Goal: Information Seeking & Learning: Learn about a topic

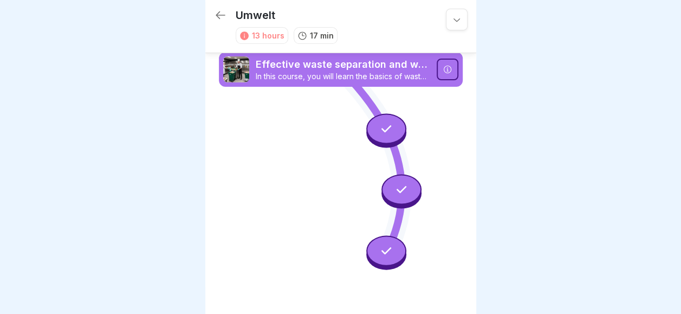
click at [225, 15] on icon at bounding box center [220, 15] width 13 height 13
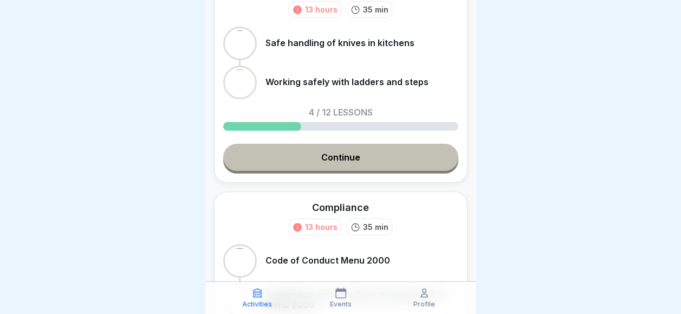
scroll to position [54, 0]
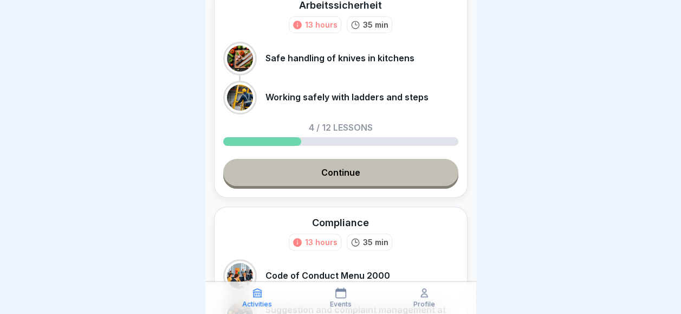
click at [333, 172] on link "Continue" at bounding box center [340, 172] width 235 height 27
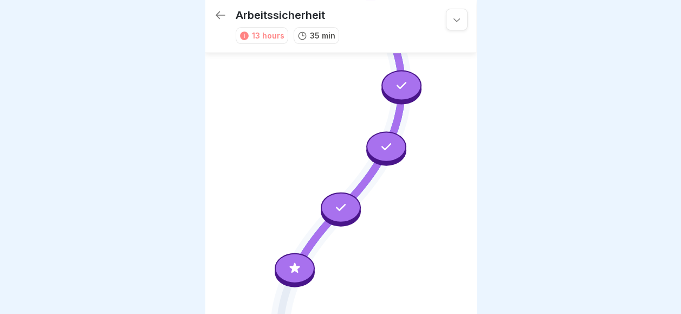
scroll to position [204, 0]
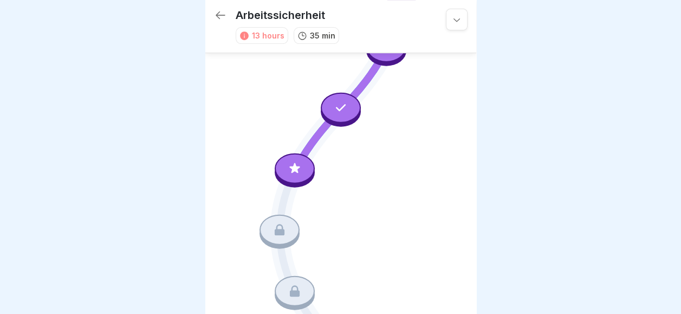
click at [296, 162] on icon at bounding box center [295, 169] width 14 height 14
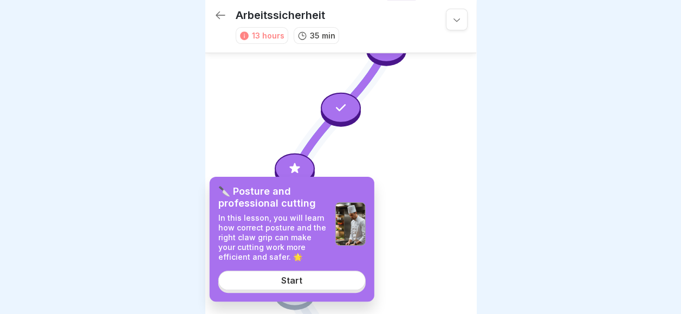
click at [291, 273] on link "Start" at bounding box center [291, 280] width 147 height 20
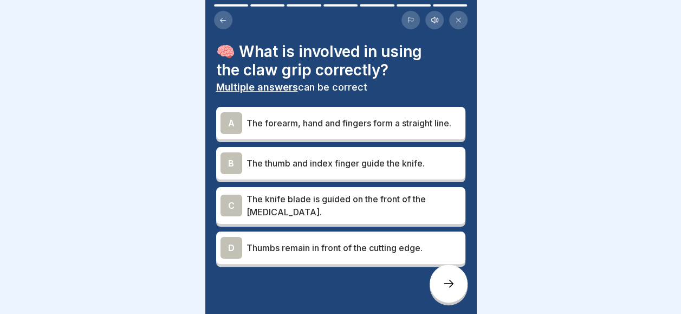
click at [215, 112] on div "🧠 What is involved in using the claw grip correctly? Multiple answers can be co…" at bounding box center [340, 157] width 271 height 314
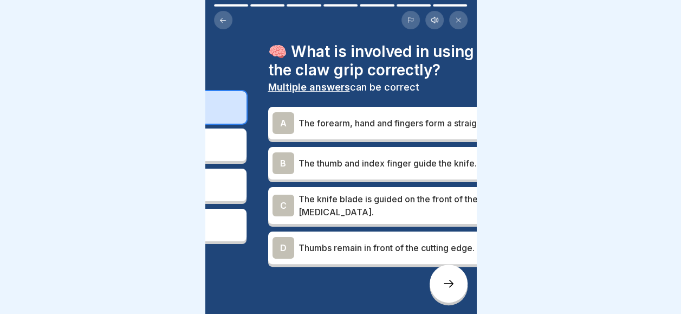
click at [273, 128] on div "A" at bounding box center [284, 123] width 22 height 22
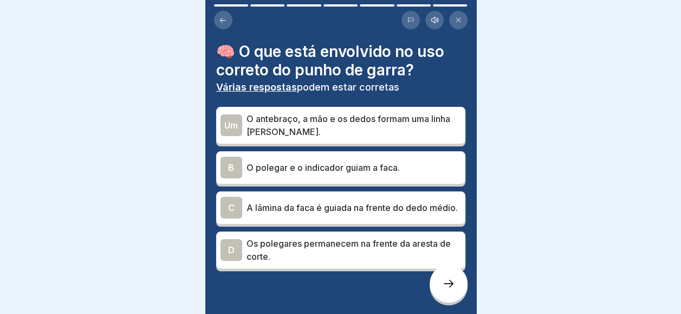
click at [293, 115] on p "O antebraço, a mão e os dedos formam uma linha [PERSON_NAME]." at bounding box center [354, 125] width 215 height 26
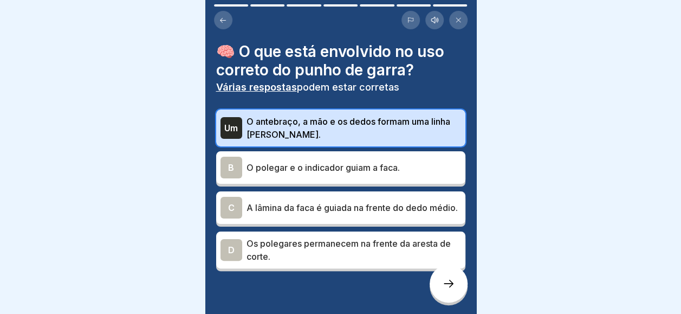
click at [341, 213] on p "A lâmina da faca é guiada na frente do dedo médio." at bounding box center [354, 207] width 215 height 13
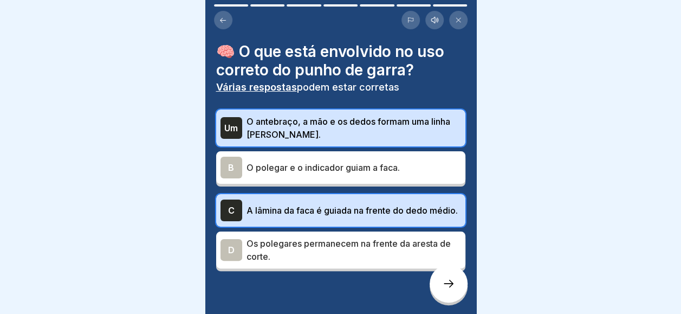
click at [446, 295] on div at bounding box center [449, 284] width 38 height 38
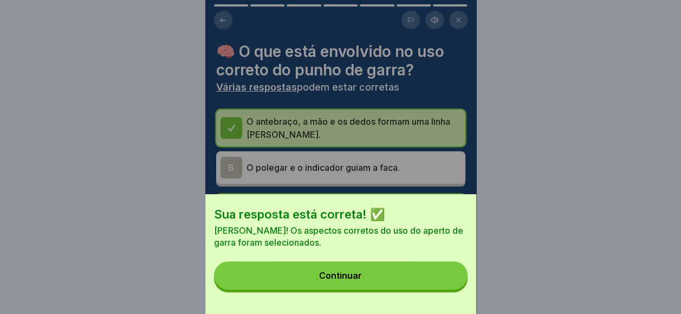
click at [440, 282] on button "Continuar" at bounding box center [341, 275] width 254 height 28
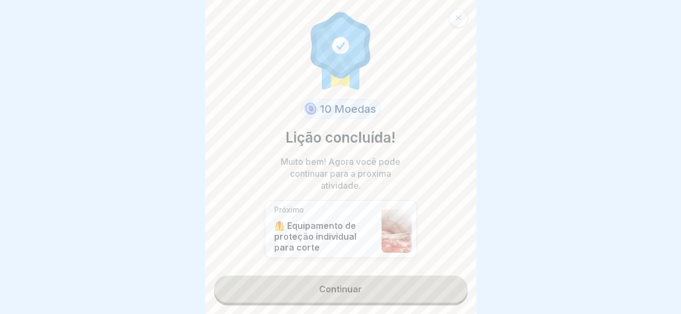
click at [425, 275] on link "Continuar" at bounding box center [341, 288] width 254 height 27
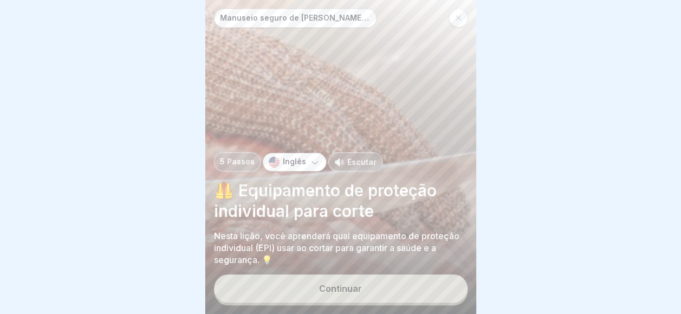
click at [379, 293] on button "Continuar" at bounding box center [341, 288] width 254 height 28
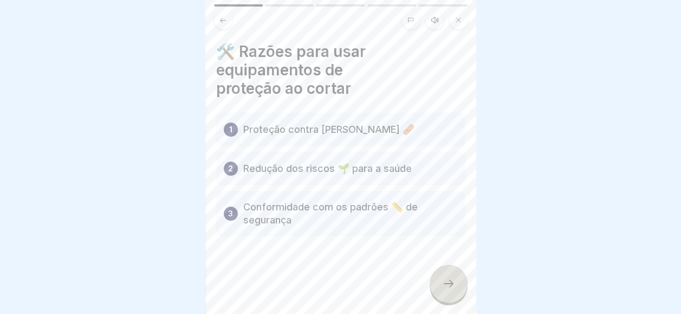
click at [380, 292] on div at bounding box center [340, 268] width 249 height 65
click at [349, 131] on p "Proteção contra [PERSON_NAME] 🩹" at bounding box center [328, 129] width 171 height 13
click at [259, 124] on p "Proteção contra [PERSON_NAME] 🩹" at bounding box center [328, 129] width 171 height 13
click at [452, 285] on icon at bounding box center [448, 283] width 13 height 13
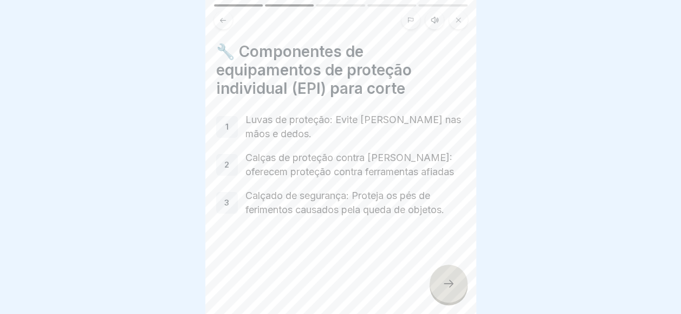
drag, startPoint x: 444, startPoint y: 268, endPoint x: 439, endPoint y: 265, distance: 5.6
click at [441, 266] on div "Manuseio seguro de [PERSON_NAME] cozinhas 5 Passos Inglês Escutar 🦺 Equipamento…" at bounding box center [340, 157] width 271 height 314
drag, startPoint x: 461, startPoint y: 279, endPoint x: 455, endPoint y: 279, distance: 6.5
click at [459, 279] on div at bounding box center [449, 284] width 38 height 38
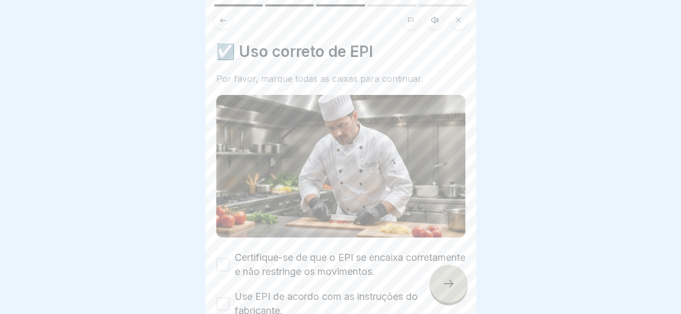
drag, startPoint x: 454, startPoint y: 278, endPoint x: 365, endPoint y: 212, distance: 110.5
click at [365, 212] on div "Manuseio seguro de [PERSON_NAME] cozinhas 5 Passos Inglês Escutar 🦺 Equipamento…" at bounding box center [340, 157] width 271 height 314
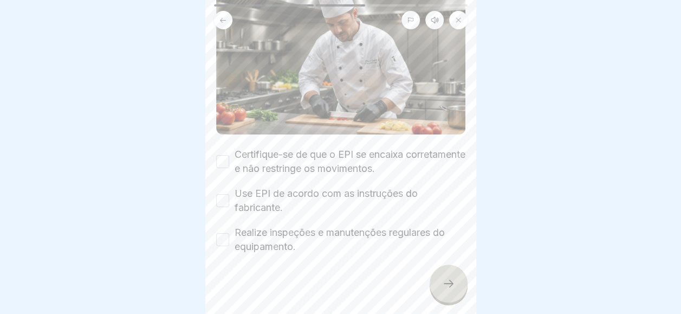
click at [217, 155] on button "Certifique-se de que o EPI se encaixa corretamente e não restringe os movimento…" at bounding box center [222, 161] width 13 height 13
click at [233, 191] on div "Use EPI de acordo com as instruções do fabricante." at bounding box center [340, 200] width 249 height 28
click at [228, 194] on button "Use EPI de acordo com as instruções do fabricante." at bounding box center [222, 200] width 13 height 13
click at [230, 225] on div "Realize inspeções e manutenções regulares do equipamento." at bounding box center [340, 239] width 249 height 28
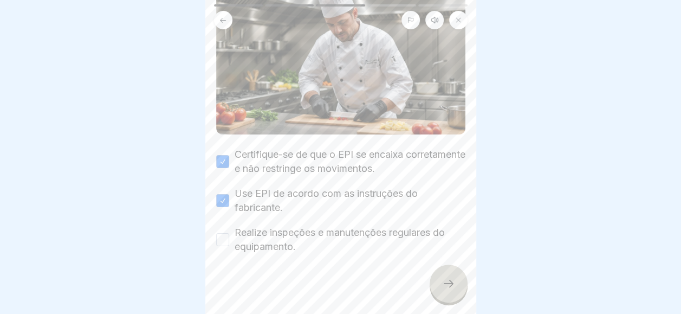
click at [223, 233] on button "Realize inspeções e manutenções regulares do equipamento." at bounding box center [222, 239] width 13 height 13
click at [451, 269] on div "Manuseio seguro de [PERSON_NAME] cozinhas 5 Passos Inglês Escutar 🦺 Equipamento…" at bounding box center [340, 157] width 271 height 314
click at [447, 270] on div at bounding box center [449, 284] width 38 height 38
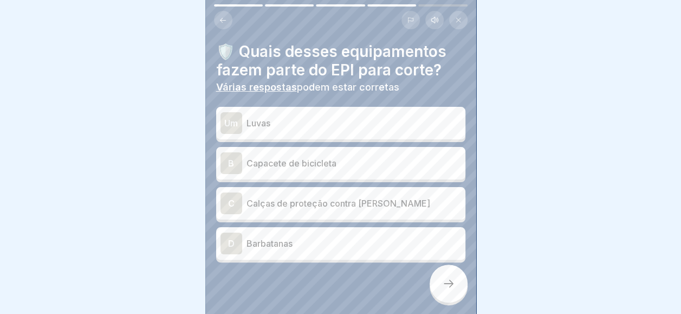
click at [311, 123] on div "Um Luvas" at bounding box center [341, 123] width 241 height 22
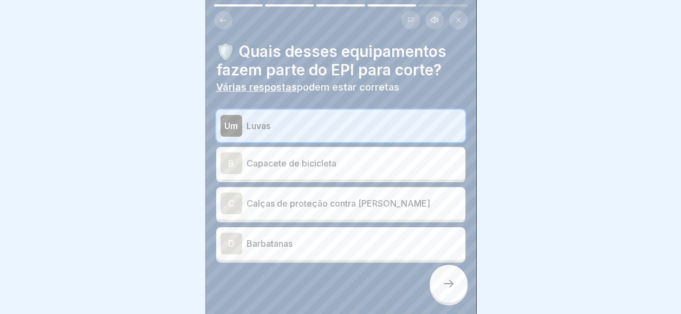
click at [341, 204] on div "C Calças de proteção contra [PERSON_NAME]" at bounding box center [341, 203] width 241 height 22
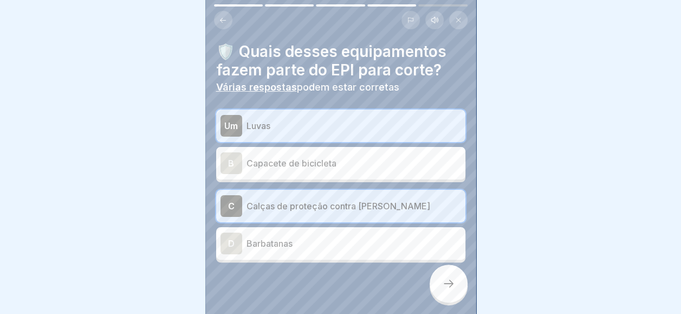
click at [442, 276] on div at bounding box center [449, 284] width 38 height 38
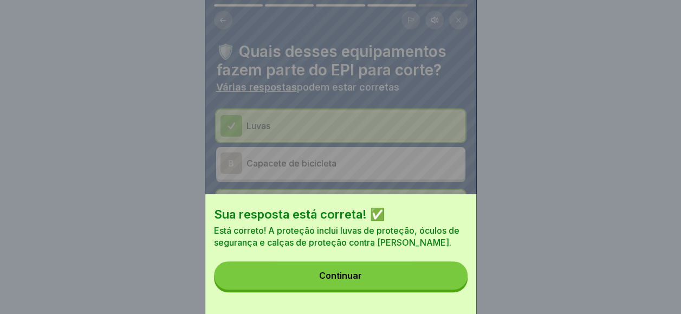
click at [395, 289] on button "Continuar" at bounding box center [341, 275] width 254 height 28
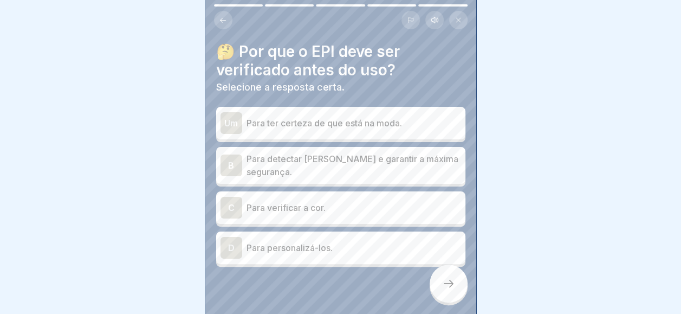
click at [317, 153] on p "Para detectar [PERSON_NAME] e garantir a máxima segurança." at bounding box center [354, 165] width 215 height 26
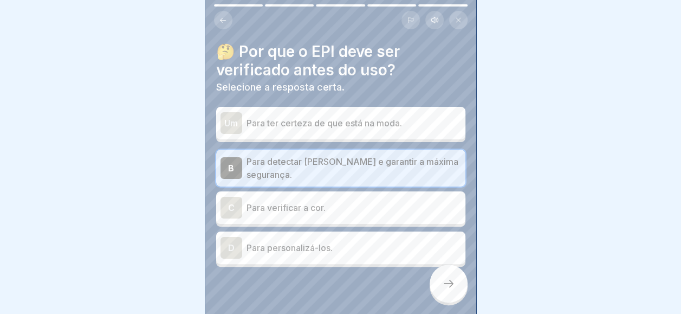
drag, startPoint x: 461, startPoint y: 276, endPoint x: 448, endPoint y: 278, distance: 13.6
click at [448, 278] on div at bounding box center [449, 284] width 38 height 38
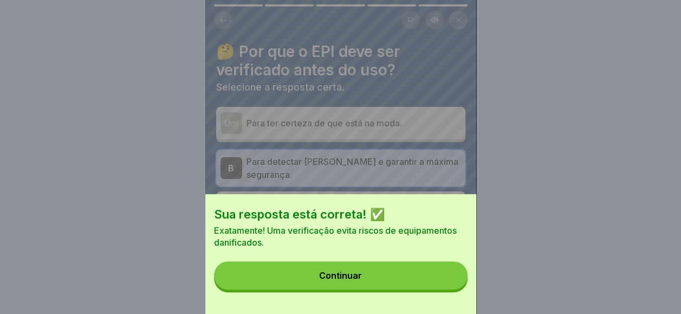
click at [416, 280] on button "Continuar" at bounding box center [341, 275] width 254 height 28
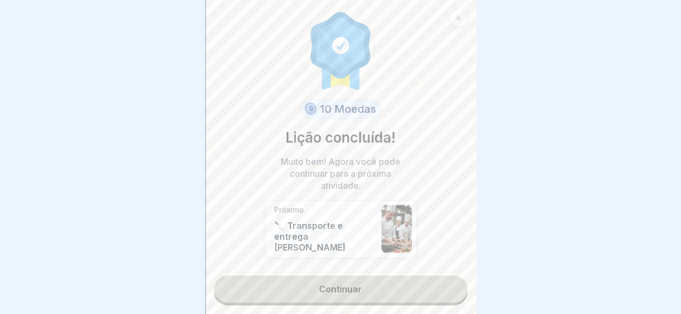
click at [394, 301] on div "10 Moedas Lição concluída! Muito bem! Agora você pode continuar para a próxima …" at bounding box center [340, 157] width 271 height 314
click at [393, 287] on link "Continuar" at bounding box center [341, 288] width 254 height 27
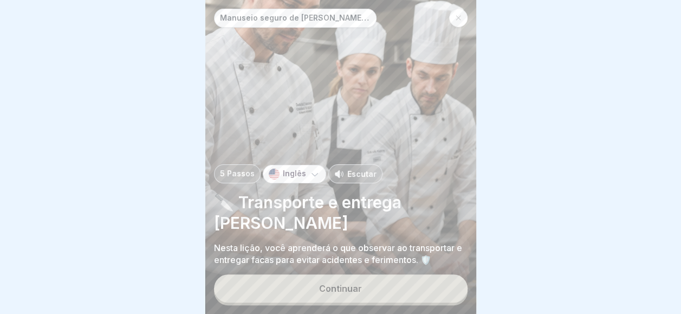
click at [385, 284] on button "Continuar" at bounding box center [341, 288] width 254 height 28
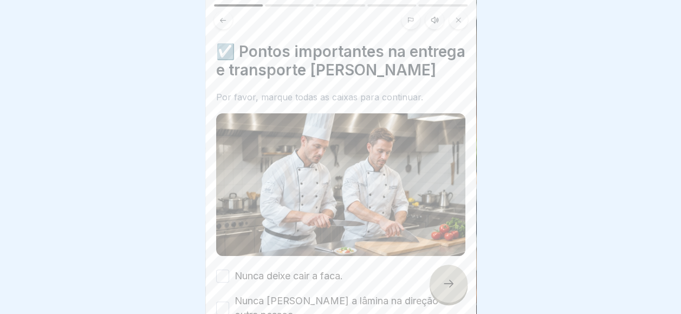
scroll to position [108, 0]
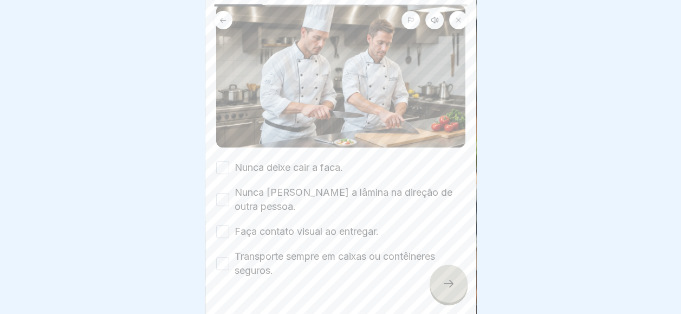
click at [229, 160] on div "Nunca deixe cair a faca." at bounding box center [279, 167] width 127 height 14
click at [219, 161] on button "Nunca deixe cair a faca." at bounding box center [222, 167] width 13 height 13
click at [223, 193] on button "Nunca [PERSON_NAME] a lâmina na direção de outra pessoa." at bounding box center [222, 199] width 13 height 13
click at [220, 225] on button "Faça contato visual ao entregar." at bounding box center [222, 231] width 13 height 13
click at [225, 257] on button "Transporte sempre em caixas ou contêineres seguros." at bounding box center [222, 263] width 13 height 13
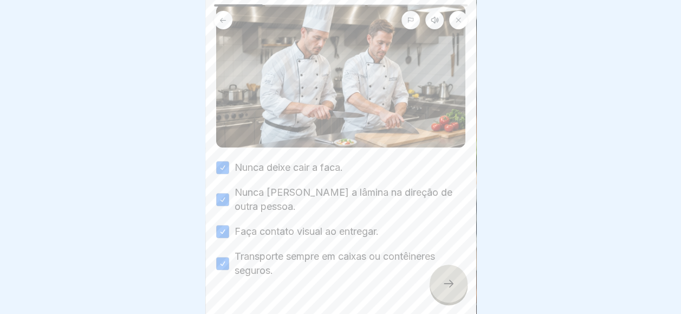
click at [447, 286] on icon at bounding box center [448, 283] width 13 height 13
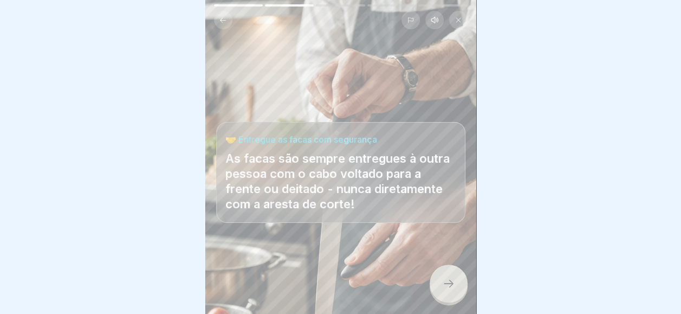
click at [446, 286] on icon at bounding box center [448, 283] width 13 height 13
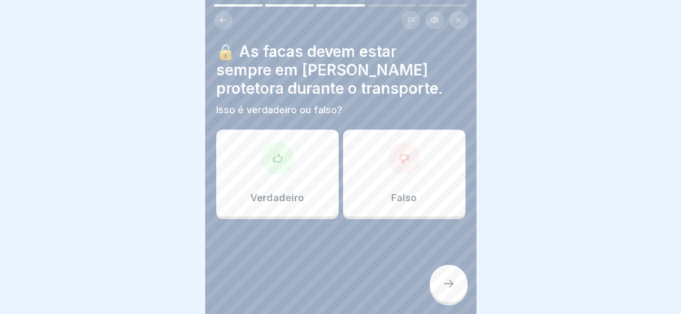
click at [256, 173] on div "Verdadeiro" at bounding box center [277, 173] width 122 height 87
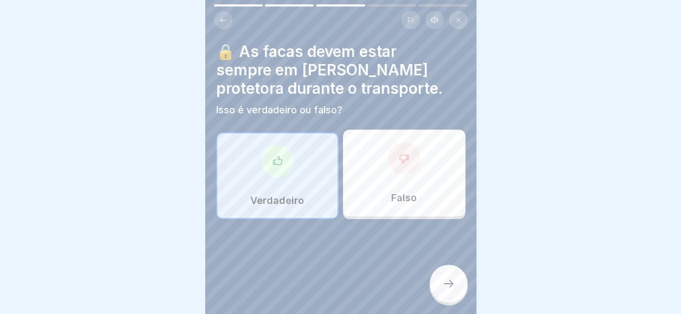
click at [449, 293] on div at bounding box center [449, 284] width 38 height 38
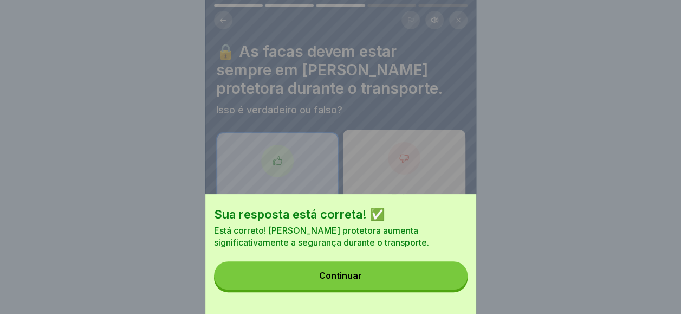
click at [435, 286] on button "Continuar" at bounding box center [341, 275] width 254 height 28
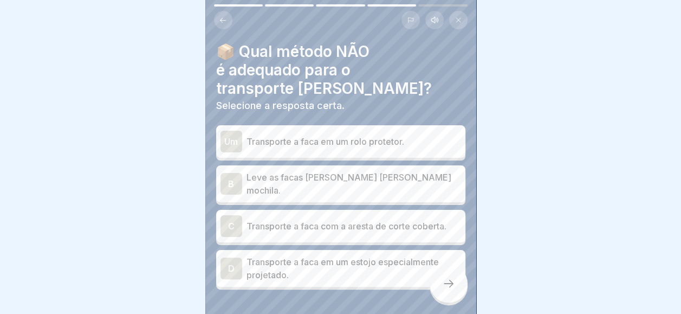
click at [302, 177] on p "Leve as facas [PERSON_NAME] [PERSON_NAME] mochila." at bounding box center [354, 184] width 215 height 26
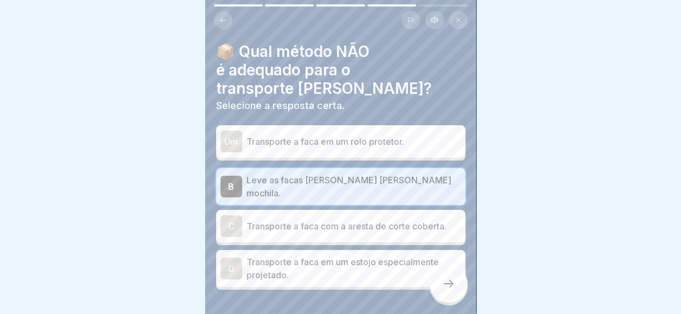
click at [467, 291] on div "📦 Qual método NÃO é adequado para o transporte [PERSON_NAME]? Selecione a respo…" at bounding box center [340, 157] width 271 height 314
click at [456, 289] on div at bounding box center [449, 284] width 38 height 38
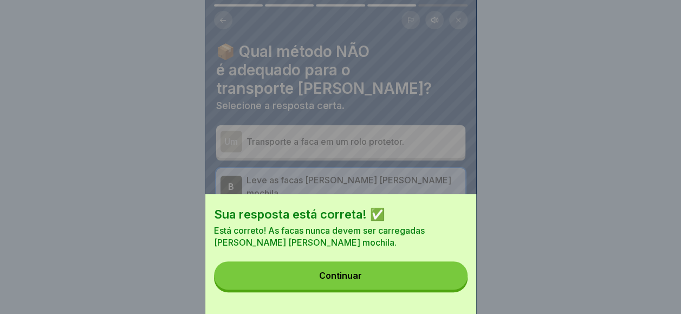
click at [454, 288] on button "Continuar" at bounding box center [341, 275] width 254 height 28
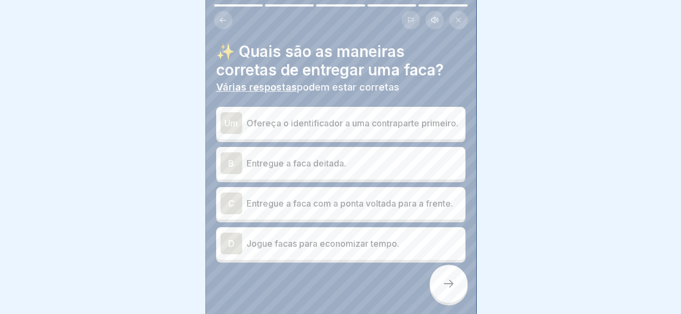
click at [306, 121] on p "Ofereça o identificador a uma contraparte primeiro." at bounding box center [354, 123] width 215 height 13
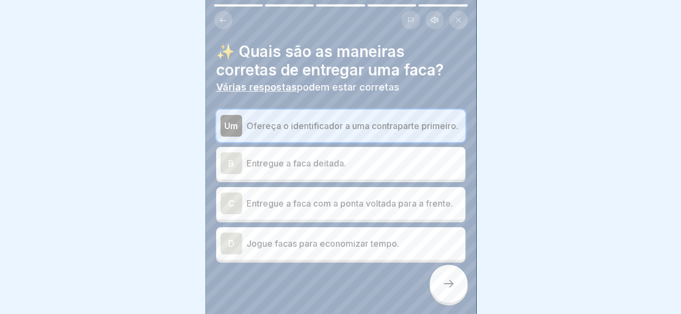
click at [352, 170] on div "B Entregue a faca deitada." at bounding box center [340, 163] width 249 height 33
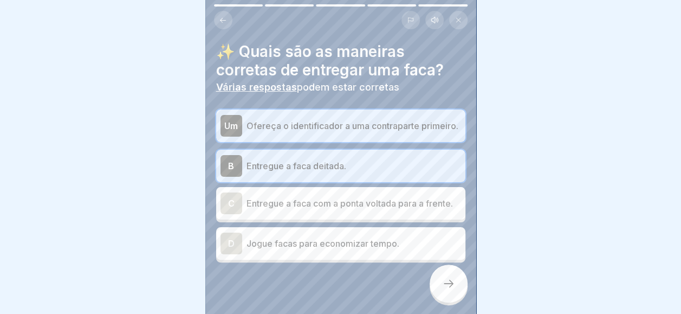
click at [441, 292] on div at bounding box center [449, 284] width 38 height 38
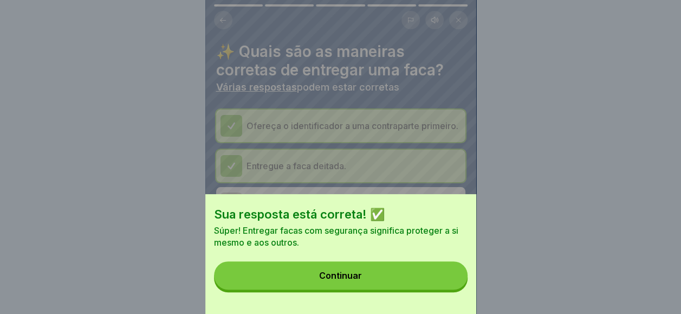
click at [419, 289] on button "Continuar" at bounding box center [341, 275] width 254 height 28
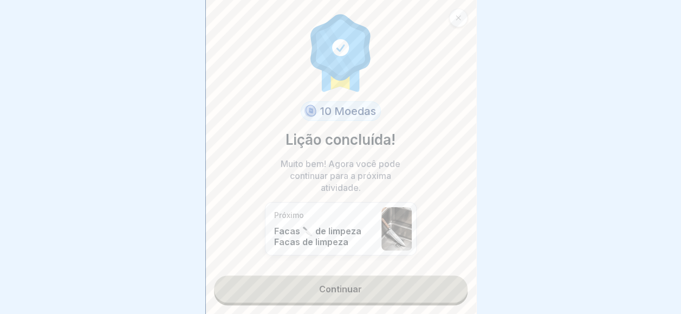
click at [328, 289] on link "Continuar" at bounding box center [341, 288] width 254 height 27
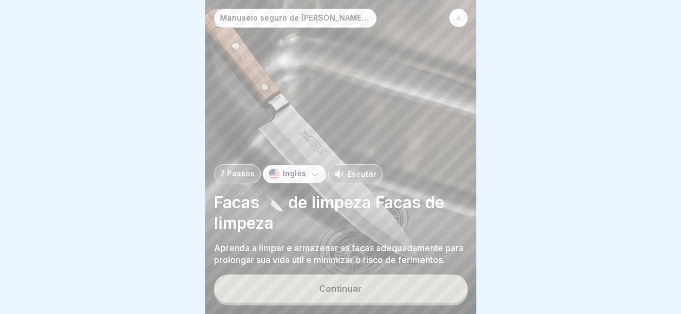
click at [328, 289] on div "Continuar" at bounding box center [340, 288] width 43 height 10
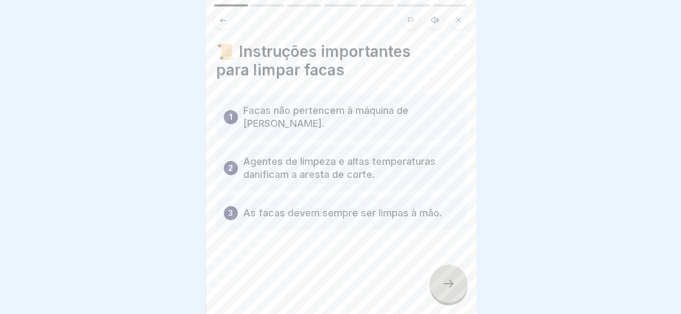
click at [434, 300] on div "📜 Instruções importantes para limpar facas 1 Facas não pertencem à máquina de […" at bounding box center [340, 157] width 271 height 314
click at [435, 299] on div "📜 Instruções importantes para limpar facas 1 Facas não pertencem à máquina de […" at bounding box center [340, 157] width 271 height 314
click at [433, 272] on div at bounding box center [340, 262] width 249 height 65
click at [460, 275] on div at bounding box center [449, 284] width 38 height 38
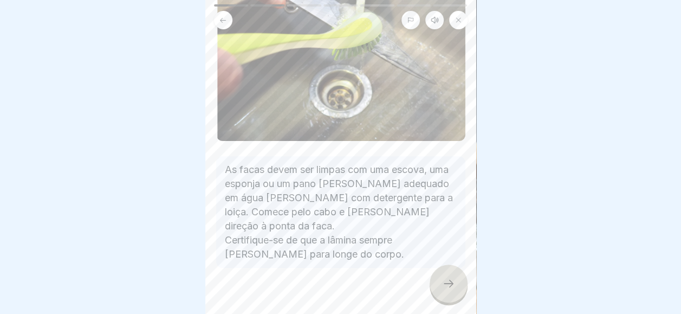
scroll to position [150, 0]
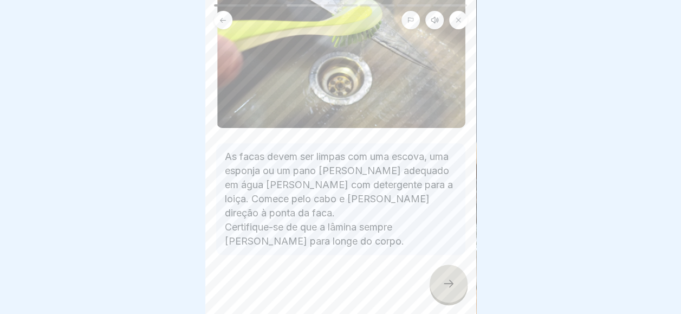
click at [449, 298] on div at bounding box center [449, 284] width 38 height 38
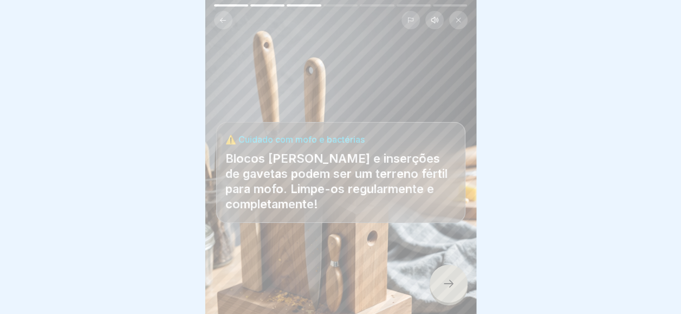
click at [449, 298] on div at bounding box center [449, 284] width 38 height 38
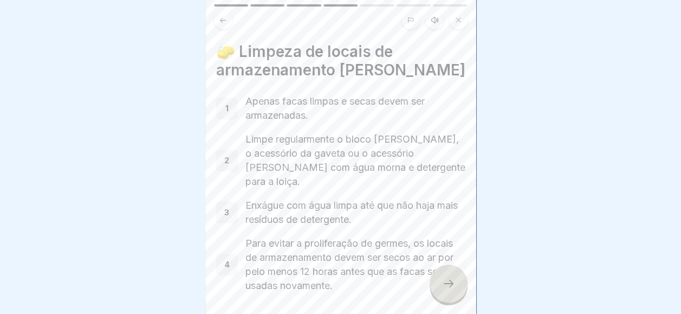
click at [449, 292] on div at bounding box center [449, 284] width 38 height 38
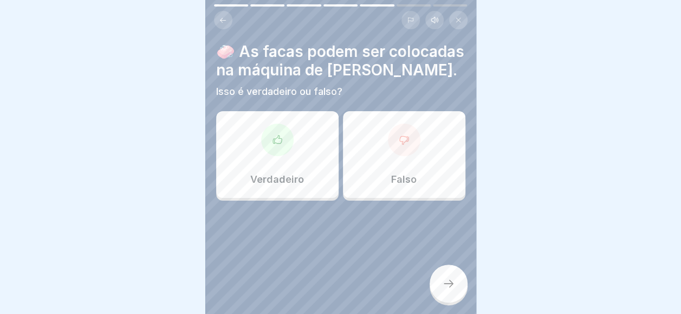
click at [380, 146] on div "Falso" at bounding box center [404, 154] width 122 height 87
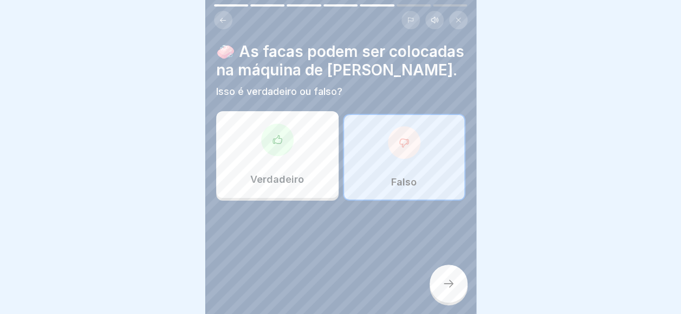
click at [456, 268] on div at bounding box center [449, 284] width 38 height 38
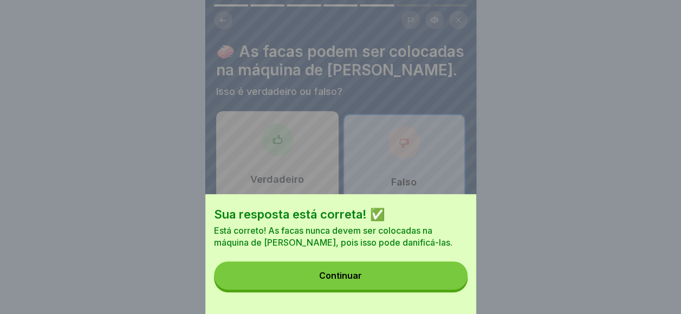
click at [396, 283] on button "Continuar" at bounding box center [341, 275] width 254 height 28
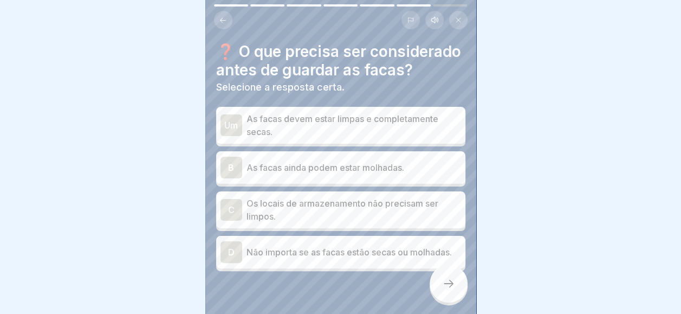
click at [286, 136] on p "As facas devem estar limpas e completamente secas." at bounding box center [354, 125] width 215 height 26
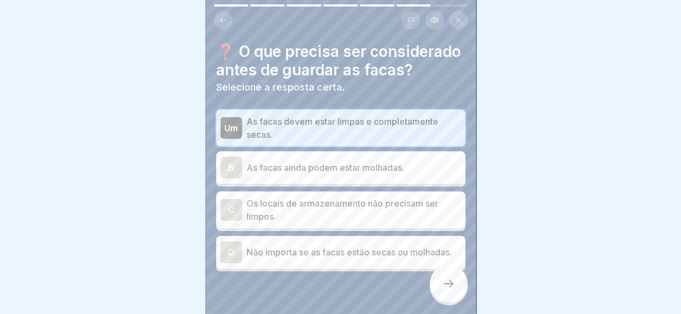
click at [463, 286] on div at bounding box center [449, 284] width 38 height 38
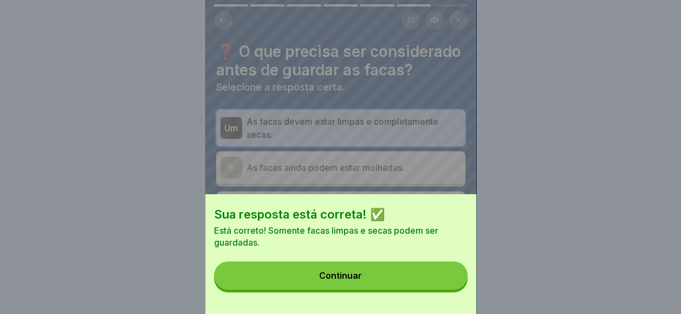
click at [442, 275] on button "Continuar" at bounding box center [341, 275] width 254 height 28
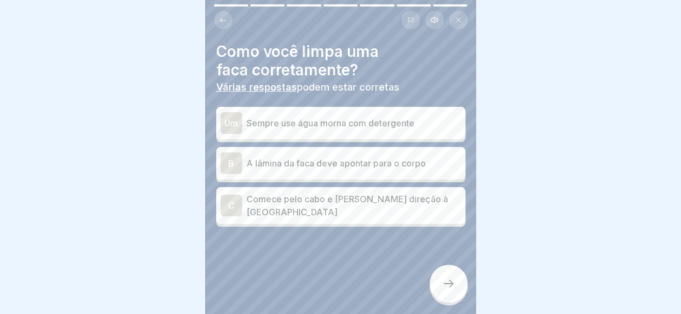
click at [318, 193] on p "Comece pelo cabo e [PERSON_NAME] direção à [GEOGRAPHIC_DATA]" at bounding box center [354, 205] width 215 height 26
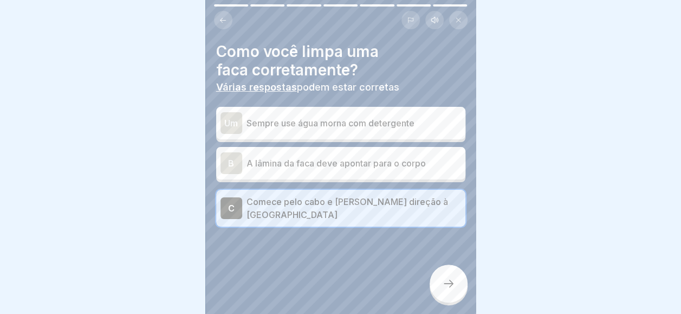
click at [447, 276] on div at bounding box center [449, 284] width 38 height 38
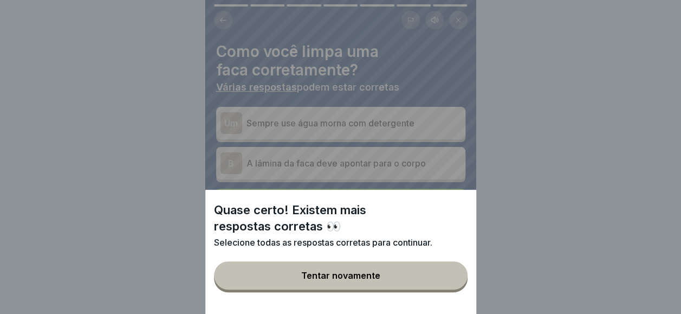
drag, startPoint x: 407, startPoint y: 283, endPoint x: 363, endPoint y: 269, distance: 45.4
click at [405, 283] on button "Tentar novamente" at bounding box center [341, 275] width 254 height 28
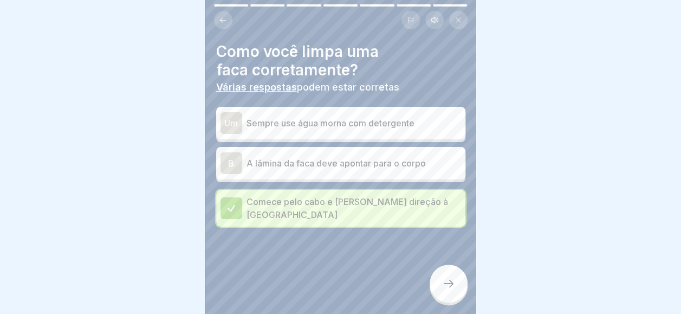
click at [313, 117] on p "Sempre use água morna com detergente" at bounding box center [354, 123] width 215 height 13
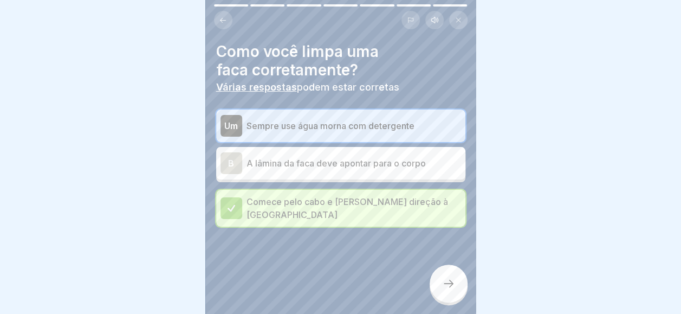
click at [430, 280] on div at bounding box center [449, 284] width 38 height 38
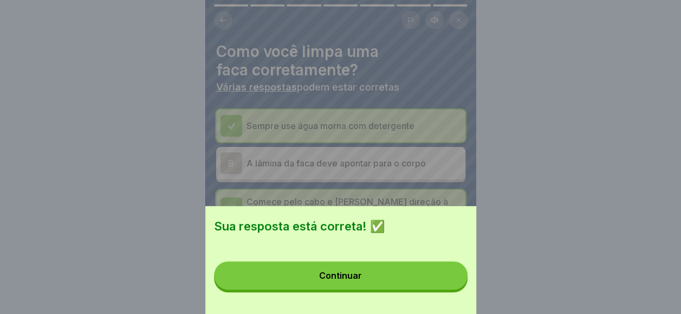
click at [428, 280] on button "Continuar" at bounding box center [341, 275] width 254 height 28
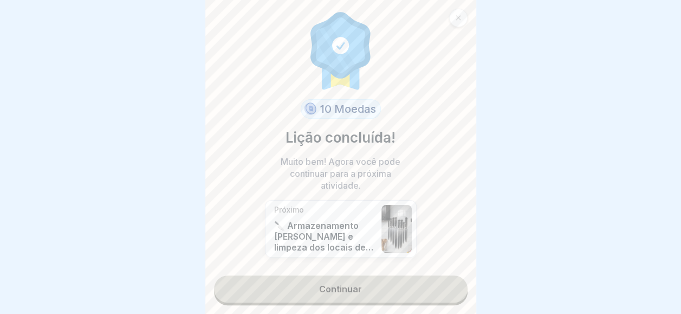
click at [343, 282] on link "Continuar" at bounding box center [341, 288] width 254 height 27
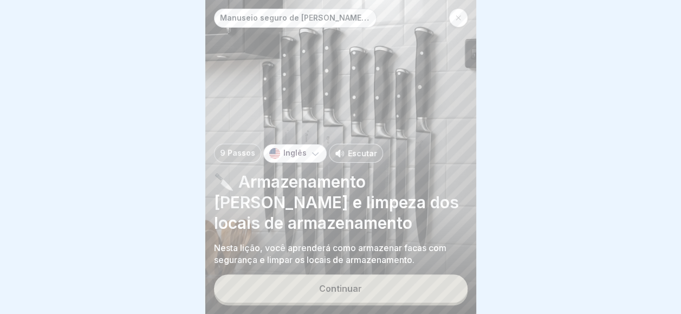
click at [351, 293] on button "Continuar" at bounding box center [341, 288] width 254 height 28
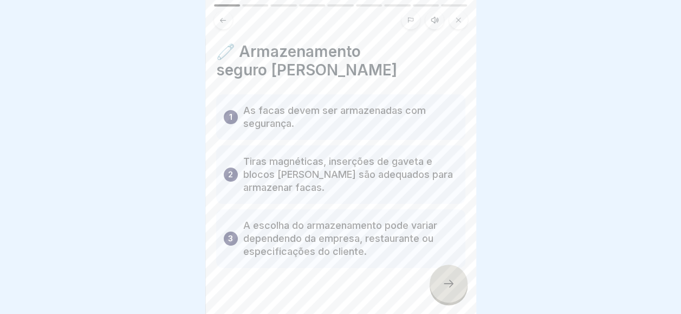
click at [435, 286] on div at bounding box center [449, 284] width 38 height 38
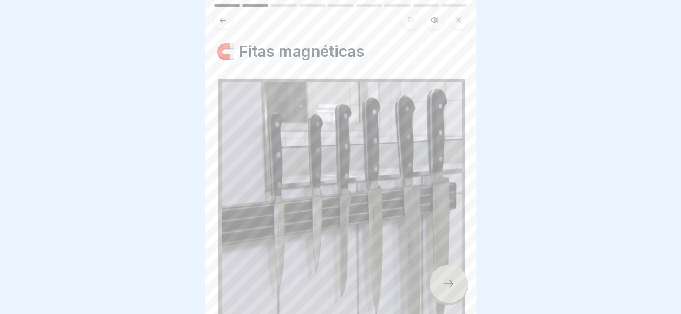
click at [440, 283] on div at bounding box center [449, 284] width 38 height 38
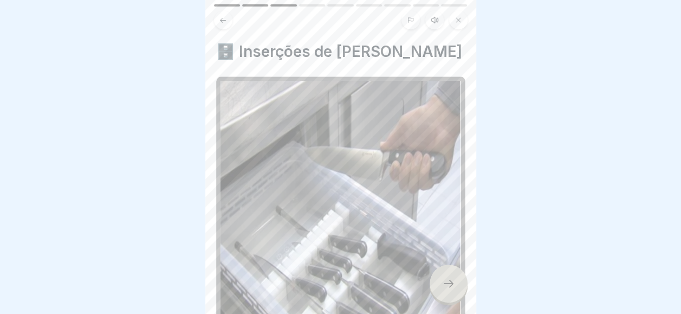
click at [440, 279] on div at bounding box center [449, 284] width 38 height 38
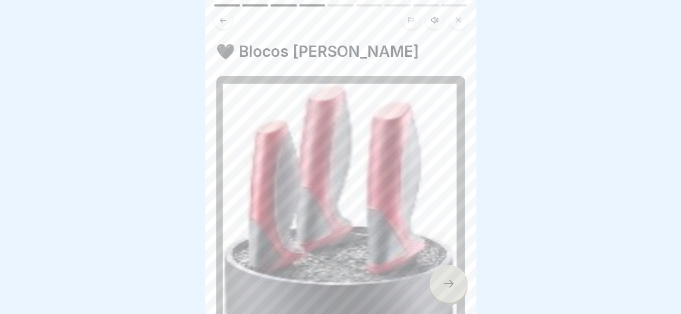
click at [439, 278] on div at bounding box center [449, 284] width 38 height 38
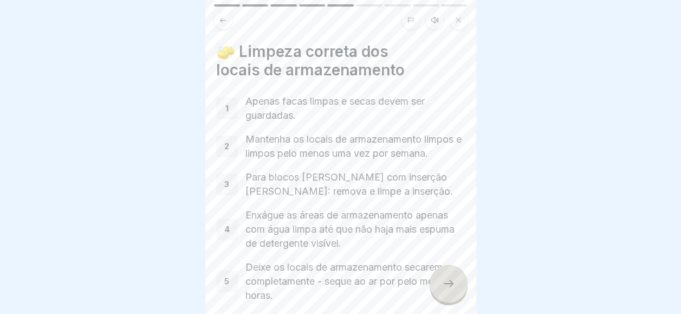
click at [439, 273] on div at bounding box center [449, 284] width 38 height 38
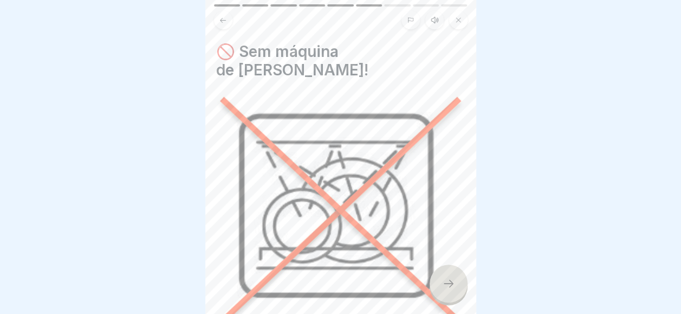
click at [439, 271] on div at bounding box center [449, 284] width 38 height 38
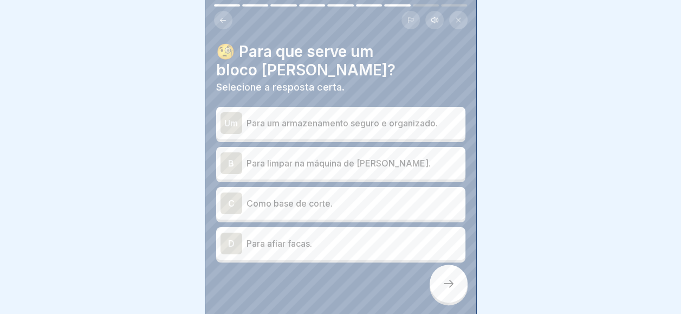
click at [295, 118] on p "Para um armazenamento seguro e organizado." at bounding box center [354, 123] width 215 height 13
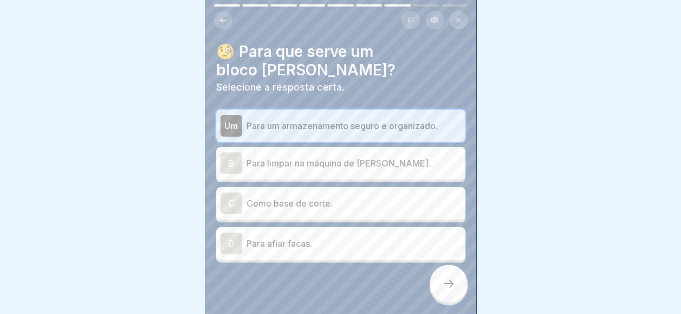
click at [442, 284] on icon at bounding box center [448, 283] width 13 height 13
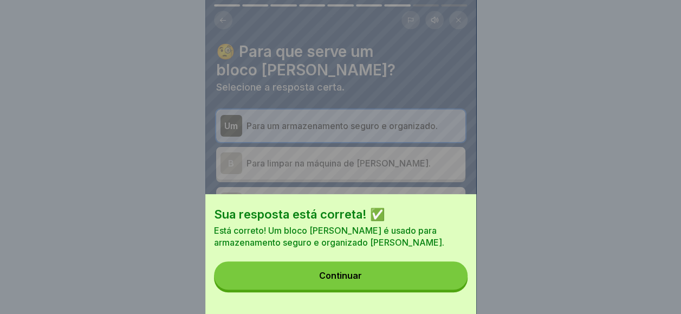
click at [442, 284] on button "Continuar" at bounding box center [341, 275] width 254 height 28
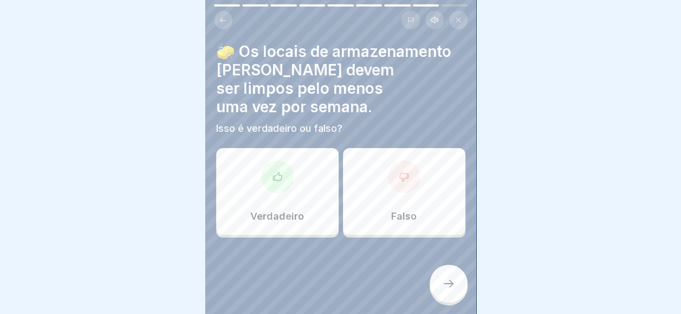
click at [441, 282] on div at bounding box center [449, 284] width 38 height 38
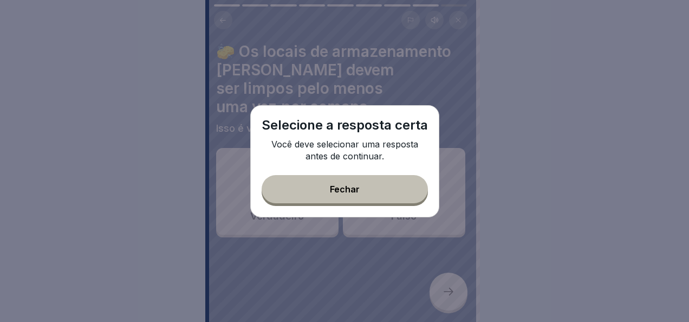
click at [318, 195] on button "Fechar" at bounding box center [345, 189] width 166 height 28
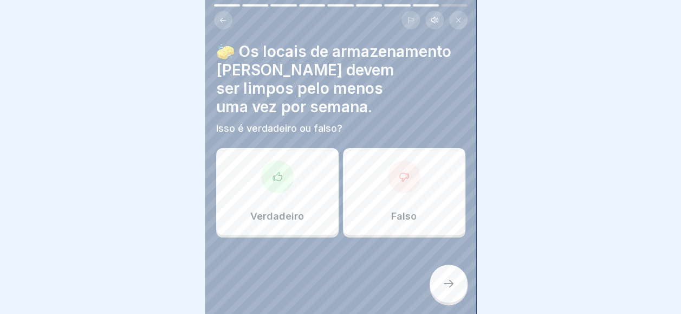
click at [297, 150] on div "Verdadeiro" at bounding box center [277, 191] width 122 height 87
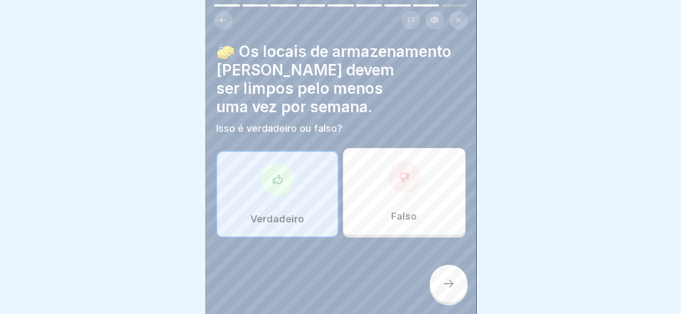
click at [440, 302] on div at bounding box center [449, 284] width 38 height 38
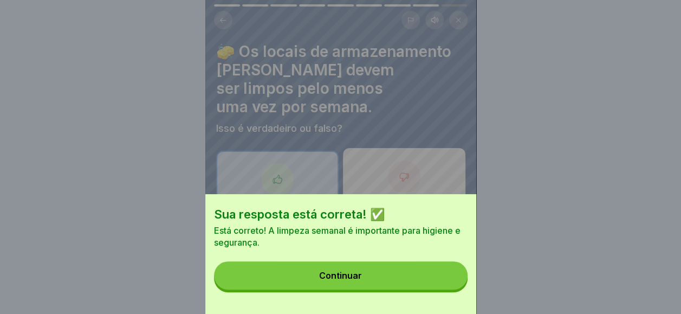
click at [434, 289] on button "Continuar" at bounding box center [341, 275] width 254 height 28
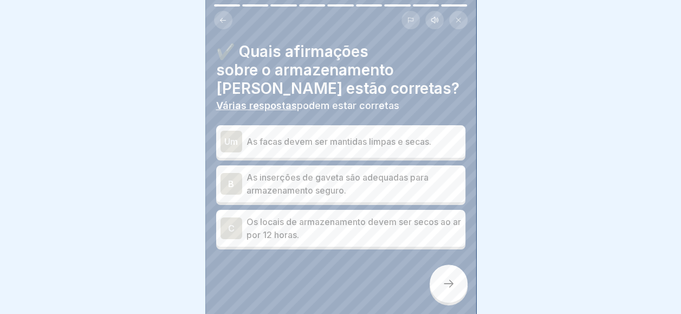
click at [299, 143] on p "As facas devem ser mantidas limpas e secas." at bounding box center [354, 141] width 215 height 13
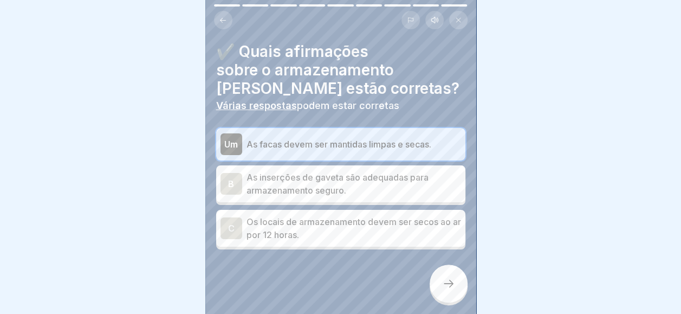
click at [337, 180] on p "As inserções de gaveta são adequadas para armazenamento seguro." at bounding box center [354, 184] width 215 height 26
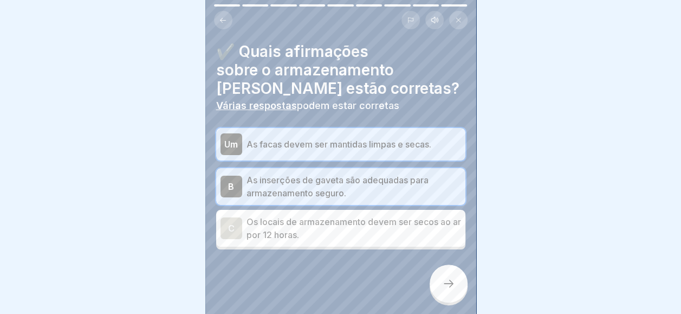
click at [436, 286] on div "Manuseio seguro de [PERSON_NAME] cozinhas 9 Passos Inglês Escutar 🔪 Armazenamen…" at bounding box center [340, 157] width 271 height 314
click at [438, 279] on div at bounding box center [449, 284] width 38 height 38
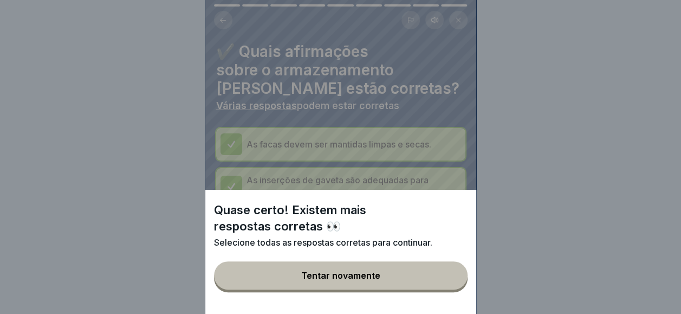
drag, startPoint x: 433, startPoint y: 274, endPoint x: 423, endPoint y: 272, distance: 10.0
click at [433, 273] on button "Tentar novamente" at bounding box center [341, 275] width 254 height 28
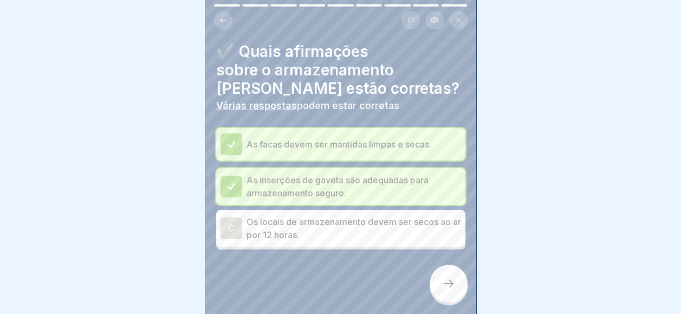
click at [382, 230] on p "Os locais de armazenamento devem ser secos ao ar por 12 horas." at bounding box center [354, 228] width 215 height 26
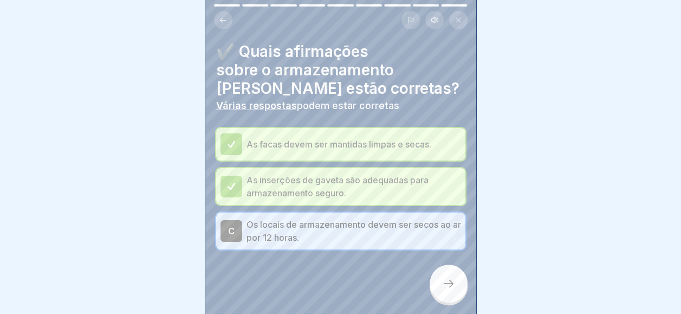
click at [460, 282] on div "Manuseio seguro de [PERSON_NAME] cozinhas 9 Passos Inglês Escutar 🔪 Armazenamen…" at bounding box center [340, 157] width 271 height 314
click at [450, 281] on div at bounding box center [449, 284] width 38 height 38
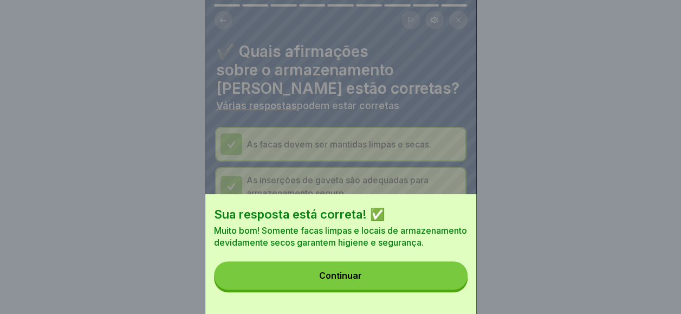
click at [436, 281] on button "Continuar" at bounding box center [341, 275] width 254 height 28
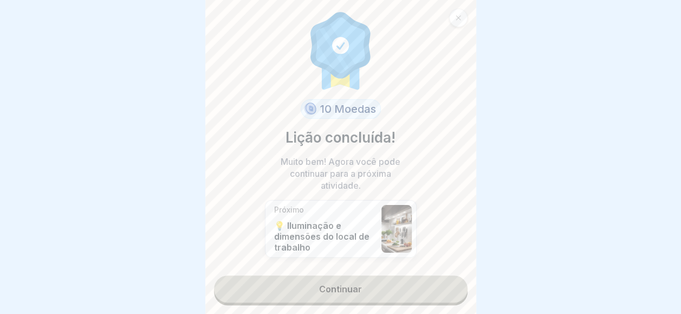
click at [414, 274] on div "10 Moedas Lição concluída! Muito bem! Agora você pode continuar para a próxima …" at bounding box center [340, 157] width 271 height 314
click at [411, 278] on link "Continuar" at bounding box center [341, 288] width 254 height 27
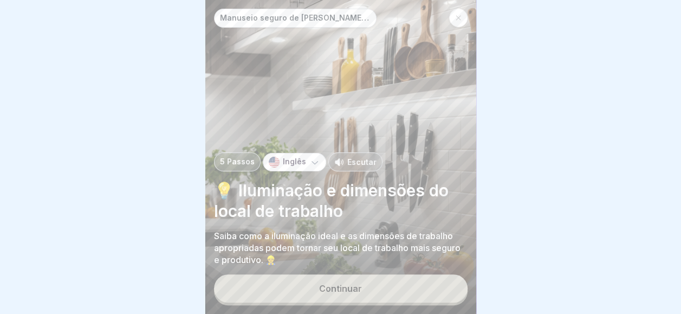
click at [380, 293] on button "Continuar" at bounding box center [341, 288] width 254 height 28
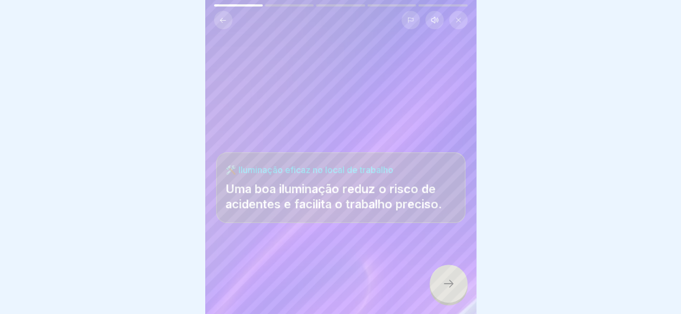
click at [443, 290] on icon at bounding box center [448, 283] width 13 height 13
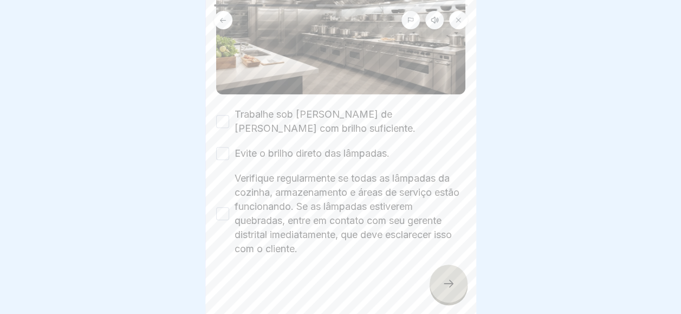
scroll to position [163, 0]
click at [224, 133] on div "Trabalhe sob [PERSON_NAME] de [PERSON_NAME] com brilho suficiente. Evite o bril…" at bounding box center [340, 180] width 249 height 149
click at [216, 114] on button "Trabalhe sob [PERSON_NAME] de [PERSON_NAME] com brilho suficiente." at bounding box center [222, 120] width 13 height 13
click at [230, 146] on div "Evite o brilho direto das lâmpadas." at bounding box center [302, 152] width 173 height 14
click at [225, 146] on button "Evite o brilho direto das lâmpadas." at bounding box center [222, 152] width 13 height 13
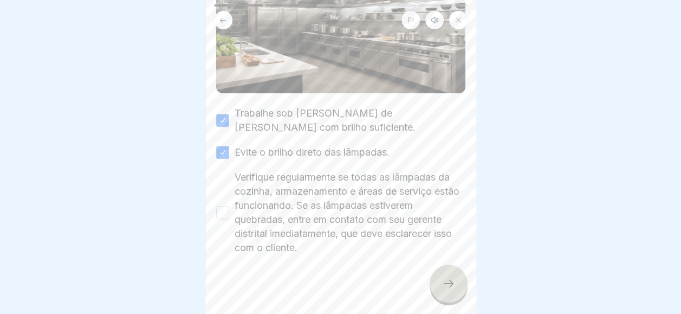
click at [228, 208] on button "Verifique regularmente se todas as lâmpadas da cozinha, armazenamento e áreas d…" at bounding box center [222, 212] width 13 height 13
drag, startPoint x: 450, startPoint y: 291, endPoint x: 444, endPoint y: 285, distance: 7.7
click at [446, 286] on div at bounding box center [449, 284] width 38 height 38
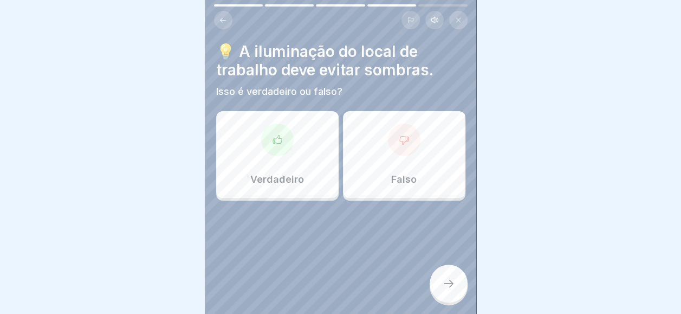
click at [388, 136] on div at bounding box center [404, 140] width 33 height 33
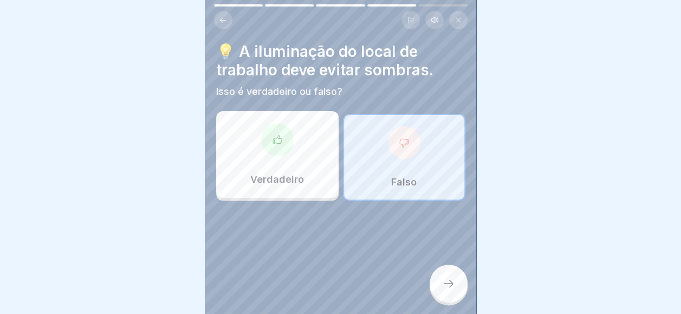
click at [306, 175] on div "Verdadeiro" at bounding box center [277, 154] width 122 height 87
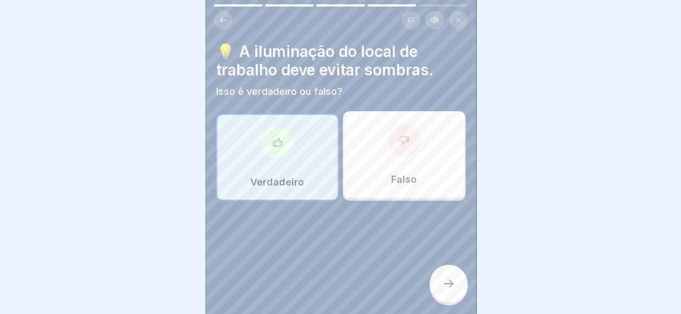
click at [446, 289] on icon at bounding box center [448, 283] width 13 height 13
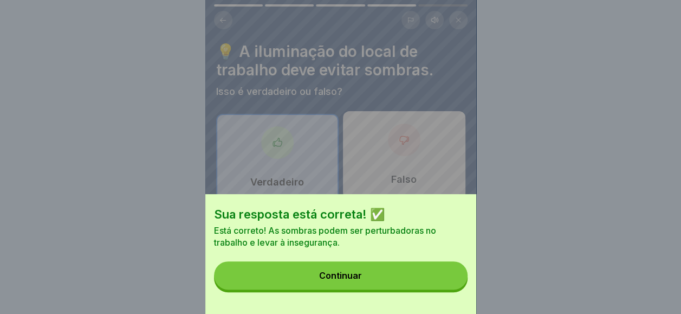
click at [435, 278] on button "Continuar" at bounding box center [341, 275] width 254 height 28
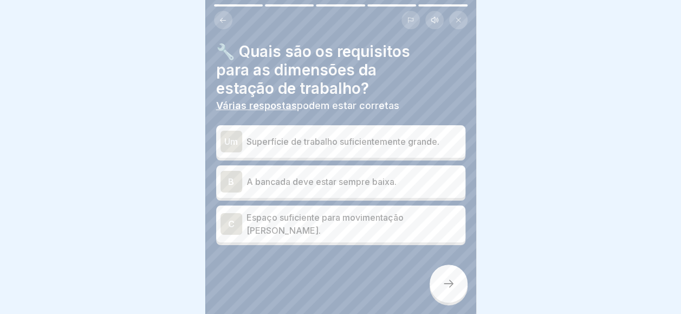
click at [338, 145] on p "Superfície de trabalho suficientemente grande." at bounding box center [354, 141] width 215 height 13
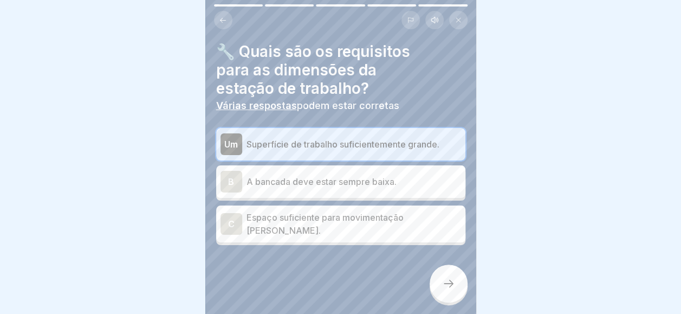
click at [411, 216] on div "C Espaço suficiente para movimentação [PERSON_NAME]." at bounding box center [341, 224] width 241 height 26
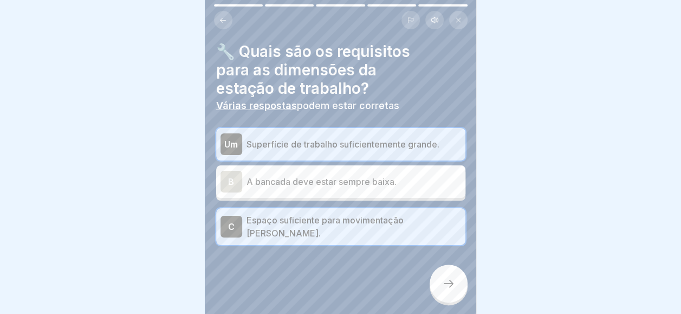
click at [430, 308] on div "🔧 Quais são os requisitos para as dimensões da estação de trabalho? Várias resp…" at bounding box center [340, 157] width 271 height 314
click at [430, 307] on div "🔧 Quais são os requisitos para as dimensões da estação de trabalho? Várias resp…" at bounding box center [340, 157] width 271 height 314
click at [432, 294] on div at bounding box center [449, 284] width 38 height 38
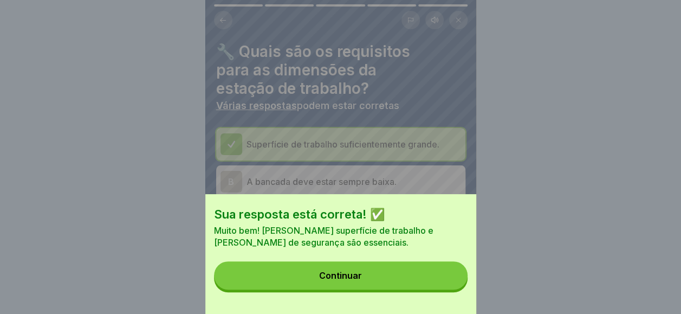
click at [431, 289] on button "Continuar" at bounding box center [341, 275] width 254 height 28
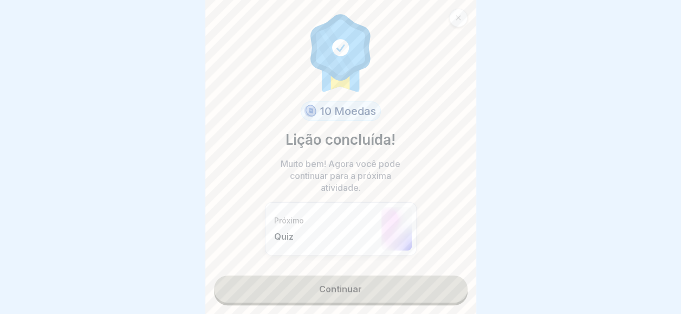
click at [346, 311] on div "10 Moedas Lição concluída! Muito bem! Agora você pode continuar para a próxima …" at bounding box center [340, 157] width 271 height 314
click at [345, 298] on link "Continuar" at bounding box center [341, 288] width 254 height 27
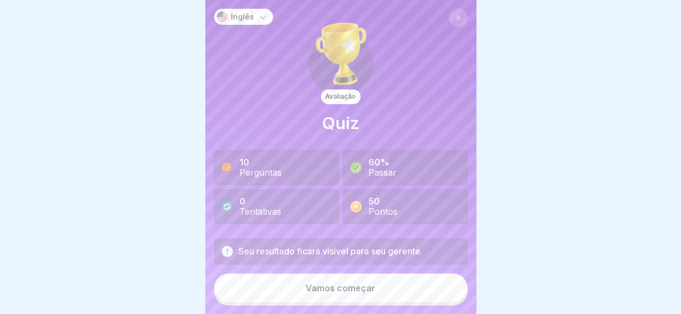
scroll to position [8, 0]
click at [380, 274] on div "Seu resultado ficará visível para seu gerente. Vamos começar" at bounding box center [341, 271] width 254 height 67
click at [328, 297] on button "Vamos começar" at bounding box center [341, 287] width 254 height 29
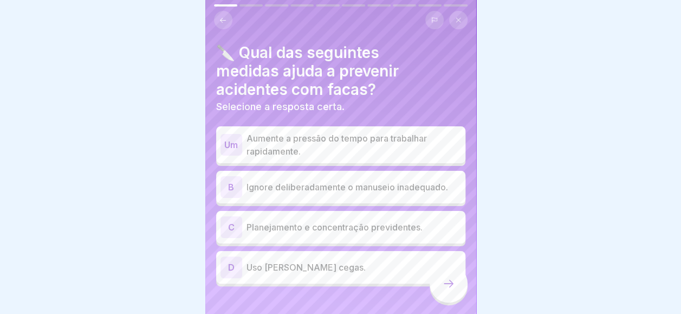
click at [296, 227] on div "C Planejamento e concentração previdentes." at bounding box center [341, 227] width 241 height 22
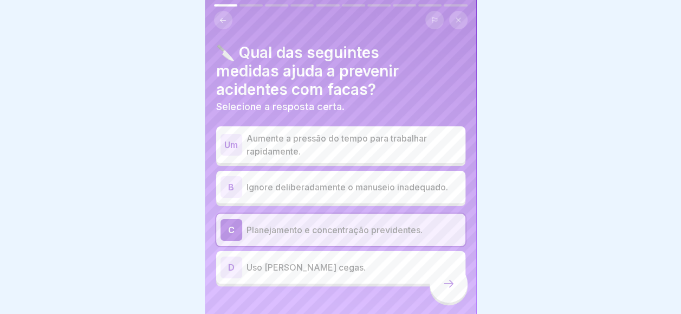
click at [454, 282] on icon at bounding box center [448, 283] width 13 height 13
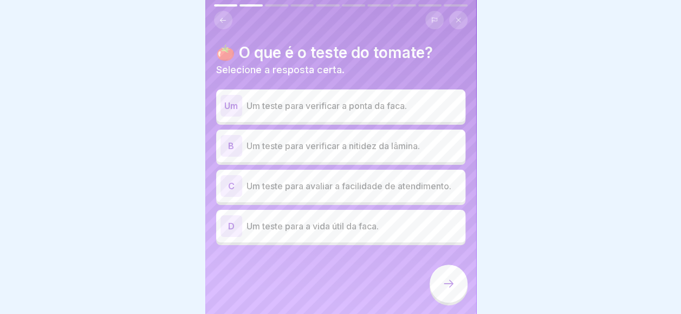
click at [367, 109] on div "Um Um teste para verificar a ponta da faca." at bounding box center [340, 105] width 249 height 33
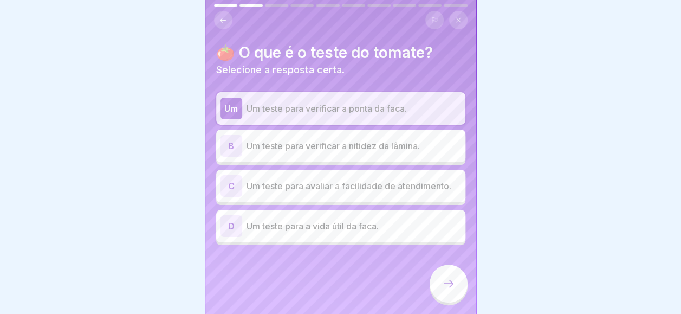
click at [449, 286] on icon at bounding box center [448, 283] width 13 height 13
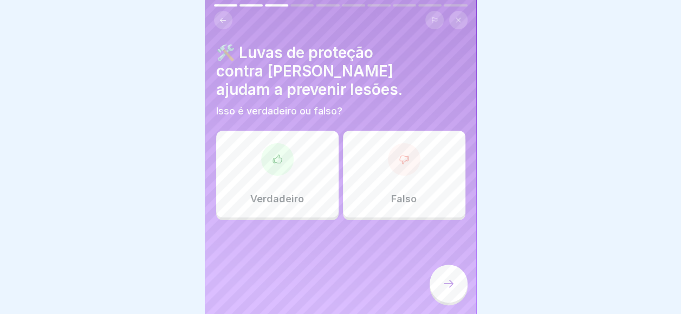
click at [305, 131] on div "Verdadeiro" at bounding box center [277, 174] width 122 height 87
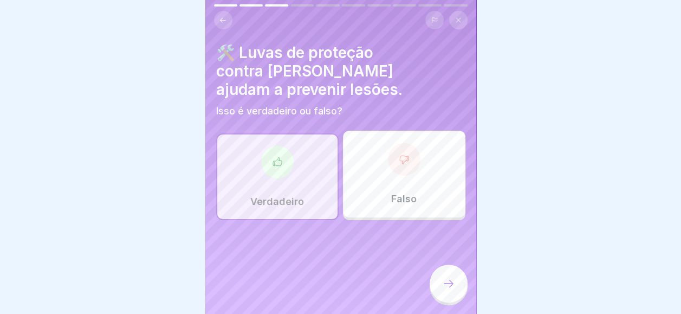
click at [453, 282] on icon at bounding box center [448, 283] width 13 height 13
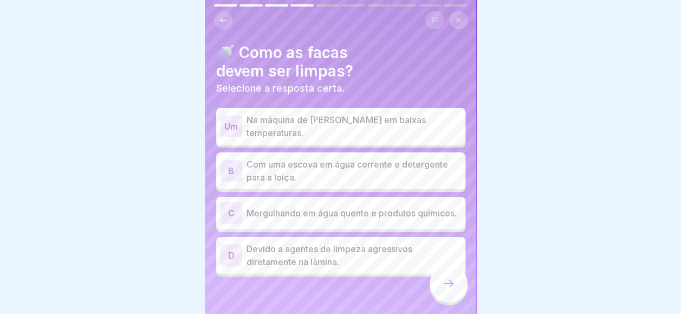
click at [306, 164] on p "Com uma escova em água corrente e detergente para a loiça." at bounding box center [354, 171] width 215 height 26
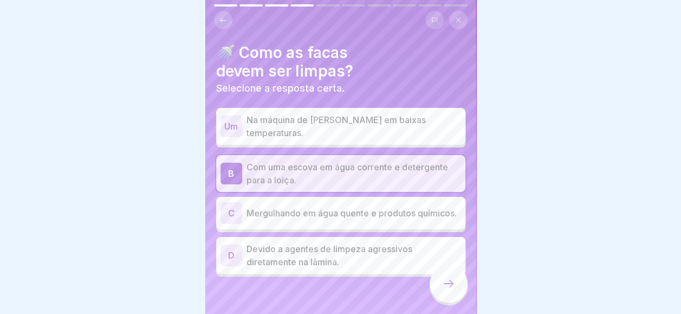
click at [438, 278] on div at bounding box center [449, 284] width 38 height 38
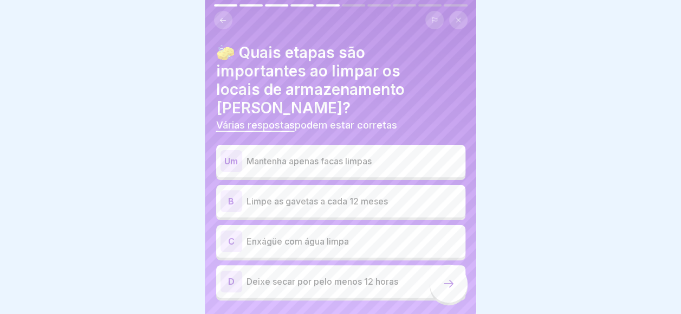
click at [385, 154] on p "Mantenha apenas facas limpas" at bounding box center [354, 160] width 215 height 13
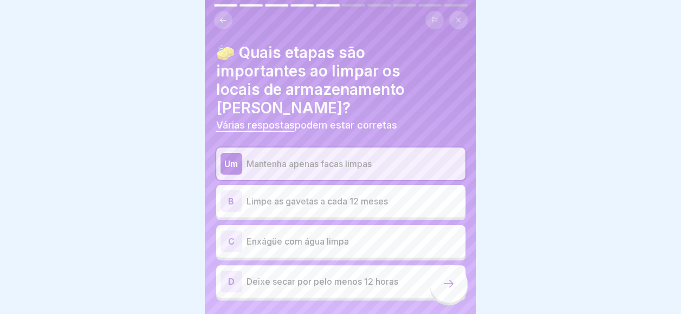
click at [382, 195] on p "Limpe as gavetas a cada 12 meses" at bounding box center [354, 201] width 215 height 13
click at [366, 190] on div "[PERSON_NAME] as gavetas a cada 12 meses" at bounding box center [341, 201] width 241 height 22
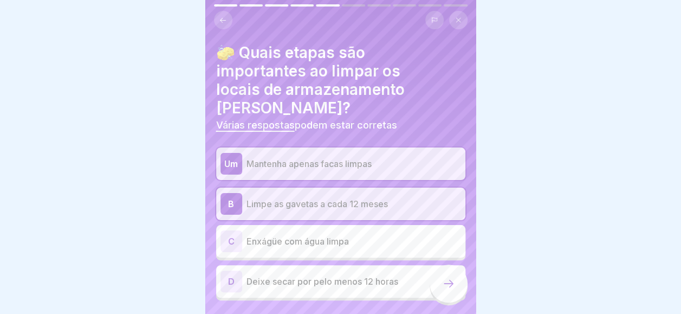
drag, startPoint x: 445, startPoint y: 291, endPoint x: 441, endPoint y: 286, distance: 6.5
click at [444, 289] on div at bounding box center [449, 284] width 38 height 38
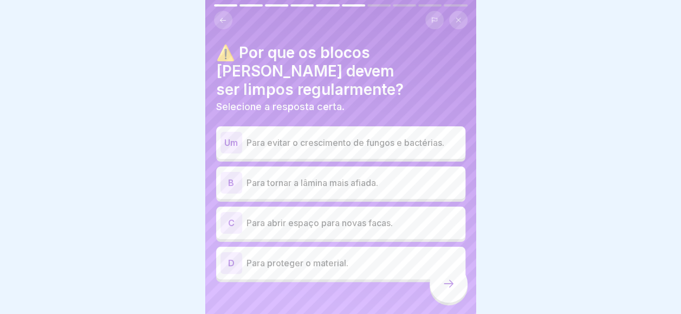
click at [357, 252] on div "D Para proteger o material." at bounding box center [341, 263] width 241 height 22
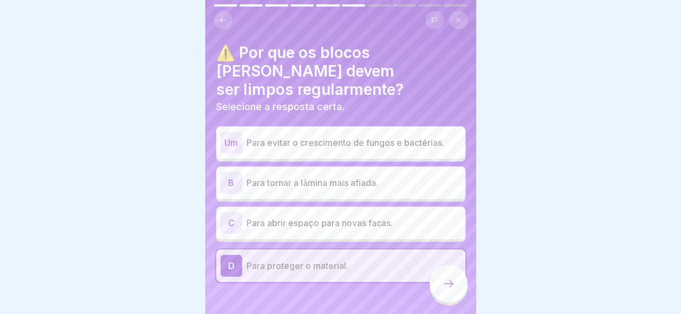
drag, startPoint x: 455, startPoint y: 278, endPoint x: 455, endPoint y: 270, distance: 7.6
click at [455, 272] on div at bounding box center [449, 284] width 38 height 38
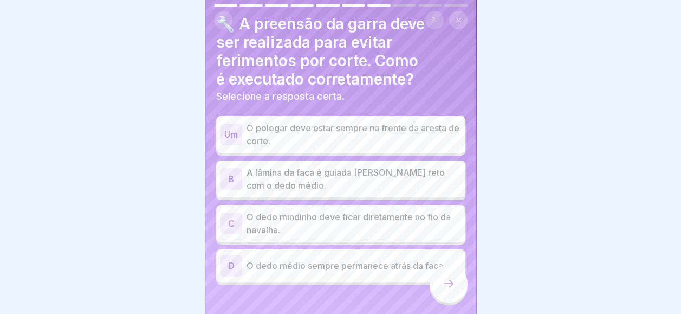
scroll to position [42, 0]
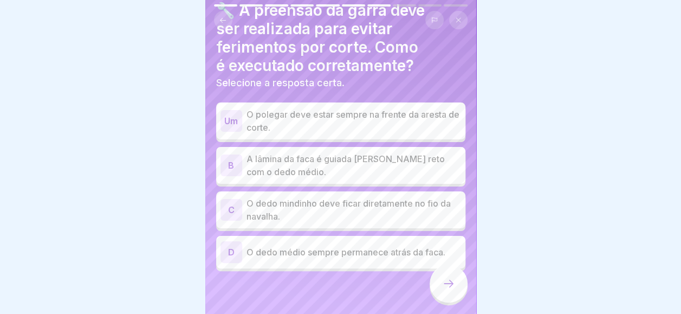
click at [413, 246] on p "O dedo médio sempre permanece atrás da faca." at bounding box center [354, 252] width 215 height 13
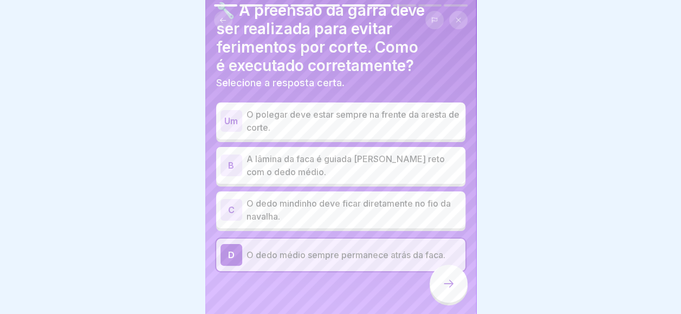
click at [448, 281] on icon at bounding box center [448, 283] width 13 height 13
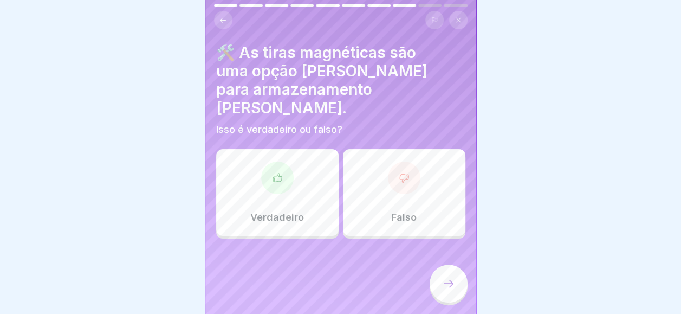
scroll to position [0, 0]
click at [291, 165] on div "Verdadeiro" at bounding box center [277, 192] width 122 height 87
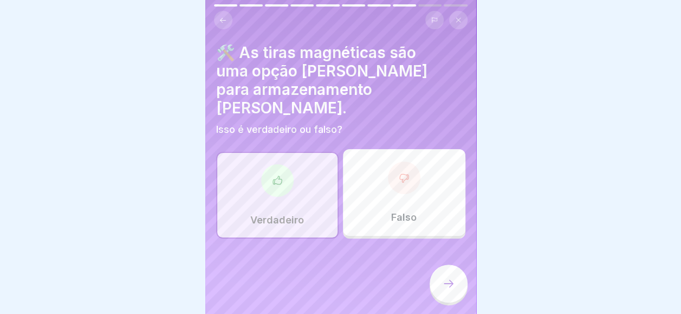
click at [447, 302] on div at bounding box center [449, 284] width 38 height 38
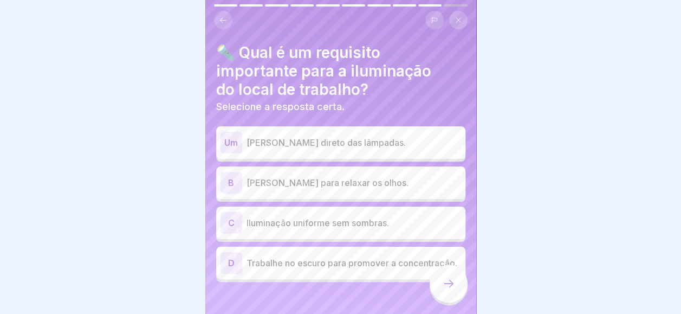
click at [336, 223] on p "Iluminação uniforme sem sombras." at bounding box center [354, 222] width 215 height 13
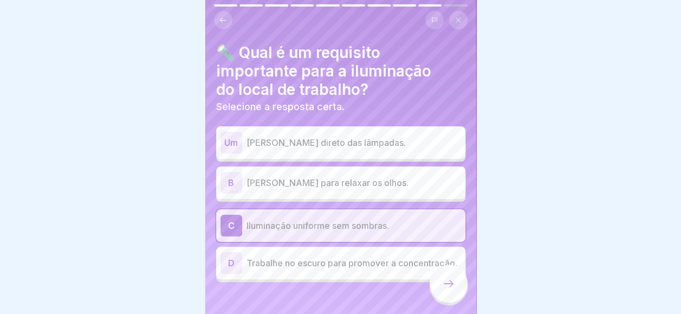
click at [448, 290] on icon at bounding box center [448, 283] width 13 height 13
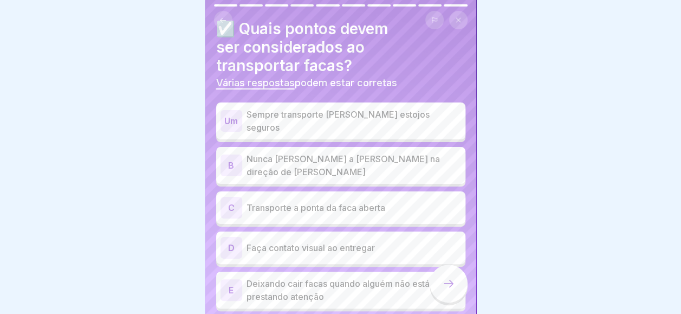
scroll to position [54, 0]
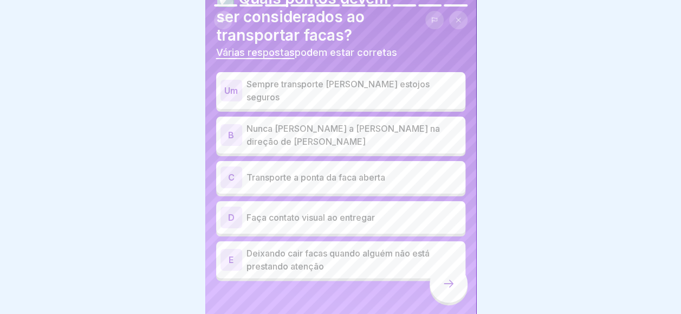
click at [349, 85] on p "Sempre transporte [PERSON_NAME] estojos seguros" at bounding box center [354, 91] width 215 height 26
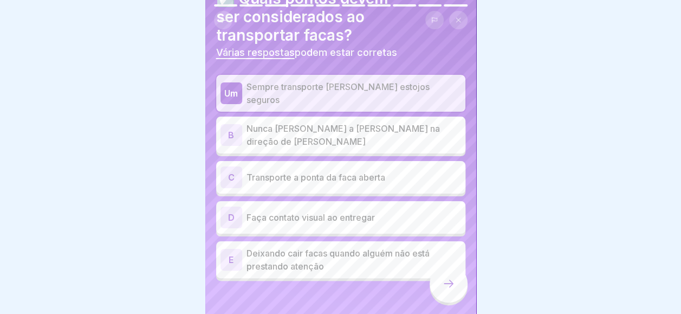
click at [349, 130] on p "Nunca [PERSON_NAME] a [PERSON_NAME] na direção de [PERSON_NAME]" at bounding box center [354, 135] width 215 height 26
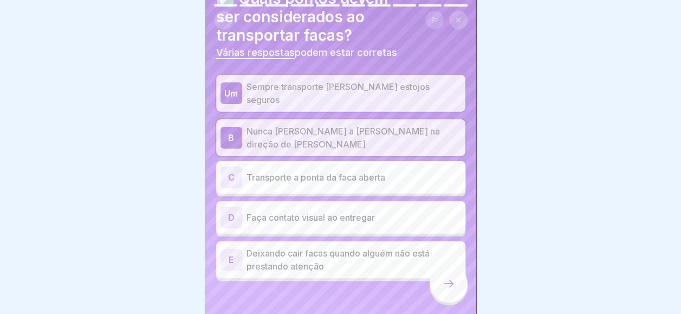
click at [390, 211] on p "Faça contato visual ao entregar" at bounding box center [354, 217] width 215 height 13
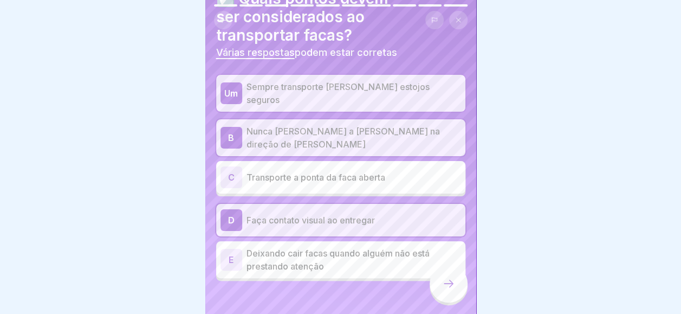
click at [446, 283] on div at bounding box center [449, 284] width 38 height 38
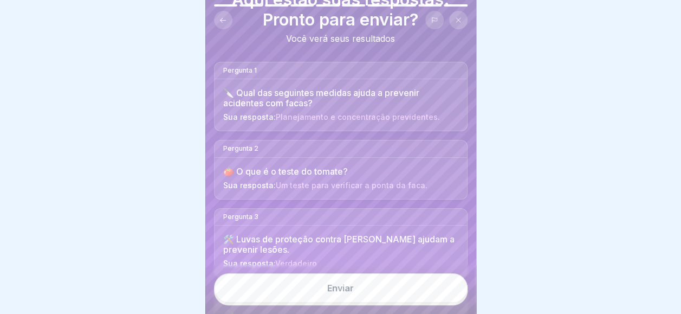
click at [418, 298] on button "Enviar" at bounding box center [341, 287] width 254 height 29
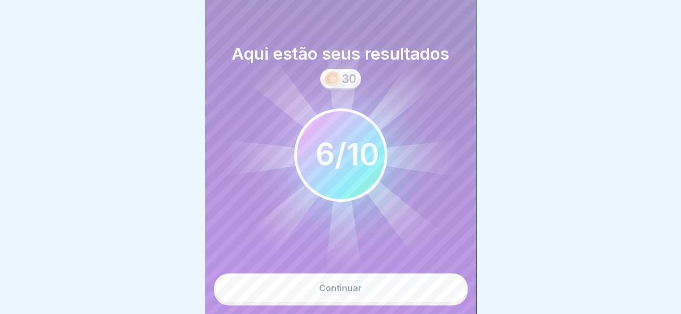
click at [412, 291] on button "Continuar" at bounding box center [341, 287] width 254 height 29
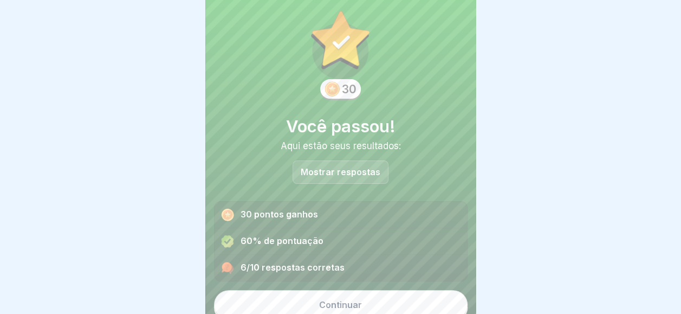
scroll to position [24, 0]
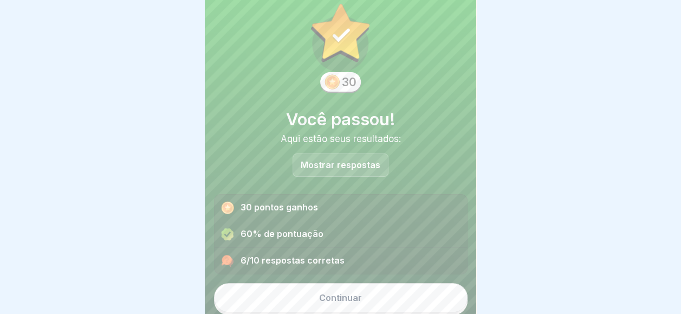
click at [381, 308] on button "Continuar" at bounding box center [341, 297] width 254 height 29
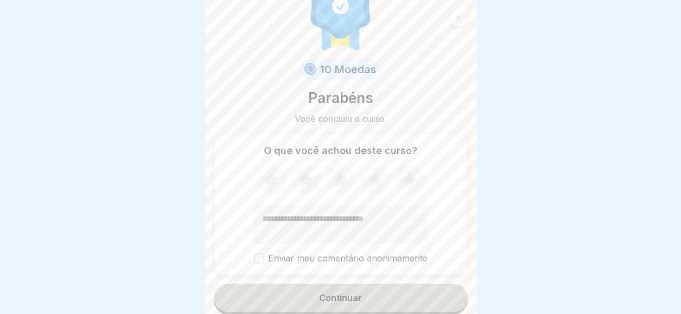
scroll to position [8, 0]
click at [402, 289] on button "Continuar" at bounding box center [341, 297] width 254 height 28
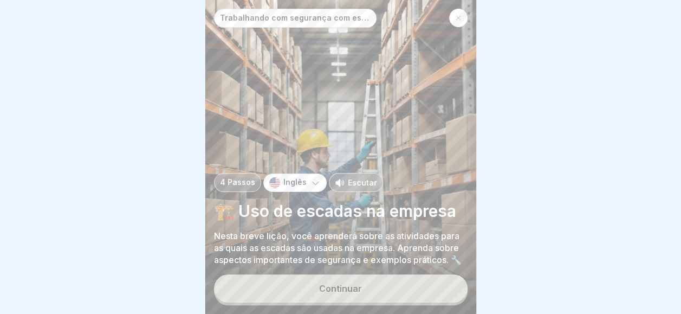
click at [391, 283] on button "Continuar" at bounding box center [341, 288] width 254 height 28
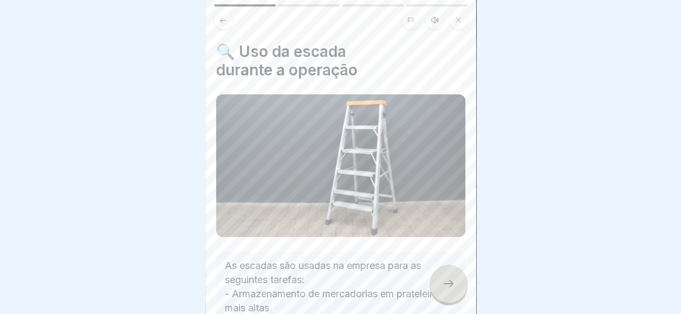
click at [455, 276] on div at bounding box center [449, 284] width 38 height 38
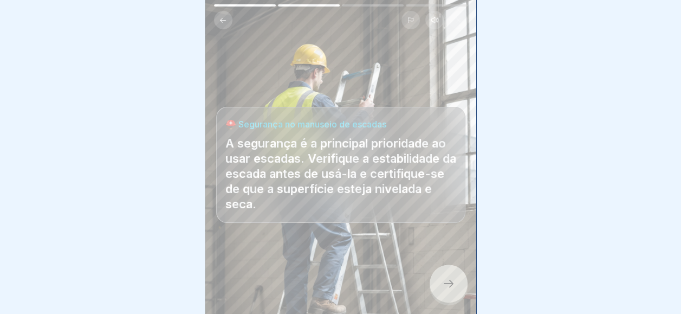
click at [453, 276] on div at bounding box center [449, 284] width 38 height 38
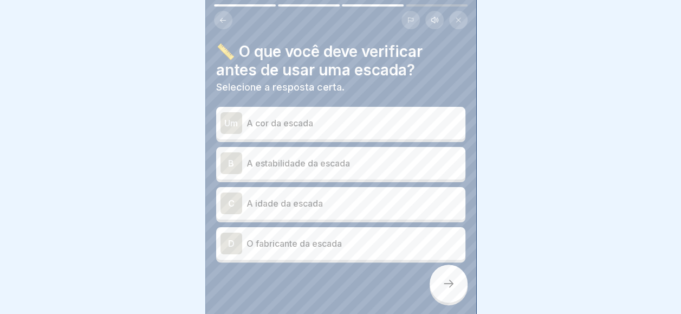
click at [348, 157] on p "A estabilidade da escada" at bounding box center [354, 163] width 215 height 13
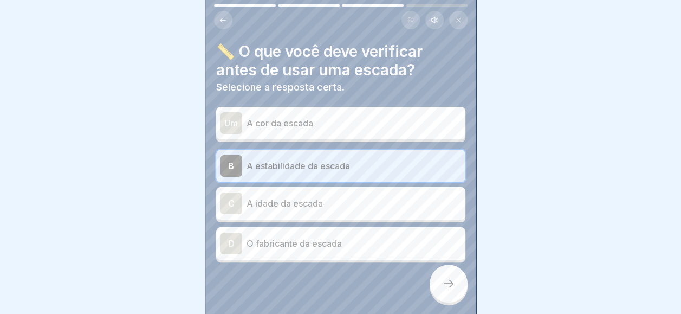
click at [438, 280] on div at bounding box center [449, 284] width 38 height 38
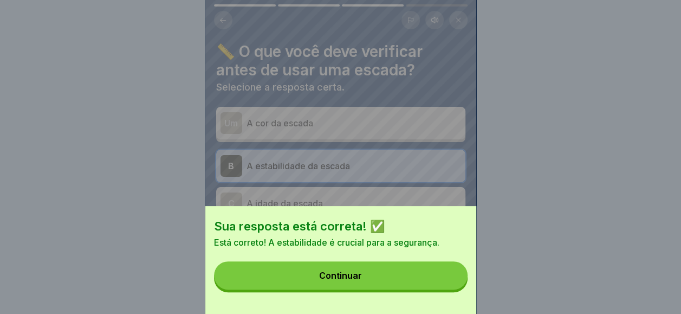
click at [438, 280] on button "Continuar" at bounding box center [341, 275] width 254 height 28
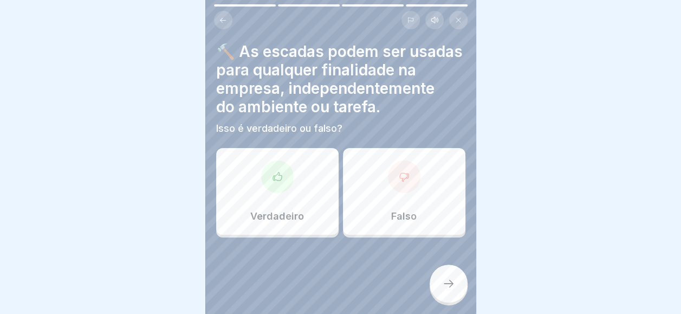
click at [375, 184] on div "Falso" at bounding box center [404, 191] width 122 height 87
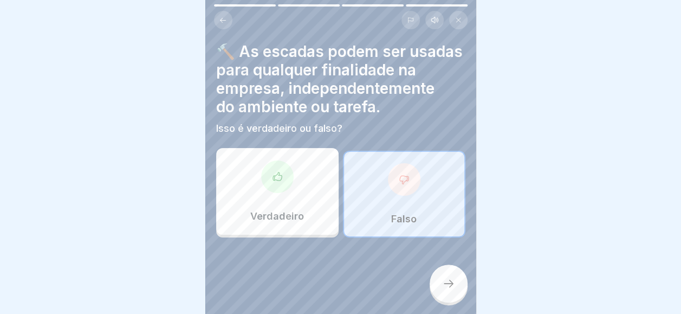
click at [460, 276] on div at bounding box center [449, 284] width 38 height 38
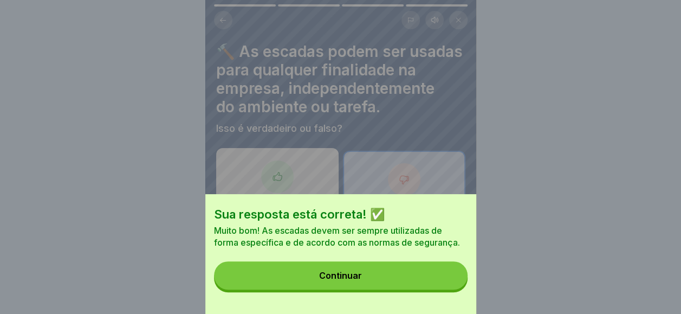
click at [425, 278] on button "Continuar" at bounding box center [341, 275] width 254 height 28
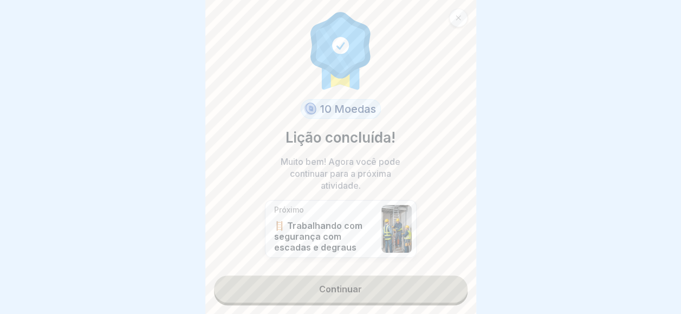
click at [420, 280] on link "Continuar" at bounding box center [341, 288] width 254 height 27
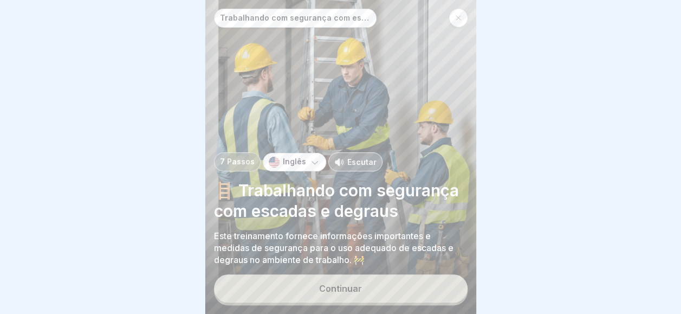
click at [413, 278] on button "Continuar" at bounding box center [341, 288] width 254 height 28
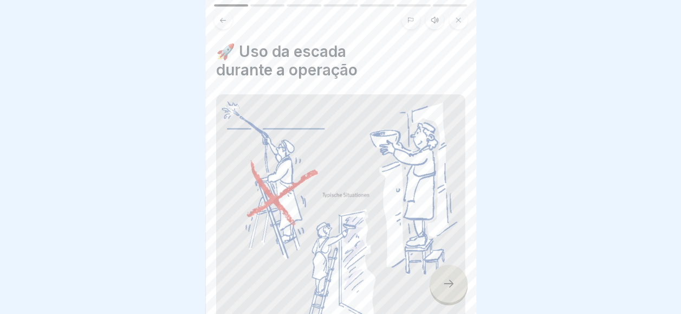
click at [454, 278] on icon at bounding box center [448, 283] width 13 height 13
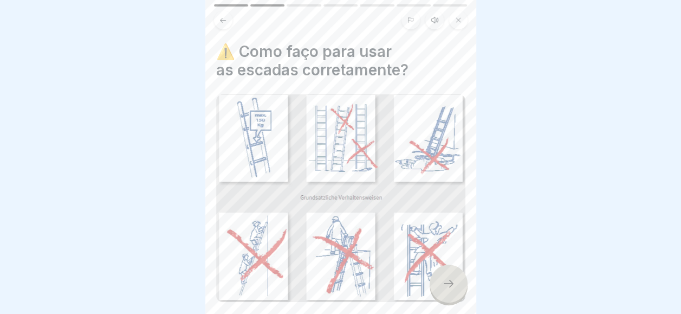
click at [454, 271] on div at bounding box center [449, 284] width 38 height 38
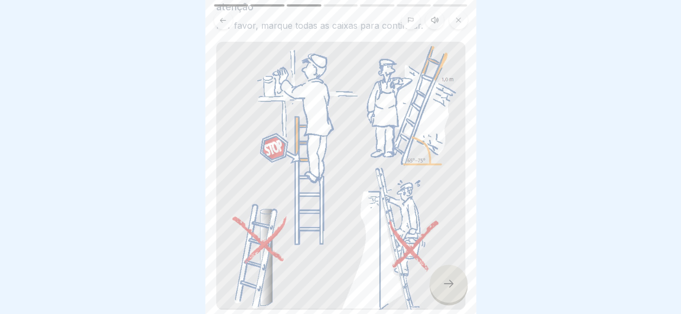
scroll to position [108, 0]
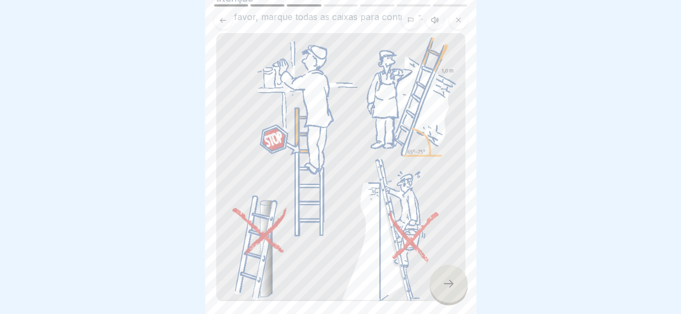
click at [460, 287] on div at bounding box center [449, 284] width 38 height 38
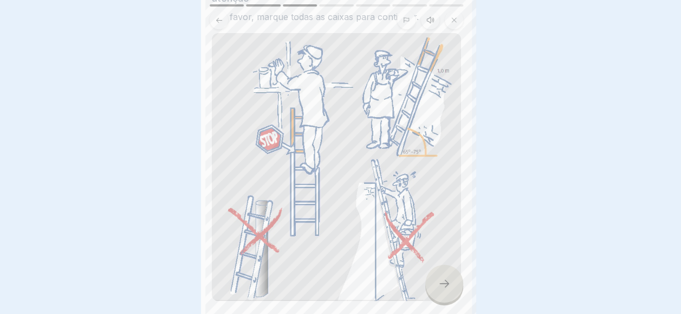
scroll to position [0, 0]
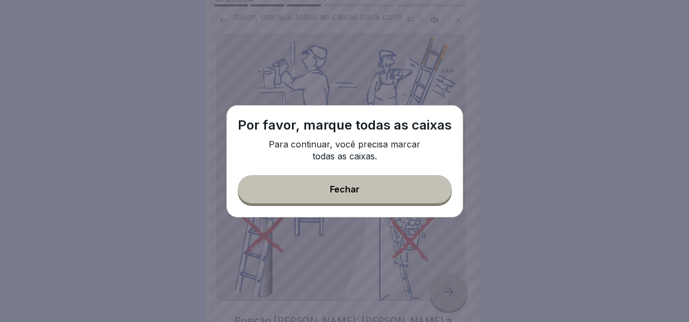
click at [392, 204] on div "Por favor, marque todas as caixas Para continuar, você precisa marcar todas as …" at bounding box center [345, 161] width 237 height 112
click at [388, 191] on button "Fechar" at bounding box center [345, 189] width 214 height 28
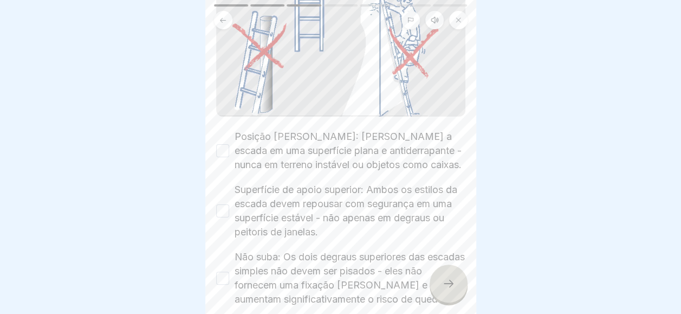
scroll to position [325, 0]
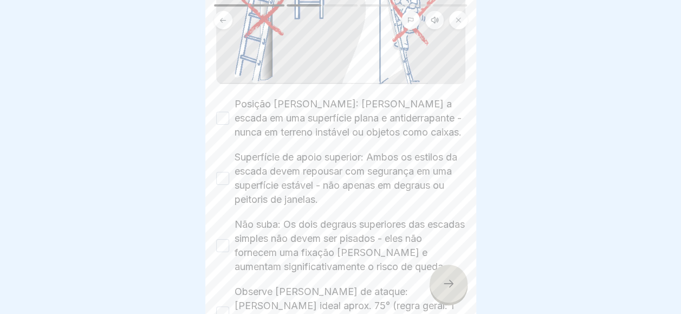
click at [243, 97] on label "Posição [PERSON_NAME]: [PERSON_NAME] a escada em uma superfície plana e antider…" at bounding box center [350, 118] width 231 height 42
click at [229, 112] on button "Posição [PERSON_NAME]: [PERSON_NAME] a escada em uma superfície plana e antider…" at bounding box center [222, 118] width 13 height 13
click at [216, 180] on div "Superfície de apoio superior: Ambos os estilos da escada devem repousar com seg…" at bounding box center [340, 178] width 249 height 56
click at [246, 171] on label "Superfície de apoio superior: Ambos os estilos da escada devem repousar com seg…" at bounding box center [350, 178] width 231 height 56
click at [229, 172] on button "Superfície de apoio superior: Ambos os estilos da escada devem repousar com seg…" at bounding box center [222, 178] width 13 height 13
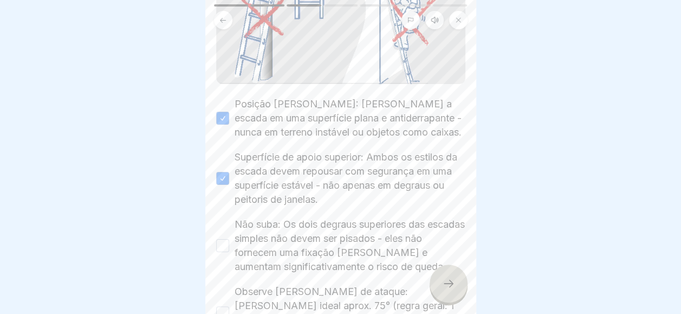
click at [227, 226] on div "Não suba: Os dois degraus superiores das escadas simples não devem ser pisados …" at bounding box center [340, 245] width 249 height 56
click at [228, 228] on div "Não suba: Os dois degraus superiores das escadas simples não devem ser pisados …" at bounding box center [340, 245] width 249 height 56
click at [229, 236] on div "Não suba: Os dois degraus superiores das escadas simples não devem ser pisados …" at bounding box center [340, 245] width 249 height 56
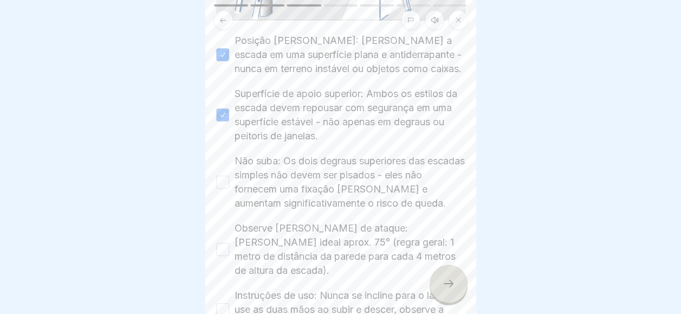
scroll to position [434, 0]
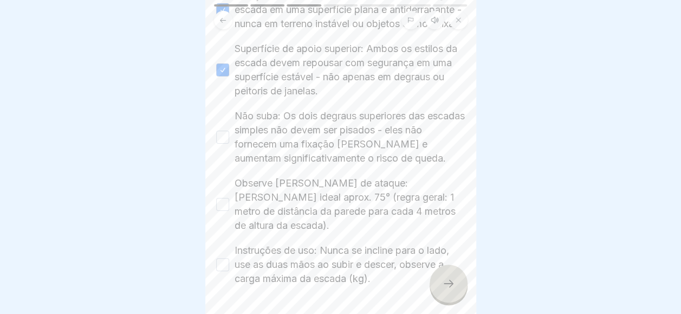
click at [225, 199] on button "Observe [PERSON_NAME] de ataque: [PERSON_NAME] ideal aprox. 75° (regra geral: 1…" at bounding box center [222, 204] width 13 height 13
click at [221, 134] on button "Não suba: Os dois degraus superiores das escadas simples não devem ser pisados …" at bounding box center [222, 137] width 13 height 13
drag, startPoint x: 248, startPoint y: 260, endPoint x: 234, endPoint y: 260, distance: 14.1
click at [248, 260] on label "Instruções de uso: Nunca se incline para o lado, use as duas mãos ao subir e de…" at bounding box center [350, 264] width 231 height 42
click at [229, 260] on button "Instruções de uso: Nunca se incline para o lado, use as duas mãos ao subir e de…" at bounding box center [222, 264] width 13 height 13
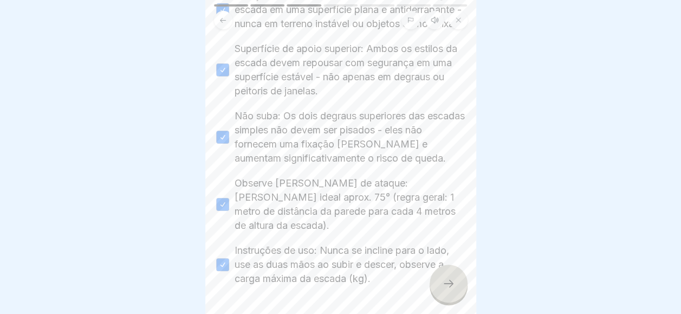
click at [456, 292] on div at bounding box center [449, 284] width 38 height 38
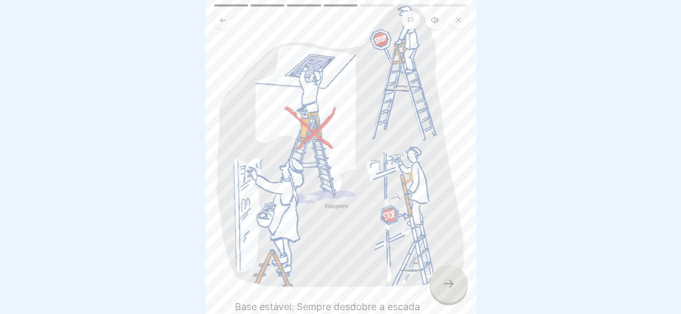
scroll to position [325, 0]
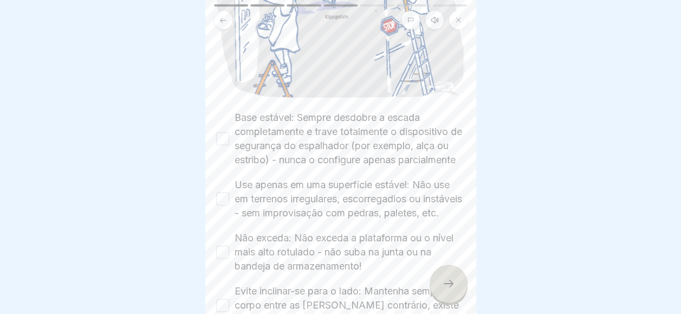
click at [227, 148] on div "Base estável: Sempre desdobre a escada completamente e trave totalmente o dispo…" at bounding box center [340, 139] width 249 height 56
click at [226, 148] on div "Base estável: Sempre desdobre a escada completamente e trave totalmente o dispo…" at bounding box center [340, 139] width 249 height 56
click at [222, 132] on button "Base estável: Sempre desdobre a escada completamente e trave totalmente o dispo…" at bounding box center [222, 138] width 13 height 13
click at [268, 211] on label "Use apenas em uma superfície estável: Não use em terrenos irregulares, escorreg…" at bounding box center [350, 199] width 231 height 42
click at [229, 205] on button "Use apenas em uma superfície estável: Não use em terrenos irregulares, escorreg…" at bounding box center [222, 198] width 13 height 13
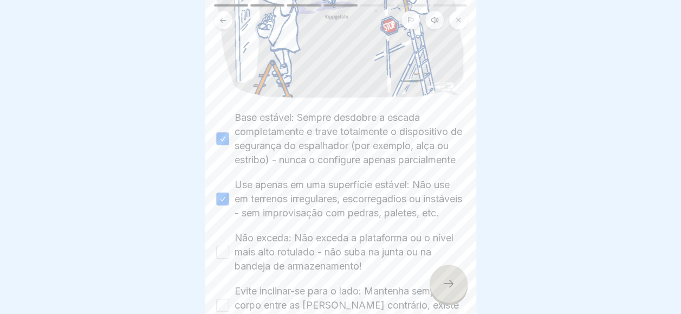
click at [244, 266] on label "Não exceda: Não exceda a plataforma ou o nível mais alto rotulado - não suba na…" at bounding box center [350, 252] width 231 height 42
click at [229, 259] on button "Não exceda: Não exceda a plataforma ou o nível mais alto rotulado - não suba na…" at bounding box center [222, 252] width 13 height 13
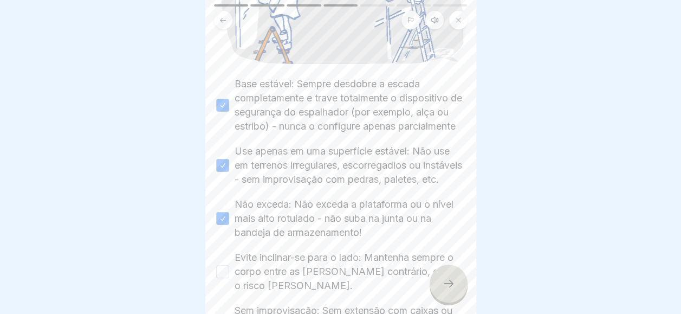
scroll to position [434, 0]
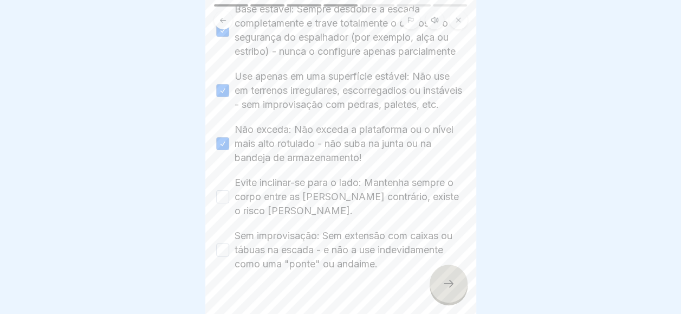
click at [230, 212] on div "Evite inclinar-se para o lado: Mantenha sempre o corpo entre as [PERSON_NAME] c…" at bounding box center [340, 197] width 249 height 42
click at [227, 218] on div "Evite inclinar-se para o lado: Mantenha sempre o corpo entre as [PERSON_NAME] c…" at bounding box center [340, 197] width 249 height 42
click at [216, 203] on button "Evite inclinar-se para o lado: Mantenha sempre o corpo entre as [PERSON_NAME] c…" at bounding box center [222, 196] width 13 height 13
click at [234, 265] on div "Sem improvisação: Sem extensão com caixas ou tábuas na escada - e não a use ind…" at bounding box center [340, 250] width 249 height 42
click at [228, 256] on button "Sem improvisação: Sem extensão com caixas ou tábuas na escada - e não a use ind…" at bounding box center [222, 249] width 13 height 13
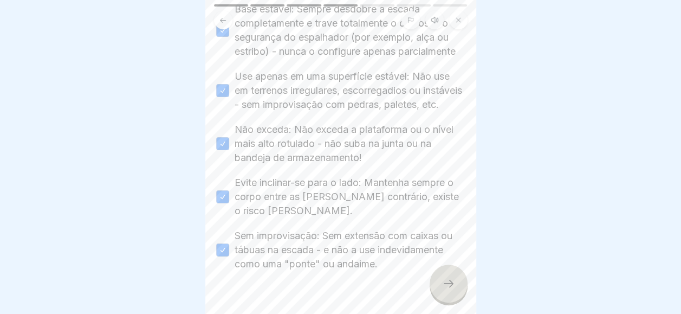
scroll to position [475, 0]
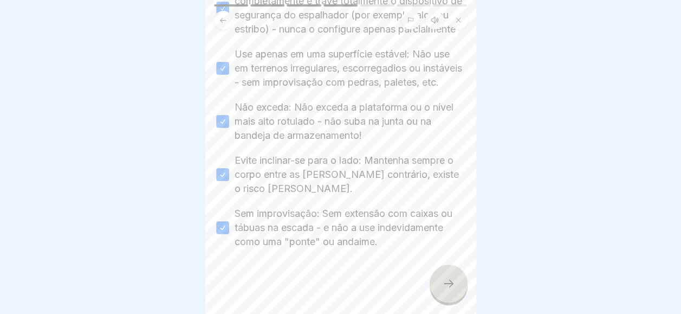
click at [446, 290] on icon at bounding box center [448, 283] width 13 height 13
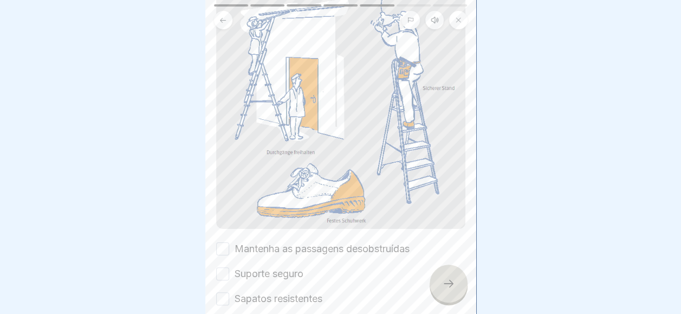
scroll to position [210, 0]
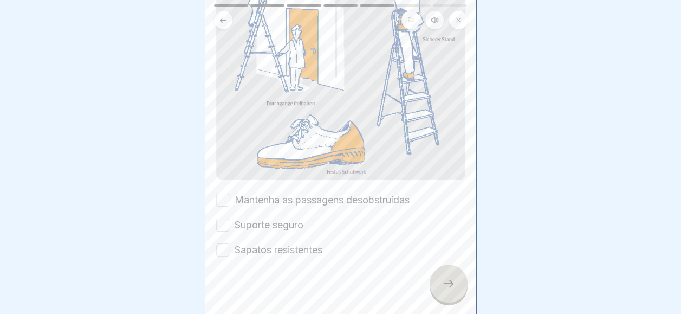
click at [228, 198] on div "Mantenha as passagens desobstruídas" at bounding box center [312, 200] width 193 height 14
click at [221, 200] on div "Mantenha as passagens desobstruídas Suporte seguro Sapatos resistentes" at bounding box center [340, 225] width 249 height 64
click at [238, 201] on div "Mantenha as passagens desobstruídas Suporte seguro Sapatos resistentes" at bounding box center [340, 225] width 249 height 64
click at [215, 194] on div "Trabalhando com segurança na escada: Por favor, leia todas as instruções de seg…" at bounding box center [340, 157] width 271 height 314
click at [241, 183] on div "Trabalhando com segurança na escada: Por favor, leia todas as instruções de seg…" at bounding box center [340, 44] width 249 height 425
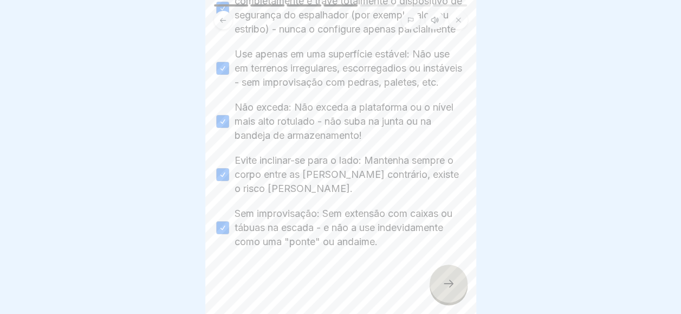
click at [244, 185] on label "Evite inclinar-se para o lado: Mantenha sempre o corpo entre as [PERSON_NAME] c…" at bounding box center [350, 174] width 231 height 42
click at [229, 181] on button "Evite inclinar-se para o lado: Mantenha sempre o corpo entre as [PERSON_NAME] c…" at bounding box center [222, 174] width 13 height 13
click at [235, 179] on label "Evite inclinar-se para o lado: Mantenha sempre o corpo entre as [PERSON_NAME] c…" at bounding box center [350, 174] width 231 height 42
click at [229, 179] on button "Evite inclinar-se para o lado: Mantenha sempre o corpo entre as [PERSON_NAME] c…" at bounding box center [222, 174] width 13 height 13
click at [457, 286] on div at bounding box center [449, 284] width 38 height 38
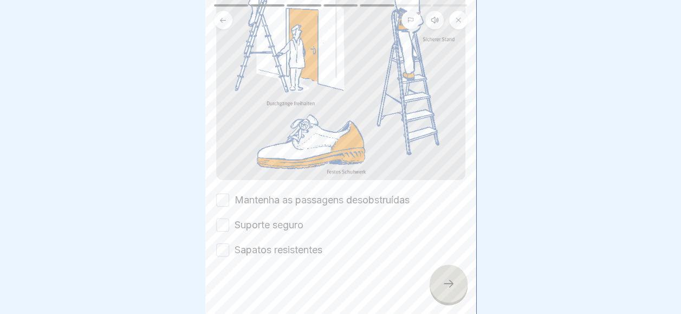
click at [242, 197] on label "Mantenha as passagens desobstruídas" at bounding box center [322, 200] width 175 height 14
click at [229, 197] on button "Mantenha as passagens desobstruídas" at bounding box center [222, 199] width 13 height 13
click at [237, 208] on div "Mantenha as passagens desobstruídas Suporte seguro Sapatos resistentes" at bounding box center [340, 225] width 249 height 64
click at [247, 243] on label "Sapatos resistentes" at bounding box center [279, 250] width 88 height 14
click at [229, 243] on button "Sapatos resistentes" at bounding box center [222, 249] width 13 height 13
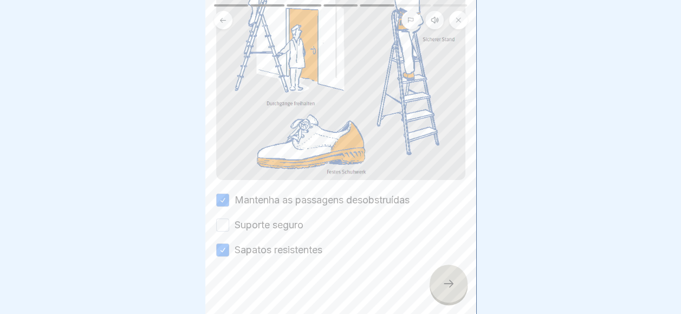
click at [246, 218] on label "Suporte seguro" at bounding box center [269, 225] width 69 height 14
click at [229, 218] on button "Suporte seguro" at bounding box center [222, 224] width 13 height 13
click at [438, 292] on div at bounding box center [449, 284] width 38 height 38
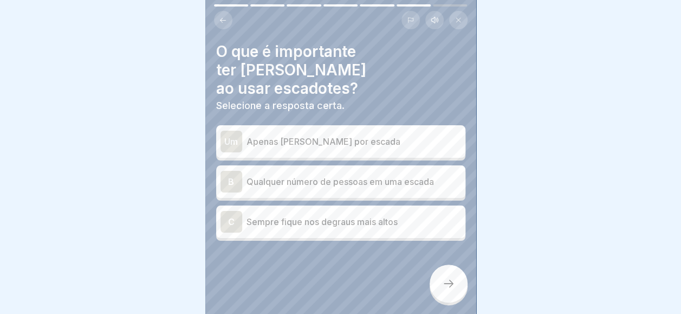
click at [401, 131] on div "Um Apenas [PERSON_NAME] por escada" at bounding box center [341, 142] width 241 height 22
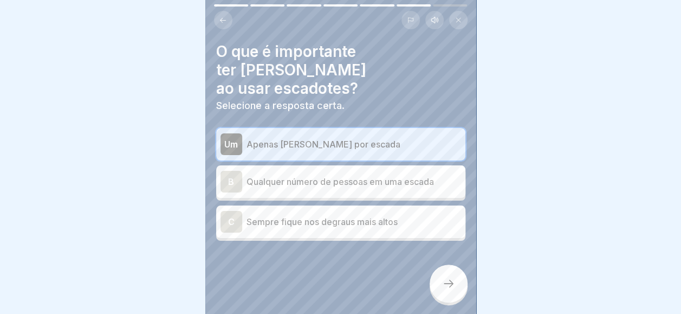
click at [439, 273] on div at bounding box center [340, 273] width 249 height 65
click at [449, 289] on icon at bounding box center [448, 283] width 13 height 13
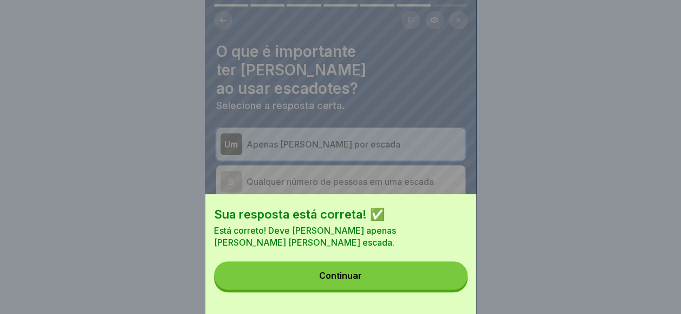
click at [411, 274] on button "Continuar" at bounding box center [341, 275] width 254 height 28
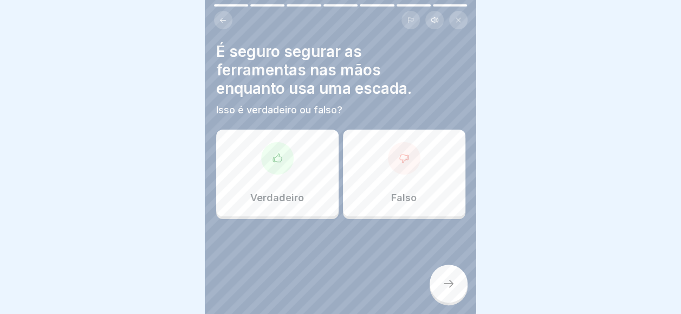
click at [356, 145] on div "Falso" at bounding box center [404, 173] width 122 height 87
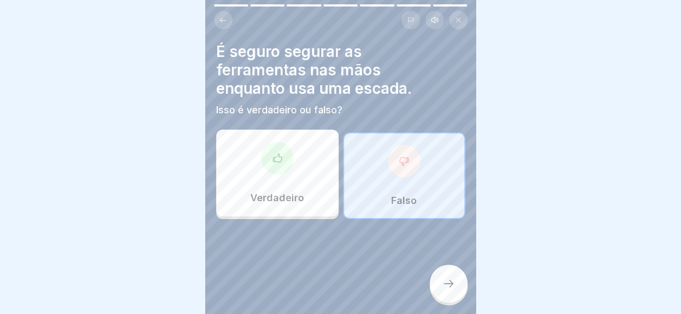
click at [416, 176] on div "Falso" at bounding box center [404, 175] width 122 height 87
click at [459, 291] on div at bounding box center [449, 284] width 38 height 38
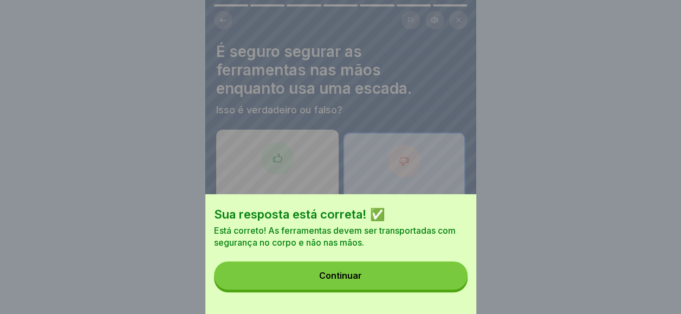
click at [459, 289] on button "Continuar" at bounding box center [341, 275] width 254 height 28
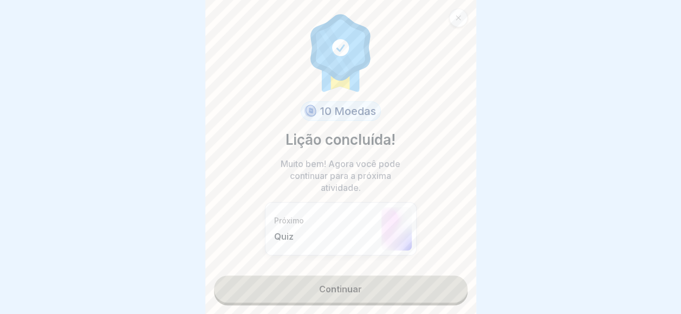
scroll to position [8, 0]
click at [405, 281] on link "Continuar" at bounding box center [341, 288] width 254 height 27
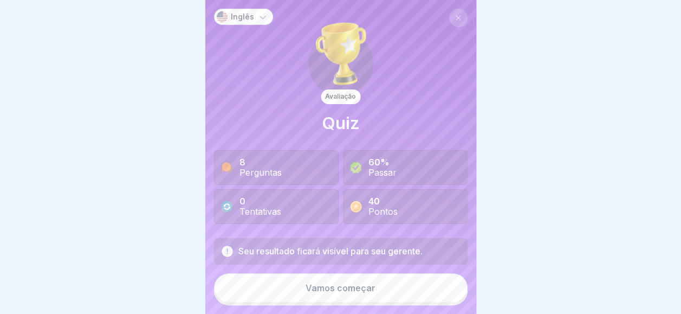
click at [361, 288] on div "Vamos começar" at bounding box center [341, 288] width 70 height 10
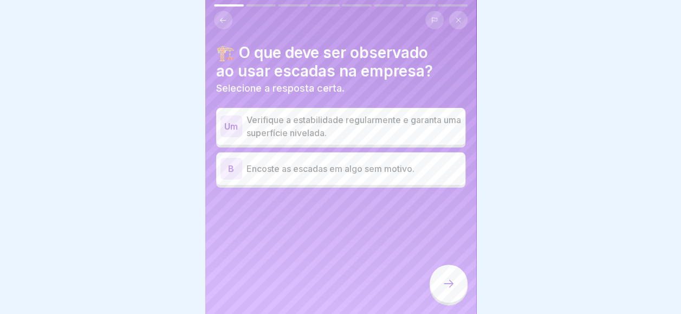
click at [331, 113] on p "Verifique a estabilidade regularmente e garanta uma superfície nivelada." at bounding box center [354, 126] width 215 height 26
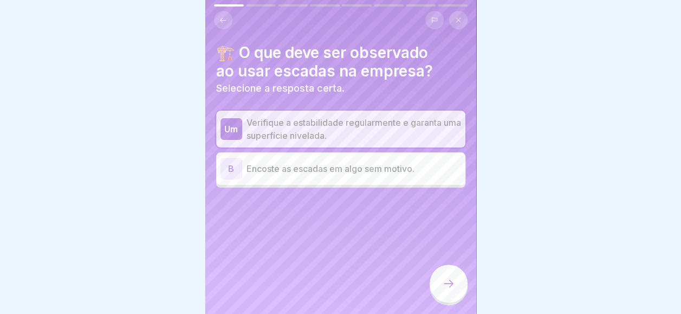
click at [445, 280] on div at bounding box center [449, 284] width 38 height 38
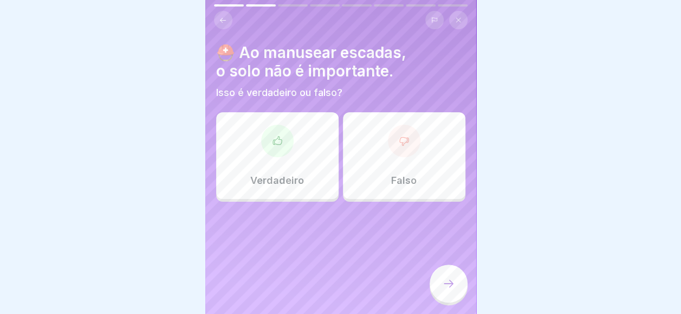
click at [359, 135] on div "Falso" at bounding box center [404, 155] width 122 height 87
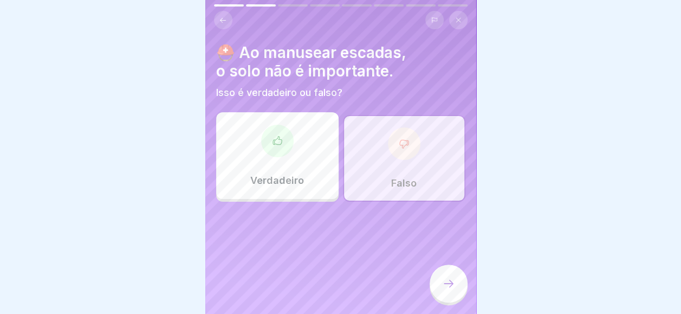
click at [455, 276] on div at bounding box center [449, 284] width 38 height 38
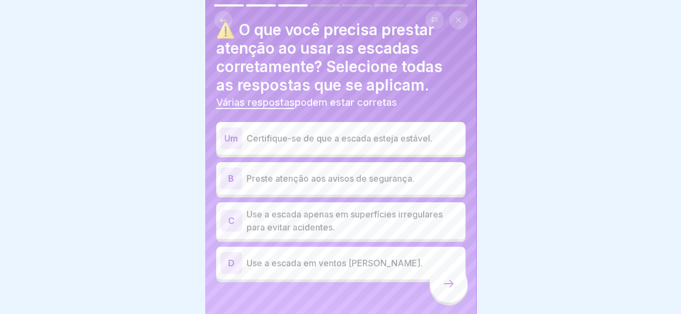
scroll to position [34, 0]
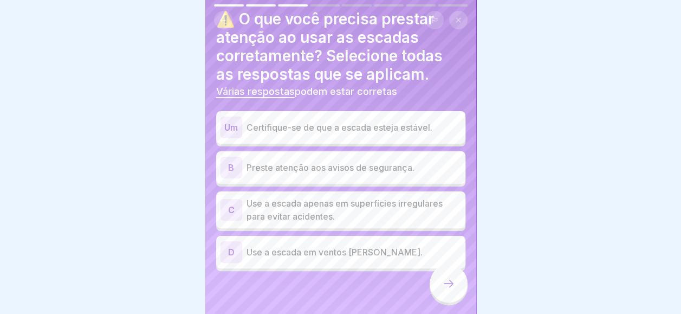
click at [316, 121] on p "Certifique-se de que a escada esteja estável." at bounding box center [354, 127] width 215 height 13
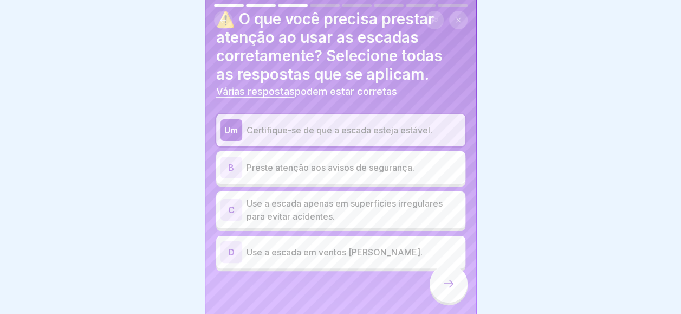
click at [335, 161] on p "Preste atenção aos avisos de segurança." at bounding box center [354, 167] width 215 height 13
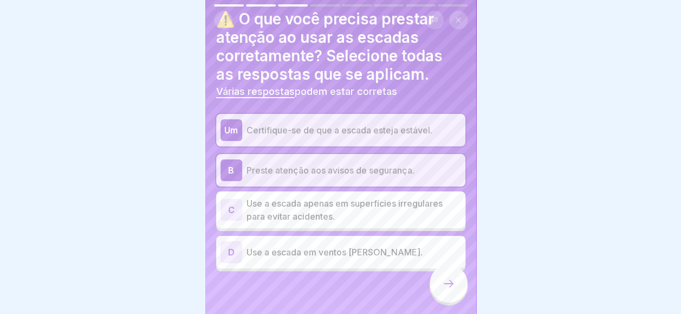
click at [437, 278] on div at bounding box center [449, 284] width 38 height 38
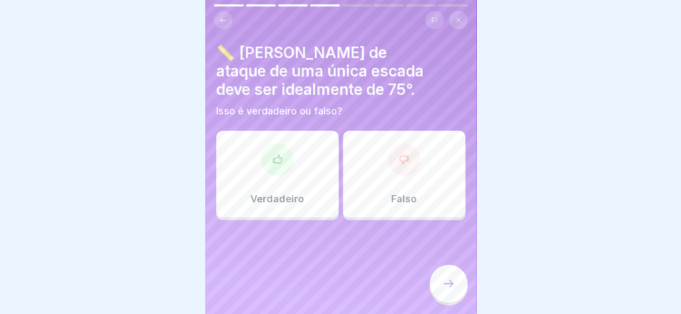
click at [310, 131] on div "Verdadeiro" at bounding box center [277, 174] width 122 height 87
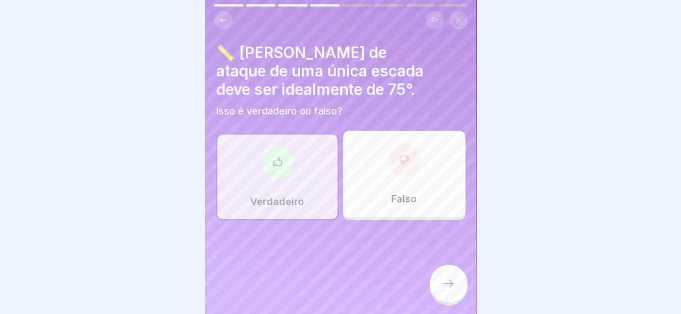
click at [453, 278] on icon at bounding box center [448, 283] width 13 height 13
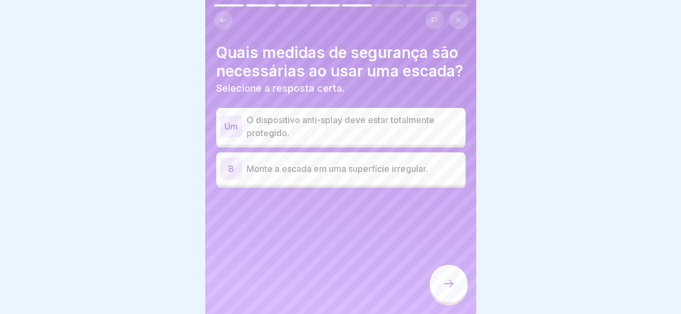
click at [332, 134] on p "O dispositivo anti-splay deve estar totalmente protegido." at bounding box center [354, 126] width 215 height 26
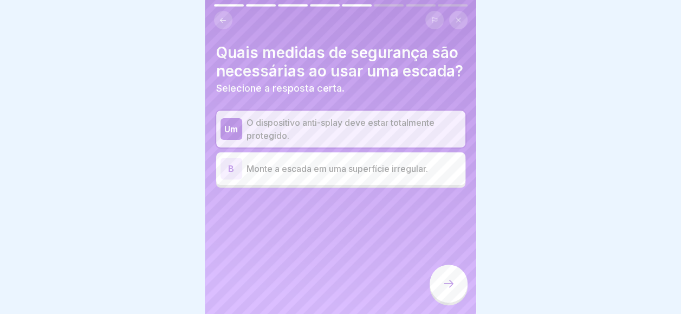
click at [448, 294] on div at bounding box center [449, 284] width 38 height 38
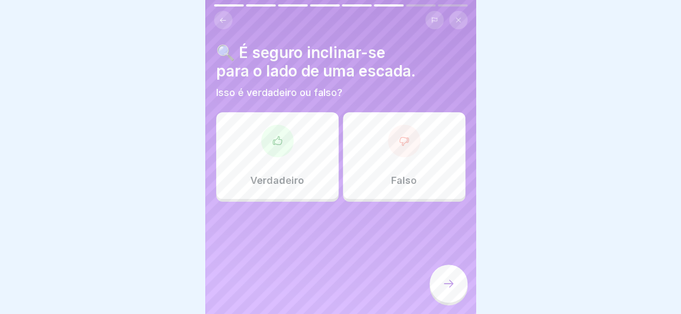
click at [350, 126] on div "Falso" at bounding box center [404, 155] width 122 height 87
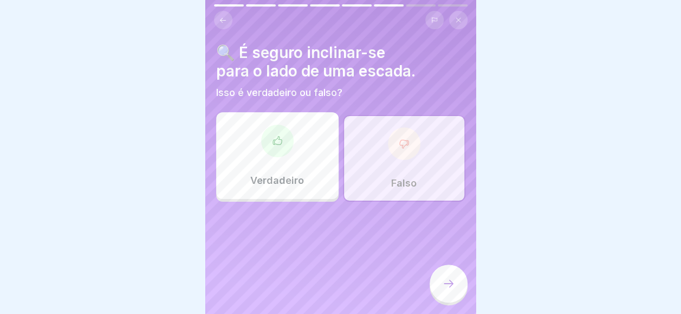
click at [459, 283] on div at bounding box center [449, 284] width 38 height 38
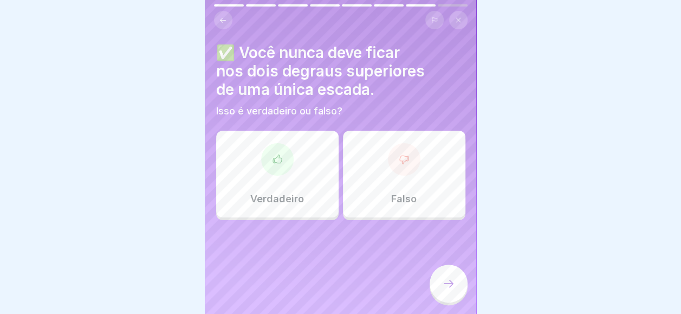
click at [289, 131] on div "Verdadeiro" at bounding box center [277, 174] width 122 height 87
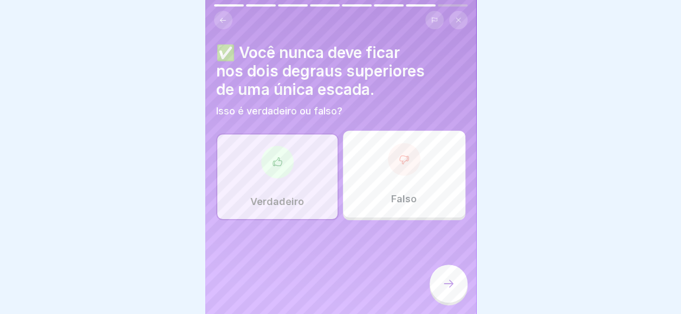
click at [451, 280] on icon at bounding box center [448, 283] width 13 height 13
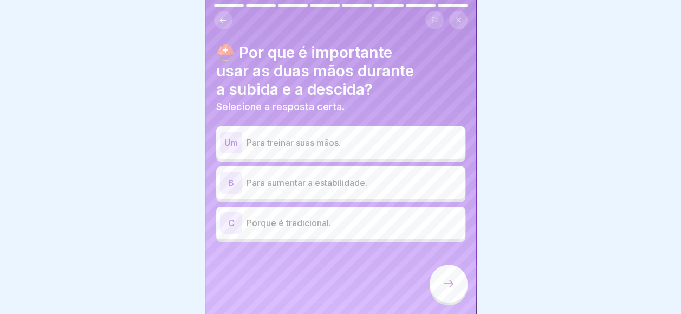
click at [312, 176] on p "Para aumentar a estabilidade." at bounding box center [354, 182] width 215 height 13
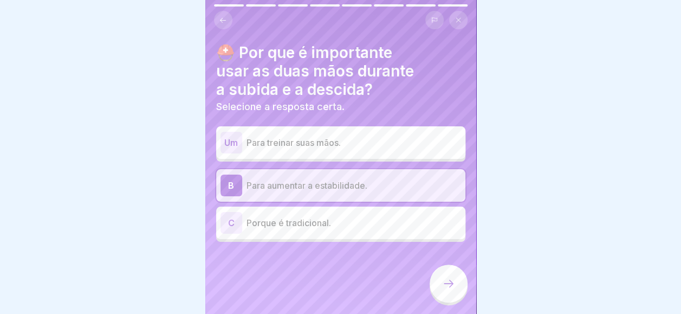
click at [441, 290] on div at bounding box center [449, 284] width 38 height 38
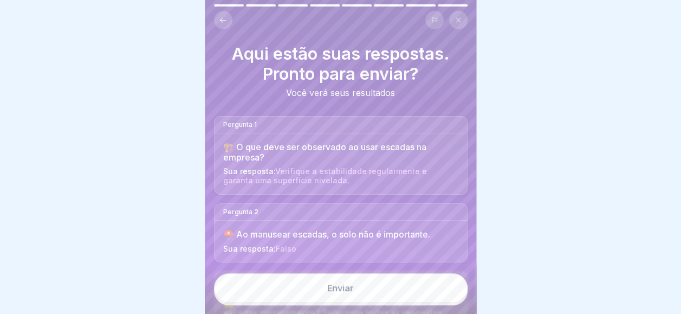
click at [378, 272] on div "Enviar" at bounding box center [340, 289] width 271 height 49
click at [378, 276] on button "Enviar" at bounding box center [341, 287] width 254 height 29
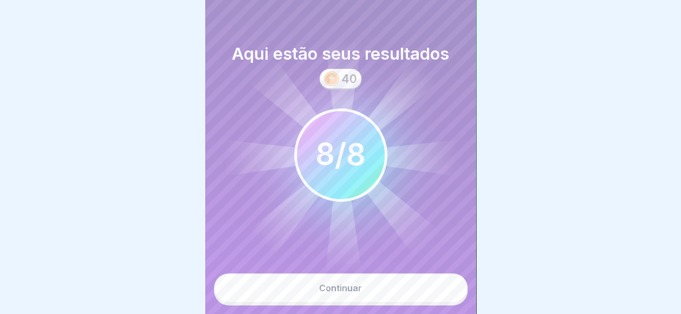
click at [378, 287] on button "Continuar" at bounding box center [341, 287] width 254 height 29
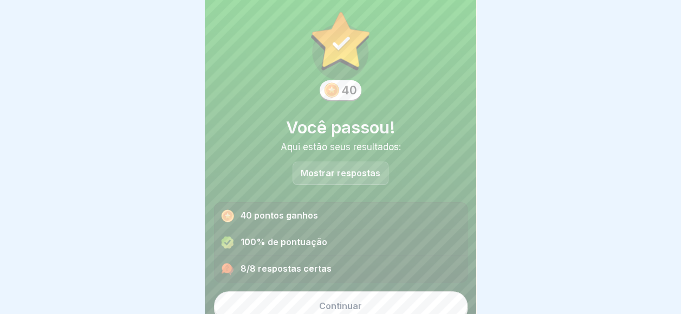
scroll to position [24, 0]
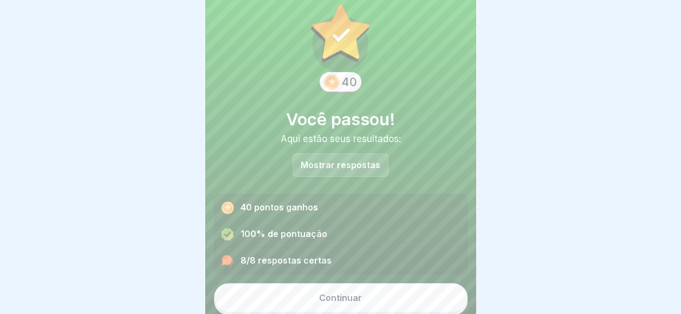
click at [382, 283] on button "Continuar" at bounding box center [341, 297] width 254 height 29
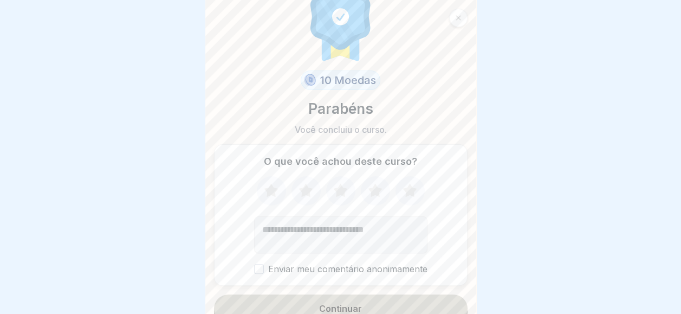
scroll to position [39, 0]
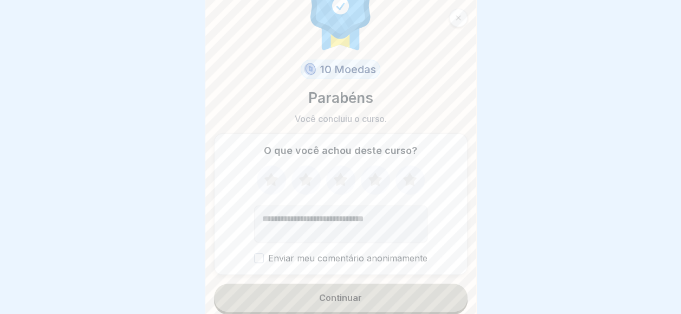
click at [371, 283] on button "Continuar" at bounding box center [341, 297] width 254 height 28
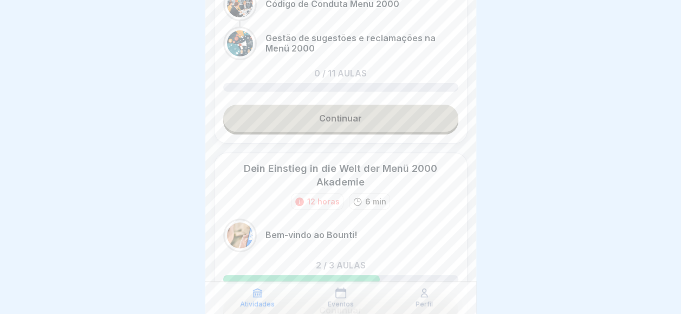
scroll to position [217, 0]
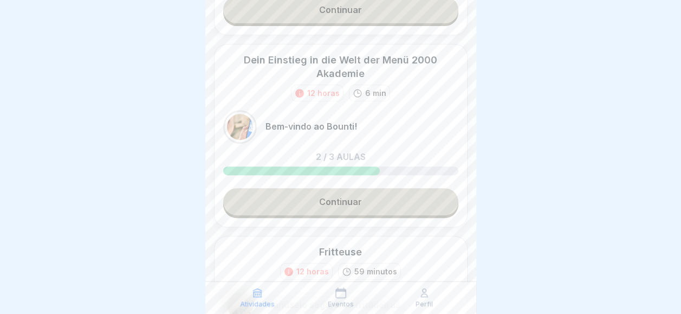
click at [363, 187] on div "Dein Einstieg in die Welt der Menü 2000 Akademie 12 horas 6 min Bem-vindo ao Bo…" at bounding box center [341, 135] width 254 height 183
click at [443, 210] on link "Continuar" at bounding box center [340, 201] width 235 height 27
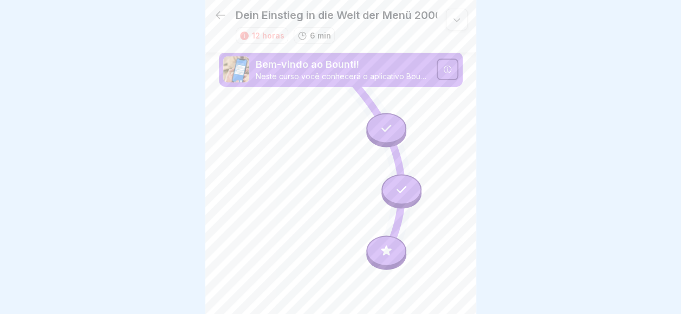
click at [379, 249] on div at bounding box center [386, 250] width 40 height 30
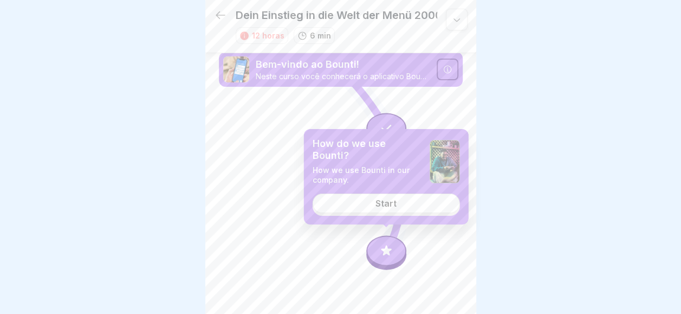
click at [379, 194] on div "How do we use Bounti? How we use Bounti in our company. Start" at bounding box center [386, 176] width 165 height 95
click at [376, 202] on div "Start" at bounding box center [386, 203] width 21 height 10
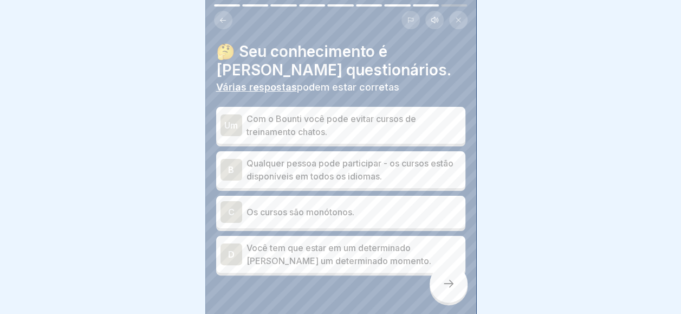
click at [280, 124] on p "Com o Bounti você pode evitar cursos de treinamento chatos." at bounding box center [354, 125] width 215 height 26
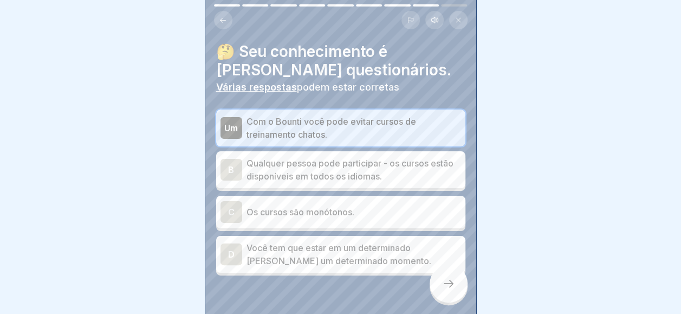
click at [327, 172] on p "Qualquer pessoa pode participar - os cursos estão disponíveis em todos os idiom…" at bounding box center [354, 170] width 215 height 26
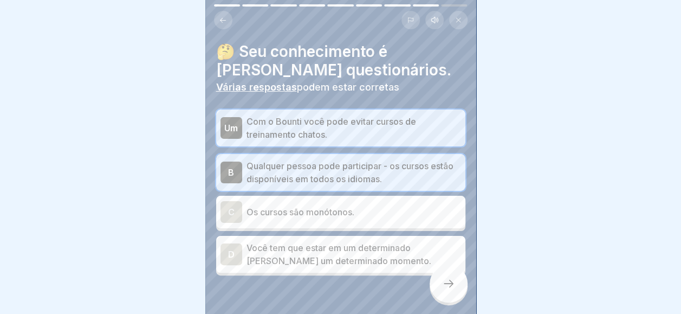
click at [443, 280] on icon at bounding box center [448, 283] width 13 height 13
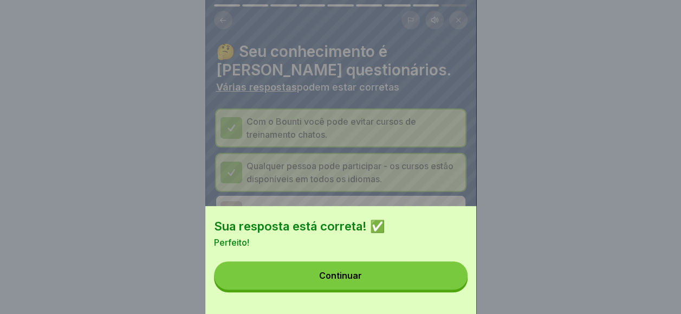
click at [443, 280] on button "Continuar" at bounding box center [341, 275] width 254 height 28
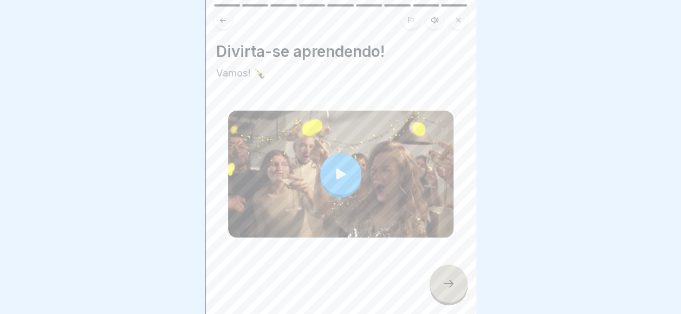
click at [437, 273] on div at bounding box center [449, 284] width 38 height 38
click at [429, 272] on div at bounding box center [340, 269] width 249 height 65
click at [430, 282] on div at bounding box center [340, 269] width 249 height 65
click at [442, 280] on div at bounding box center [449, 284] width 38 height 38
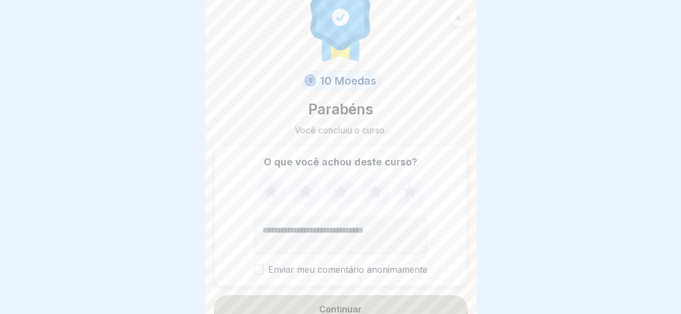
scroll to position [39, 0]
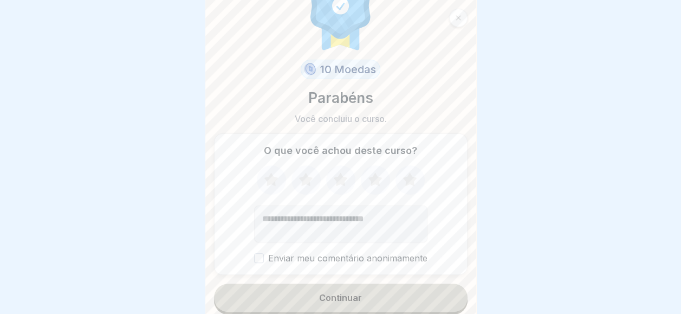
click at [407, 304] on button "Continuar" at bounding box center [341, 297] width 254 height 28
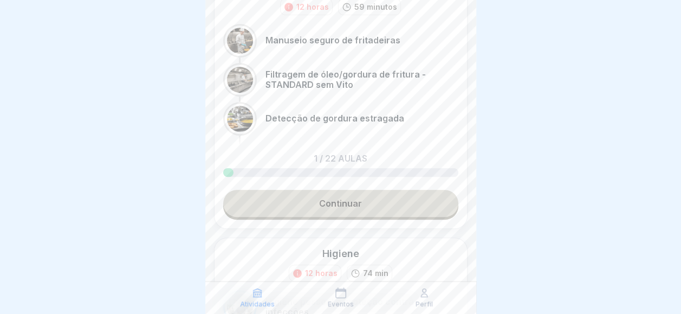
scroll to position [325, 0]
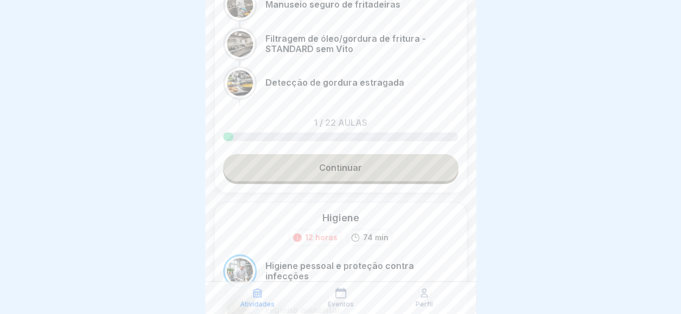
click at [409, 186] on div "Fritteuse 12 horas 59 minutos Manuseio seguro de fritadeiras Filtragem de óleo/…" at bounding box center [341, 64] width 254 height 257
click at [417, 170] on link "Continuar" at bounding box center [340, 167] width 235 height 27
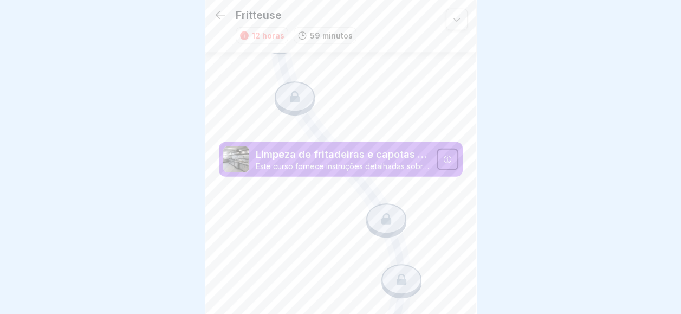
scroll to position [1353, 0]
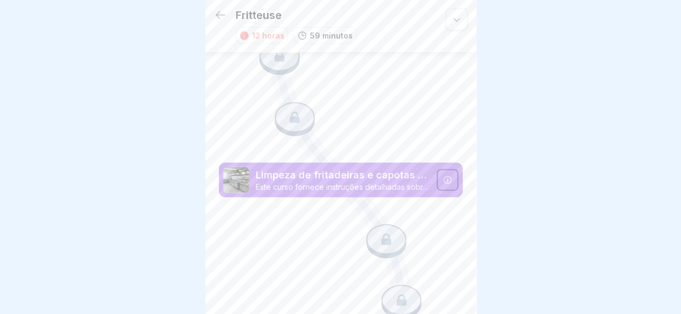
click at [443, 176] on icon at bounding box center [447, 180] width 9 height 9
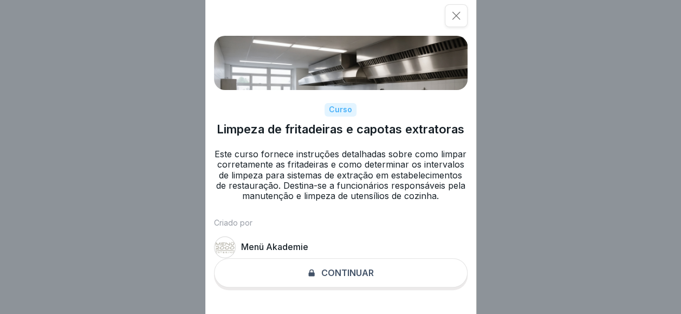
scroll to position [8, 0]
click at [381, 280] on div "Curso Limpeza de fritadeiras e capotas extratoras Este curso fornece instruções…" at bounding box center [340, 157] width 271 height 314
click at [472, 24] on div "Curso Limpeza de fritadeiras e capotas extratoras Este curso fornece instruções…" at bounding box center [340, 157] width 271 height 314
click at [462, 18] on icon at bounding box center [456, 15] width 11 height 11
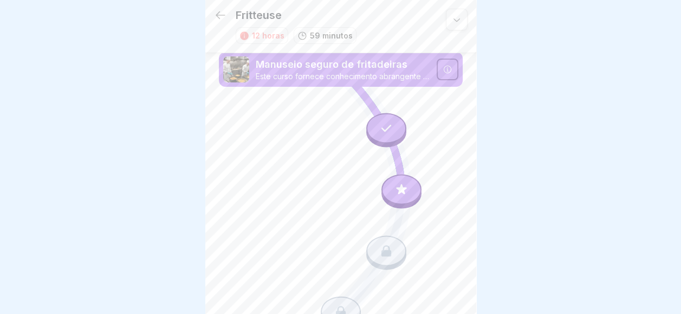
click at [402, 189] on icon at bounding box center [402, 190] width 14 height 14
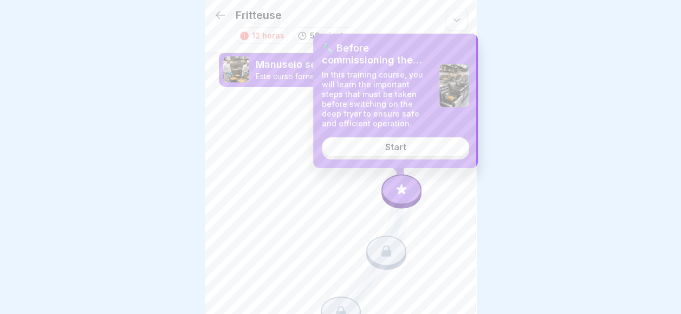
click at [416, 136] on div "🔧 Before commissioning the deep fryer In this training course, you will learn t…" at bounding box center [395, 101] width 165 height 134
click at [409, 166] on div "🔧 Before commissioning the deep fryer In this training course, you will learn t…" at bounding box center [395, 101] width 165 height 134
click at [417, 144] on link "Start" at bounding box center [395, 147] width 147 height 20
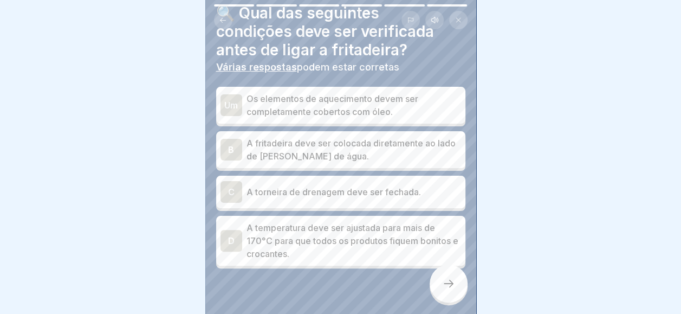
scroll to position [54, 0]
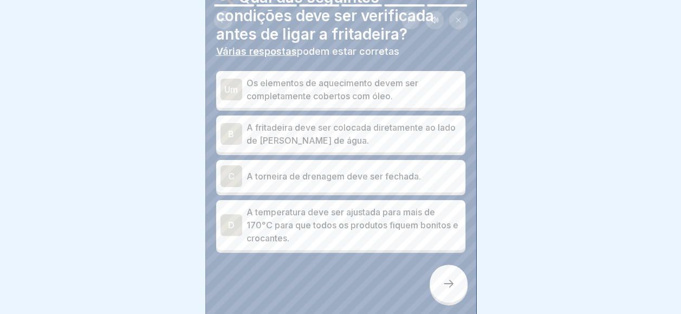
click at [378, 100] on p "Os elementos de aquecimento devem ser completamente cobertos com óleo." at bounding box center [354, 89] width 215 height 26
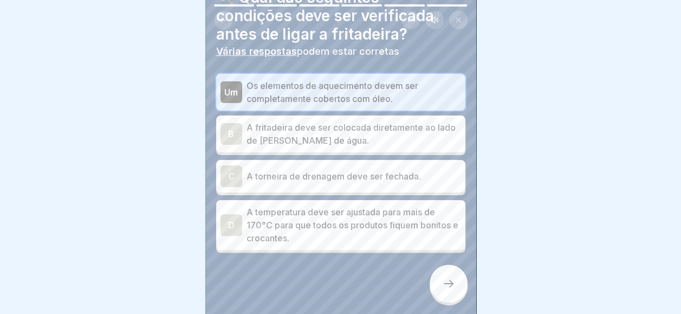
click at [370, 176] on p "A torneira de drenagem deve ser fechada." at bounding box center [354, 176] width 215 height 13
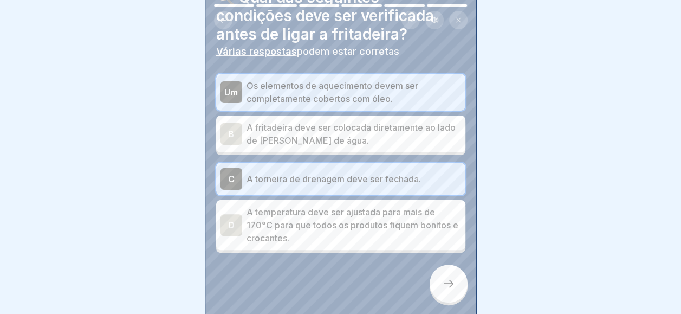
click at [369, 181] on p "A torneira de drenagem deve ser fechada." at bounding box center [354, 178] width 215 height 13
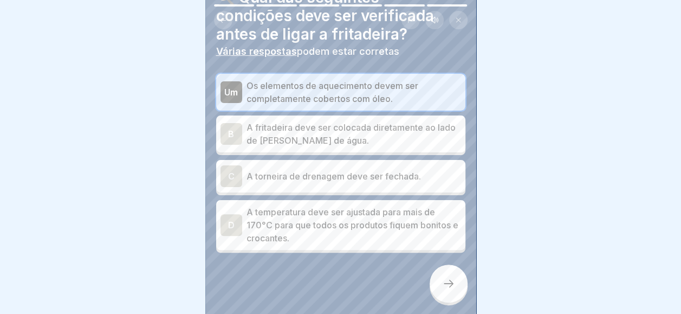
click at [371, 139] on p "A fritadeira deve ser colocada diretamente ao lado de [PERSON_NAME] de água." at bounding box center [354, 134] width 215 height 26
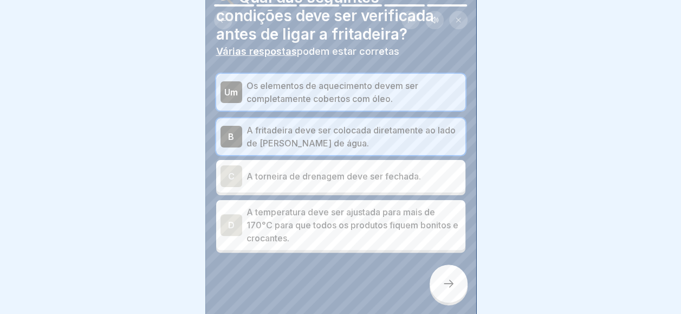
click at [422, 277] on div at bounding box center [340, 285] width 249 height 65
click at [429, 279] on div at bounding box center [340, 285] width 249 height 65
click at [434, 274] on div at bounding box center [340, 285] width 249 height 65
click at [435, 275] on div at bounding box center [340, 285] width 249 height 65
click at [440, 286] on div at bounding box center [449, 284] width 38 height 38
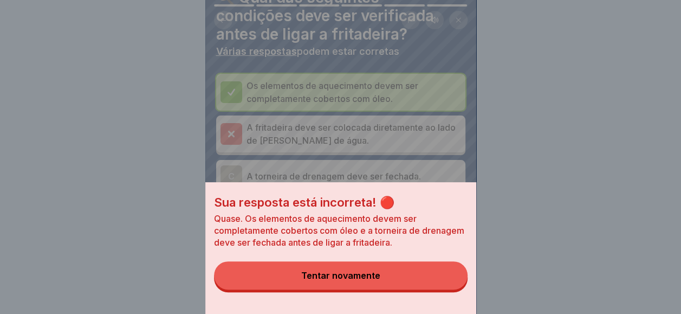
click at [440, 286] on button "Tentar novamente" at bounding box center [341, 275] width 254 height 28
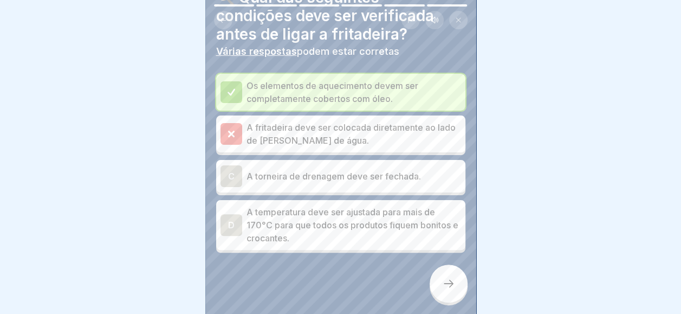
click at [424, 158] on div "Os elementos de aquecimento devem ser completamente cobertos com óleo. A fritad…" at bounding box center [340, 163] width 249 height 179
click at [417, 173] on p "A torneira de drenagem deve ser fechada." at bounding box center [354, 176] width 215 height 13
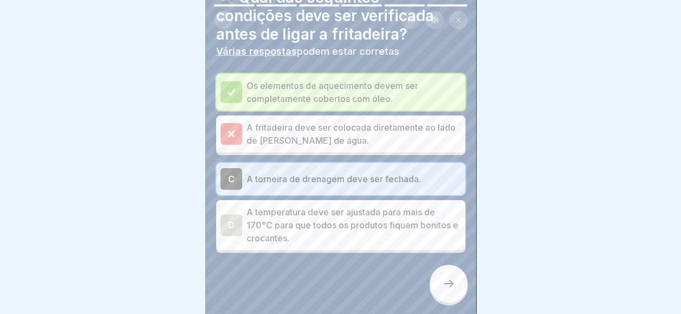
click at [436, 278] on div "Manuseio seguro de fritadeiras 6 Passos Inglês Escutar 🔧 Antes de comissionar a…" at bounding box center [340, 157] width 271 height 314
click at [436, 283] on div at bounding box center [449, 284] width 38 height 38
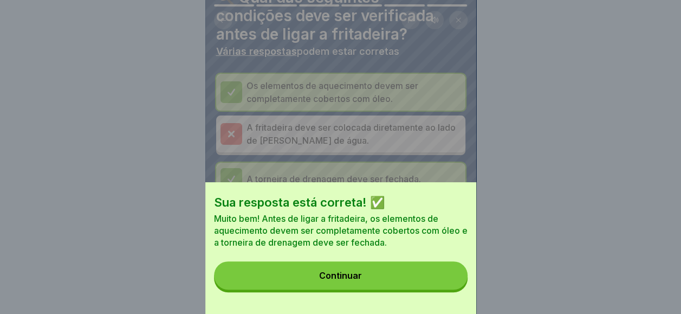
click at [436, 283] on button "Continuar" at bounding box center [341, 275] width 254 height 28
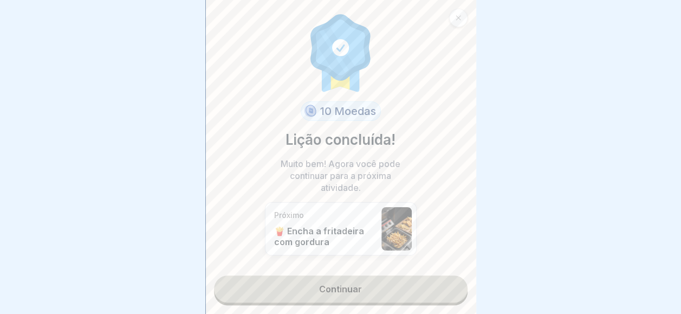
click at [422, 281] on link "Continuar" at bounding box center [341, 288] width 254 height 27
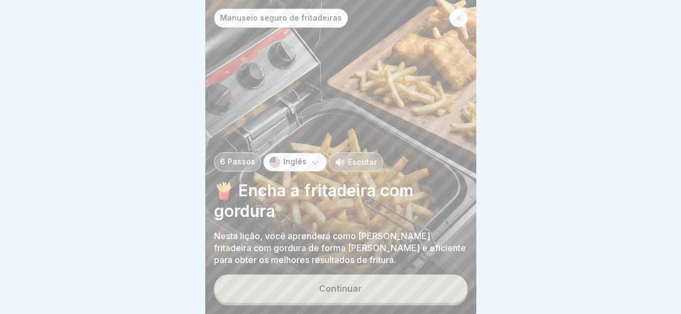
click at [391, 302] on button "Continuar" at bounding box center [341, 288] width 254 height 28
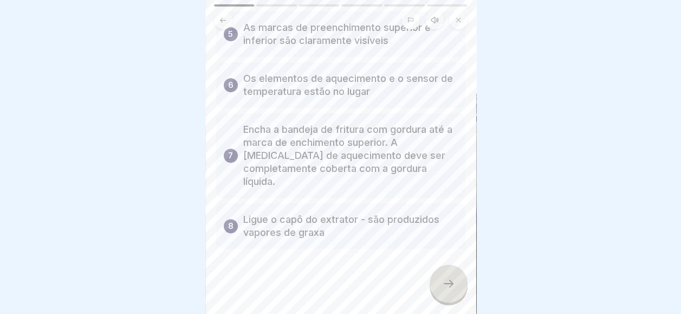
scroll to position [8, 0]
click at [432, 286] on div at bounding box center [449, 284] width 38 height 38
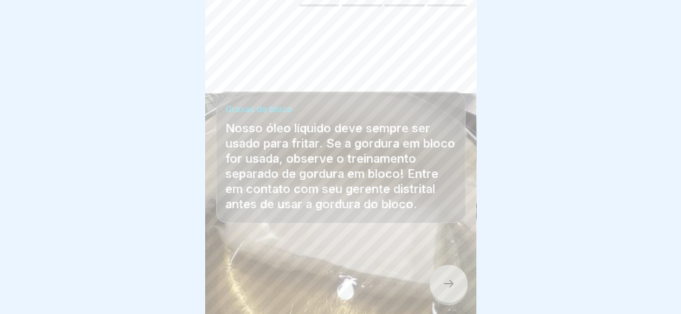
click at [432, 286] on div at bounding box center [449, 284] width 38 height 38
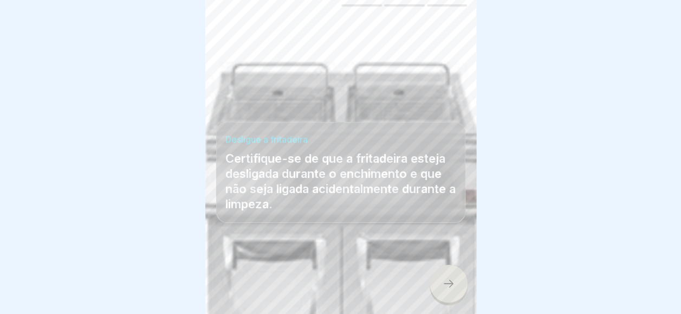
click at [432, 286] on div at bounding box center [449, 284] width 38 height 38
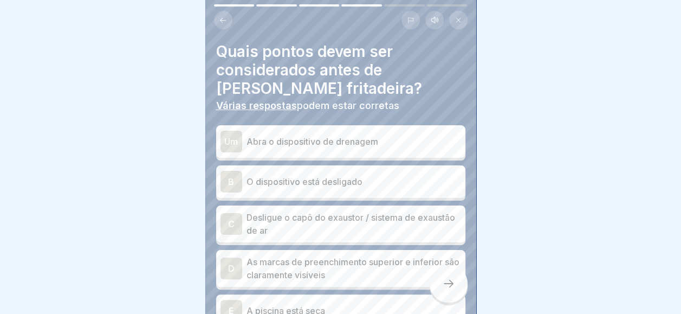
drag, startPoint x: 432, startPoint y: 286, endPoint x: 427, endPoint y: 102, distance: 184.3
click at [428, 105] on div "Manuseio seguro de fritadeiras 6 Passos Inglês Escutar 🍟 Encha a fritadeira com…" at bounding box center [340, 157] width 271 height 314
click at [318, 135] on p "Abra o dispositivo de drenagem" at bounding box center [354, 141] width 215 height 13
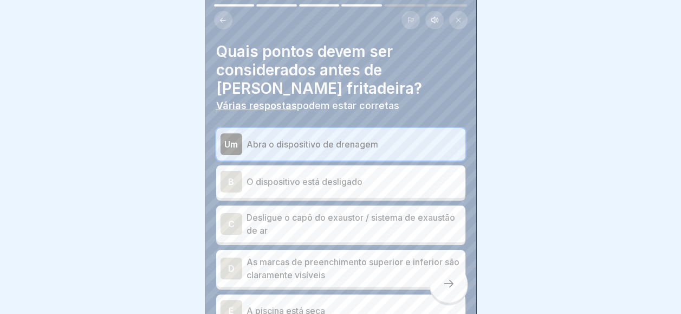
scroll to position [54, 0]
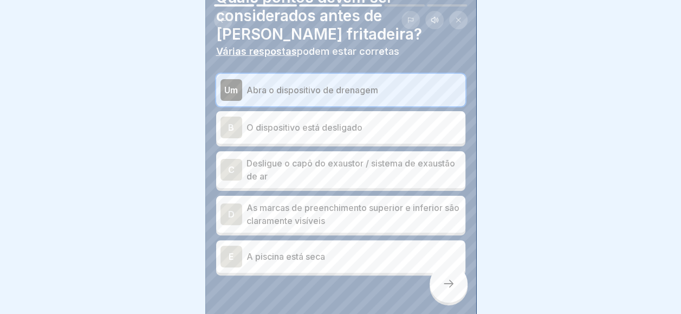
click at [320, 122] on p "O dispositivo está desligado" at bounding box center [354, 127] width 215 height 13
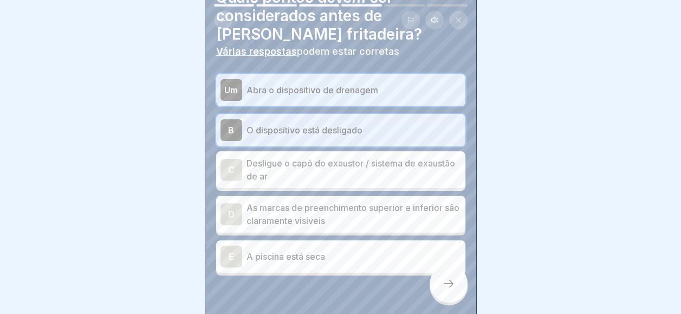
click at [318, 209] on p "As marcas de preenchimento superior e inferior são claramente visíveis" at bounding box center [354, 214] width 215 height 26
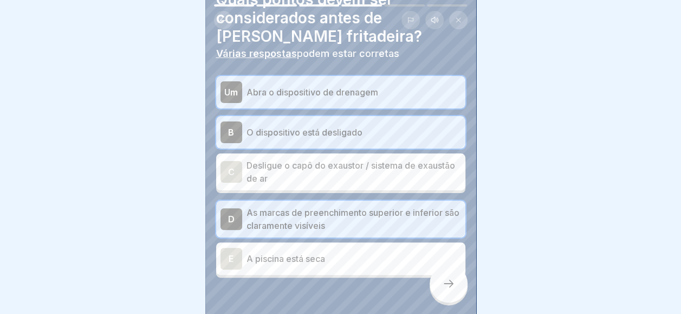
scroll to position [80, 0]
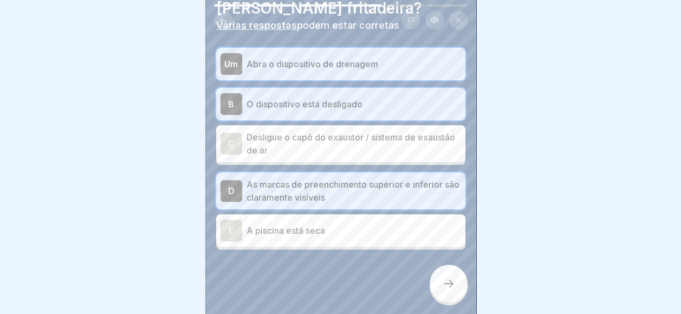
click at [437, 276] on div at bounding box center [449, 284] width 38 height 38
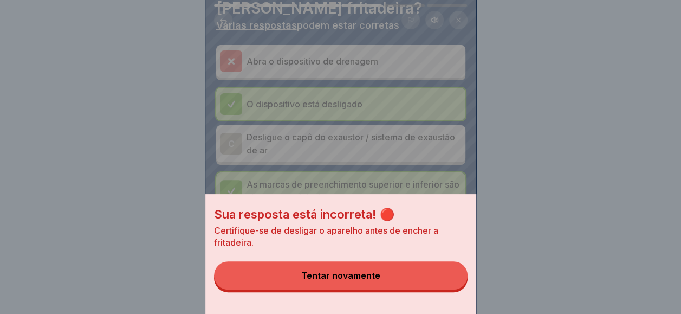
click at [422, 289] on button "Tentar novamente" at bounding box center [341, 275] width 254 height 28
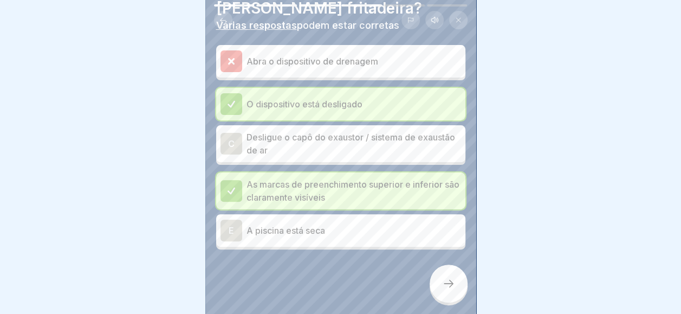
click at [387, 61] on div "Abra o dispositivo de drenagem" at bounding box center [341, 61] width 241 height 22
click at [345, 224] on p "A piscina está seca" at bounding box center [354, 230] width 215 height 13
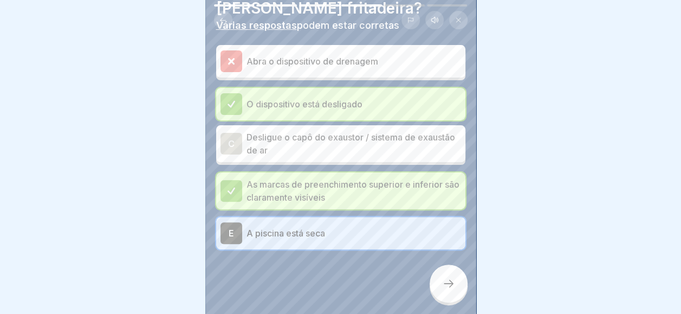
click at [430, 270] on div at bounding box center [340, 281] width 249 height 65
click at [433, 273] on div at bounding box center [449, 284] width 38 height 38
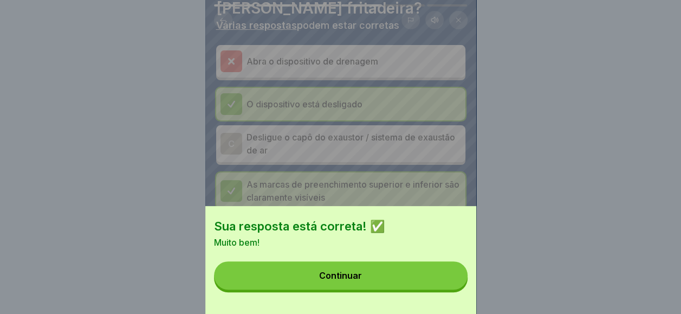
click at [434, 283] on button "Continuar" at bounding box center [341, 275] width 254 height 28
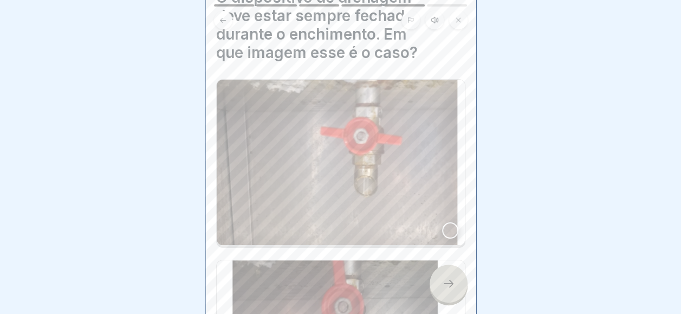
scroll to position [163, 0]
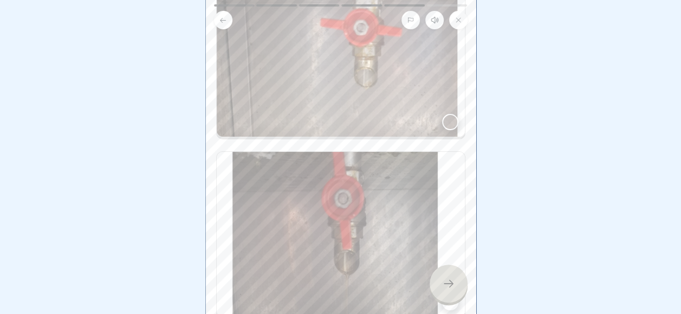
click at [357, 88] on img at bounding box center [341, 53] width 248 height 165
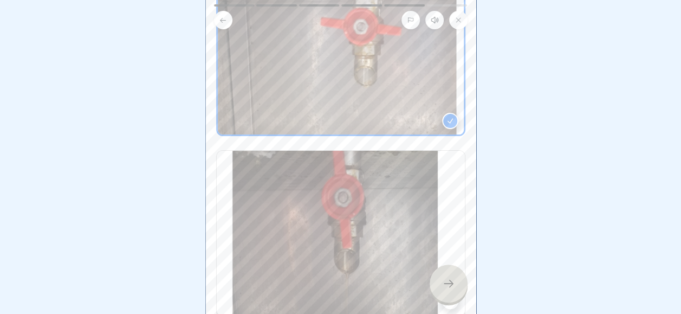
click at [438, 260] on img at bounding box center [341, 233] width 248 height 165
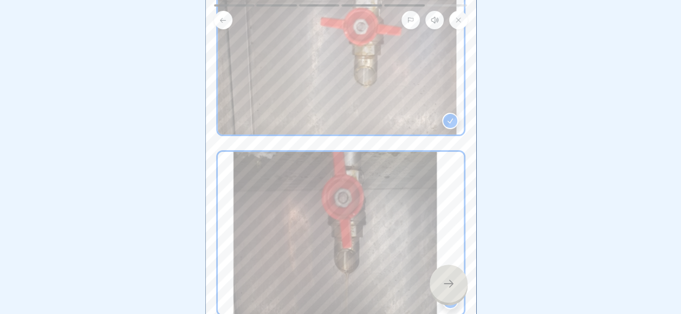
click at [441, 281] on div at bounding box center [449, 284] width 38 height 38
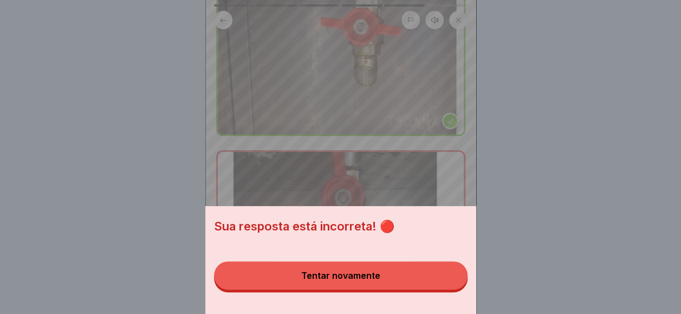
click at [430, 289] on button "Tentar novamente" at bounding box center [341, 275] width 254 height 28
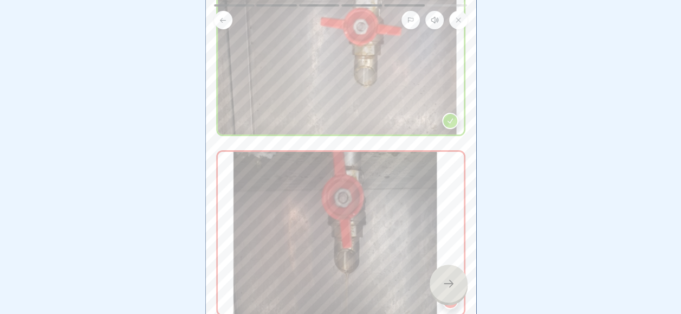
click at [412, 105] on img at bounding box center [341, 52] width 246 height 163
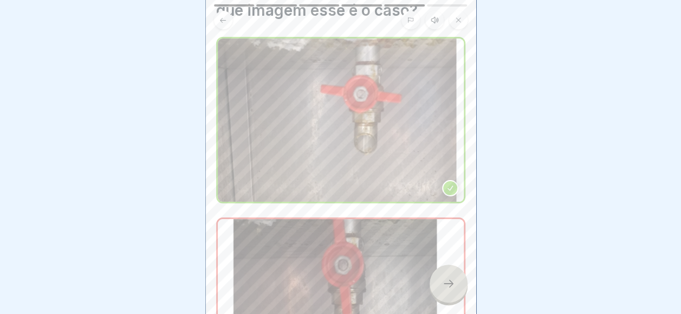
scroll to position [225, 0]
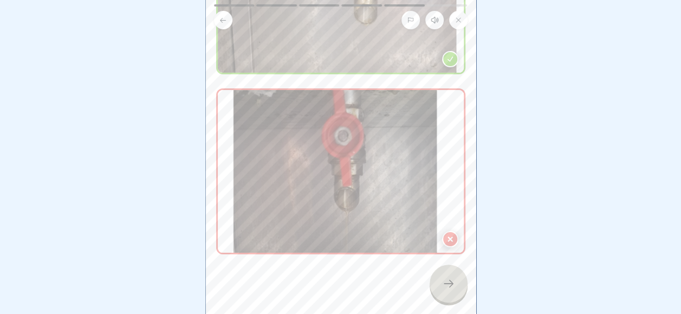
click at [391, 136] on img at bounding box center [341, 171] width 246 height 163
click at [440, 289] on div at bounding box center [449, 284] width 38 height 38
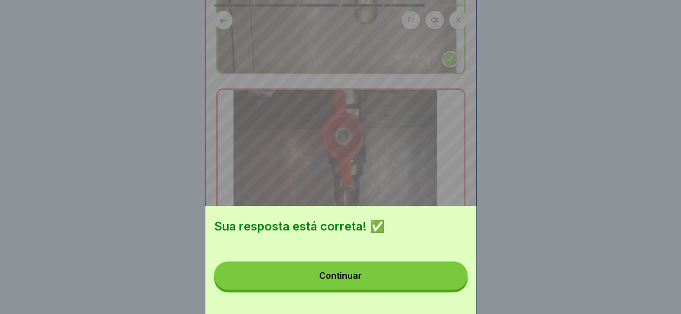
click at [440, 289] on button "Continuar" at bounding box center [341, 275] width 254 height 28
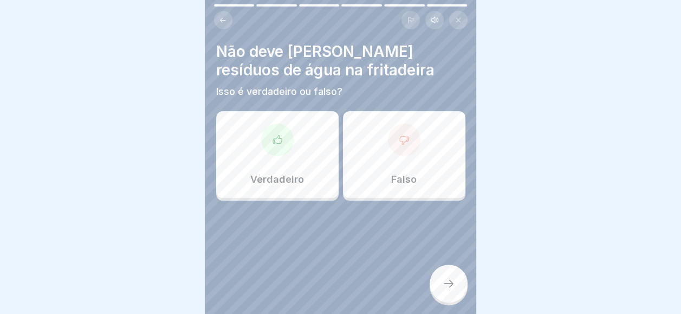
scroll to position [0, 0]
click at [329, 139] on div "Verdadeiro" at bounding box center [277, 154] width 122 height 87
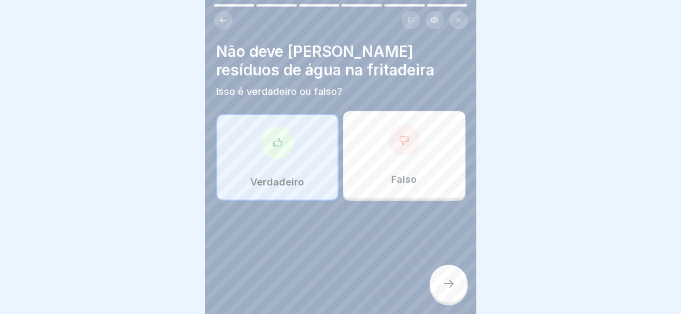
click at [433, 294] on div at bounding box center [449, 284] width 38 height 38
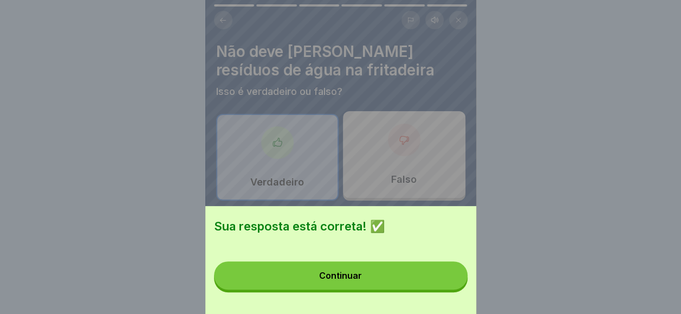
click at [433, 289] on button "Continuar" at bounding box center [341, 275] width 254 height 28
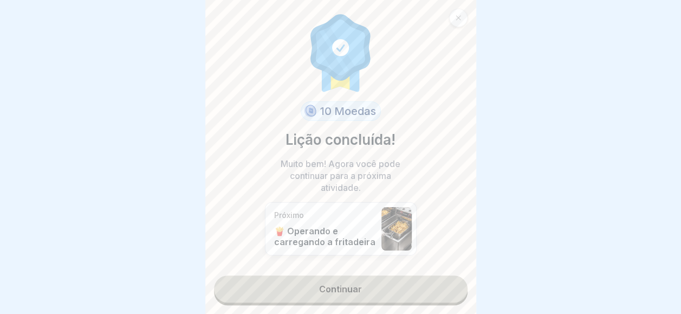
click at [433, 283] on link "Continuar" at bounding box center [341, 288] width 254 height 27
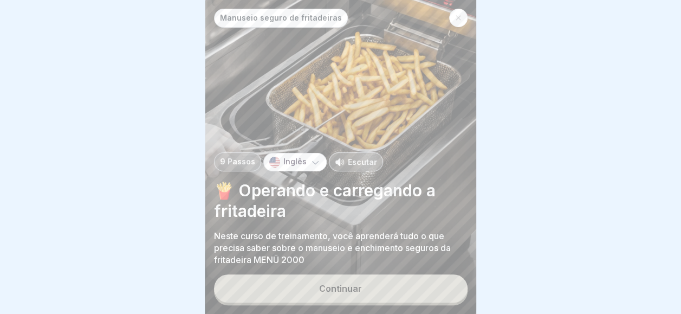
click at [433, 284] on button "Continuar" at bounding box center [341, 288] width 254 height 28
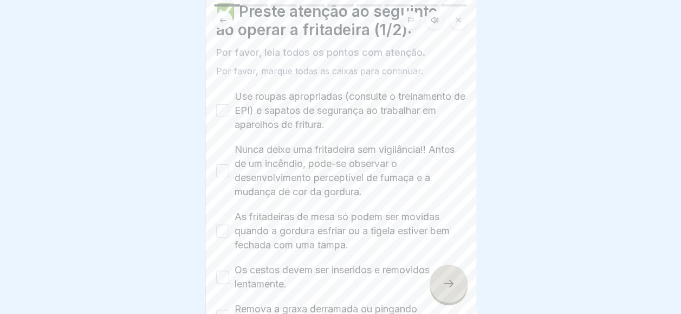
scroll to position [54, 0]
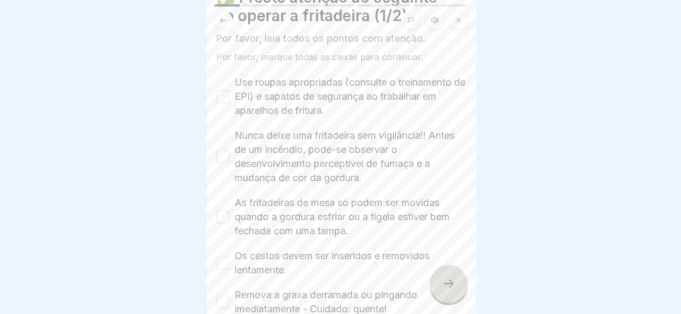
click at [221, 94] on button "Use roupas apropriadas (consulte o treinamento de EPI) e sapatos de segurança a…" at bounding box center [222, 96] width 13 height 13
click at [216, 130] on div "Nunca deixe uma fritadeira sem vigilância!! Antes de um incêndio, pode-se obser…" at bounding box center [340, 156] width 249 height 56
click at [216, 149] on div "Nunca deixe uma fritadeira sem vigilância!! Antes de um incêndio, pode-se obser…" at bounding box center [340, 156] width 249 height 56
click at [217, 158] on button "Nunca deixe uma fritadeira sem vigilância!! Antes de um incêndio, pode-se obser…" at bounding box center [222, 156] width 13 height 13
click at [220, 224] on div "As fritadeiras de mesa só podem ser movidas quando a gordura esfriar ou a tigel…" at bounding box center [340, 217] width 249 height 42
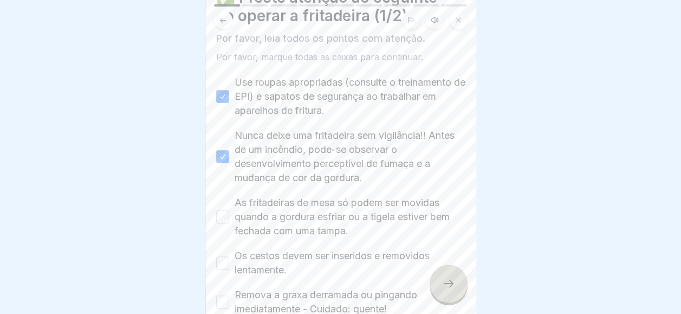
click at [237, 207] on label "As fritadeiras de mesa só podem ser movidas quando a gordura esfriar ou a tigel…" at bounding box center [350, 217] width 231 height 42
click at [229, 210] on button "As fritadeiras de mesa só podem ser movidas quando a gordura esfriar ou a tigel…" at bounding box center [222, 216] width 13 height 13
click at [225, 254] on div "Os cestos devem ser inseridos e removidos lentamente." at bounding box center [340, 263] width 249 height 28
click at [225, 261] on button "Os cestos devem ser inseridos e removidos lentamente." at bounding box center [222, 262] width 13 height 13
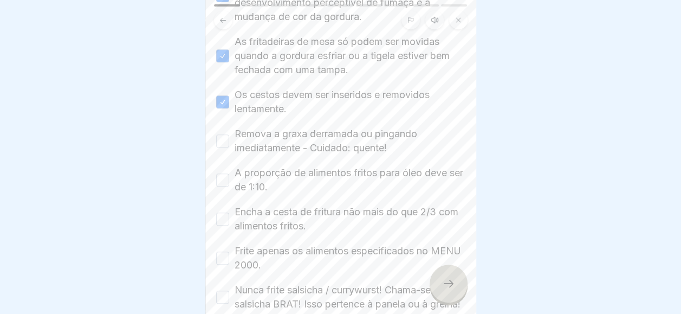
scroll to position [217, 0]
click at [237, 140] on label "Remova a graxa derramada ou pingando imediatamente - Cuidado: quente!" at bounding box center [350, 139] width 231 height 28
click at [229, 140] on button "Remova a graxa derramada ou pingando imediatamente - Cuidado: quente!" at bounding box center [222, 139] width 13 height 13
click at [216, 178] on button "A proporção de alimentos fritos para óleo deve ser de 1:10." at bounding box center [222, 178] width 13 height 13
click at [219, 220] on button "Encha a cesta de fritura não mais do que 2/3 com alimentos fritos." at bounding box center [222, 217] width 13 height 13
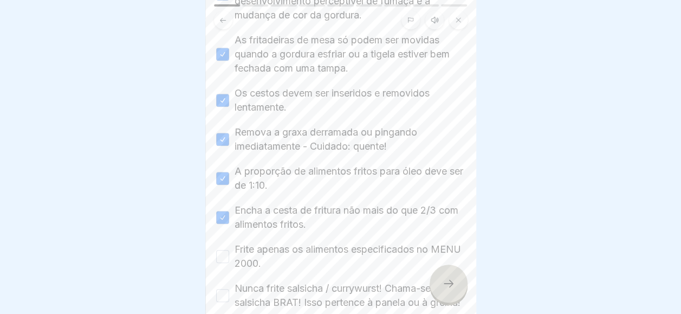
click at [220, 247] on div "Frite apenas os alimentos especificados no MENU 2000." at bounding box center [340, 256] width 249 height 28
click at [229, 238] on div "Use roupas apropriadas (consulte o treinamento de EPI) e sapatos de segurança a…" at bounding box center [340, 111] width 249 height 397
click at [228, 253] on button "Frite apenas os alimentos especificados no MENU 2000." at bounding box center [222, 256] width 13 height 13
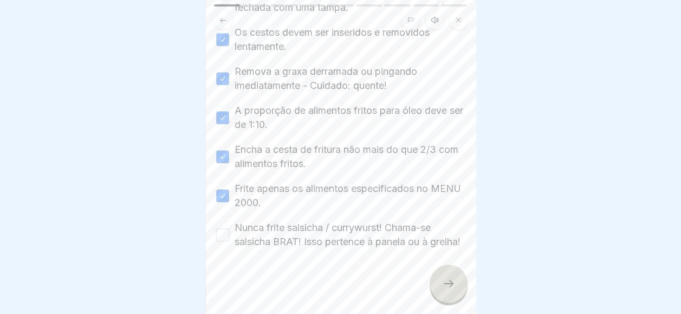
click at [230, 227] on div "Nunca frite salsicha / currywurst! Chama-se salsicha BRAT! Isso pertence à pane…" at bounding box center [340, 235] width 249 height 28
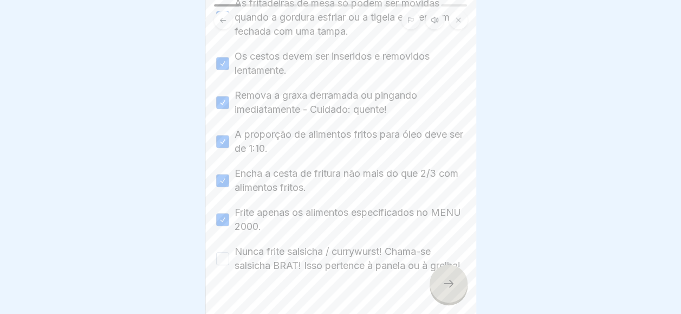
scroll to position [237, 0]
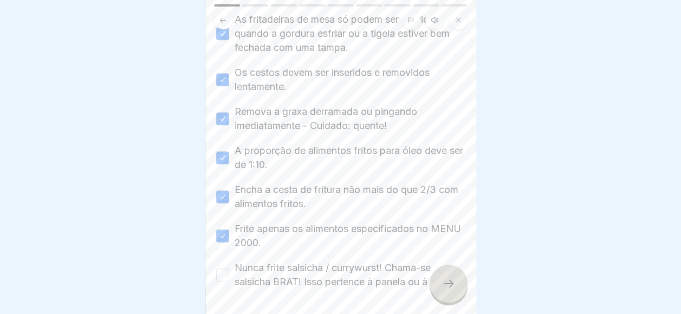
click at [229, 276] on button "Nunca frite salsicha / currywurst! Chama-se salsicha BRAT! Isso pertence à pane…" at bounding box center [222, 274] width 13 height 13
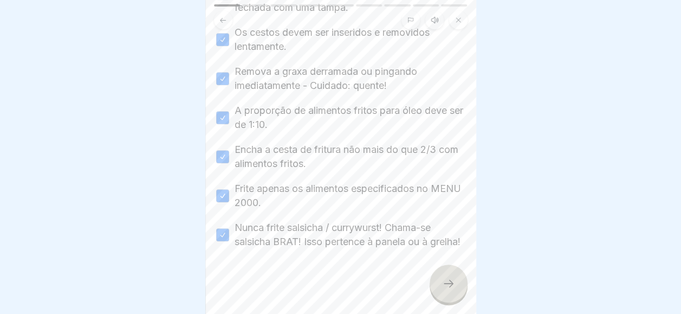
click at [437, 291] on div at bounding box center [449, 284] width 38 height 38
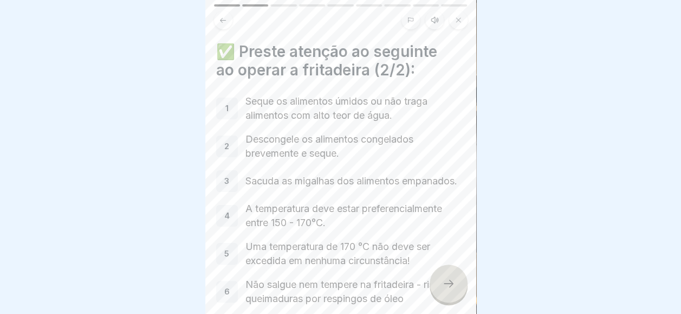
click at [437, 291] on div at bounding box center [449, 284] width 38 height 38
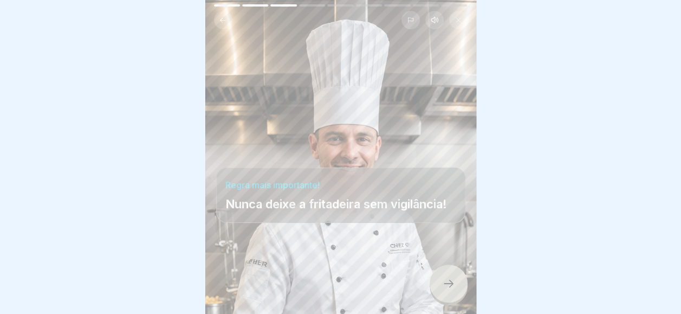
click at [437, 291] on div at bounding box center [449, 284] width 38 height 38
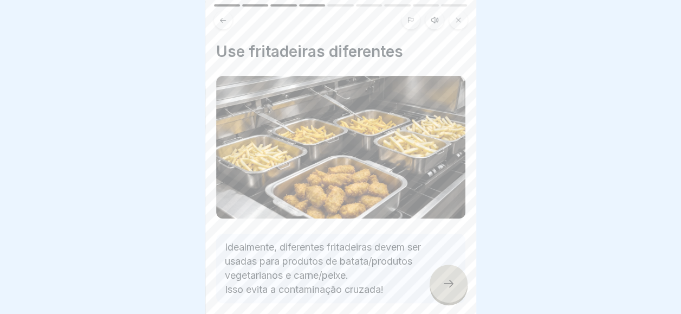
click at [437, 291] on div at bounding box center [449, 284] width 38 height 38
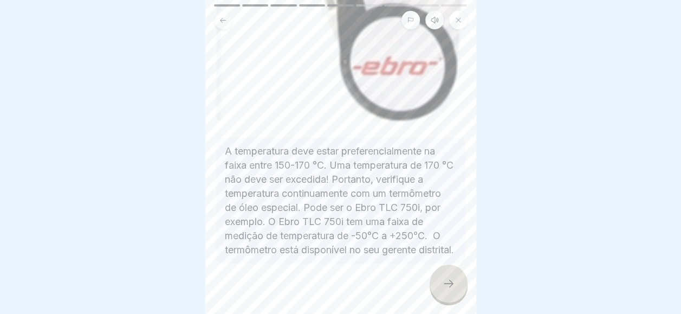
scroll to position [588, 0]
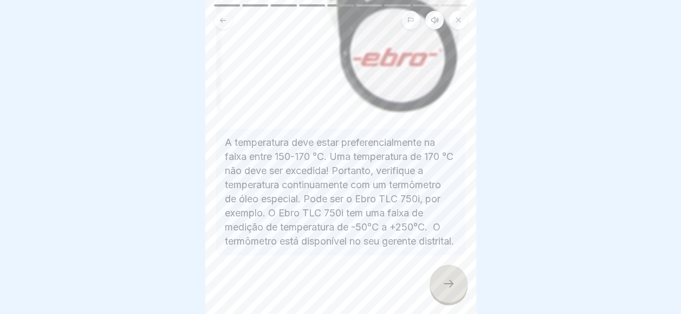
click at [438, 279] on div at bounding box center [449, 284] width 38 height 38
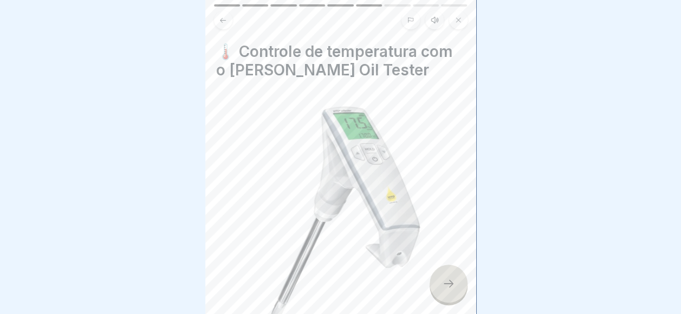
click at [438, 279] on div at bounding box center [449, 284] width 38 height 38
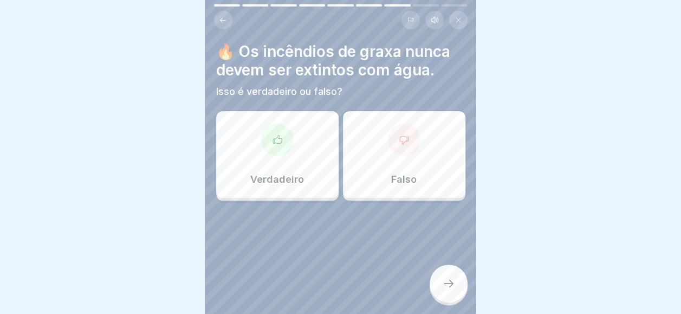
click at [331, 140] on div "Verdadeiro" at bounding box center [277, 154] width 122 height 87
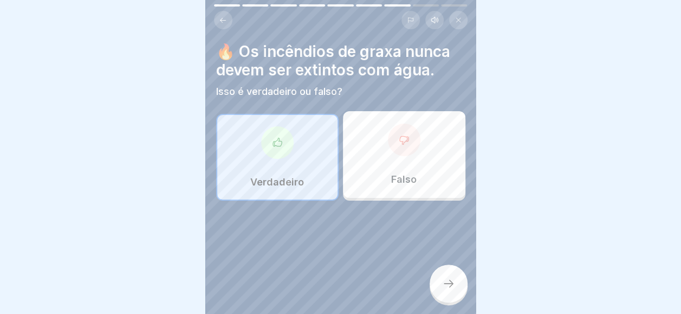
click at [433, 289] on div at bounding box center [449, 284] width 38 height 38
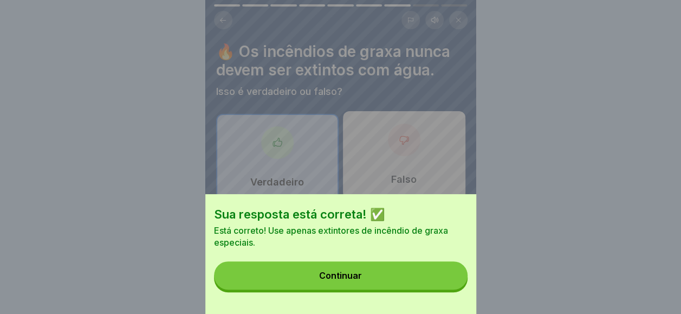
click at [442, 289] on button "Continuar" at bounding box center [341, 275] width 254 height 28
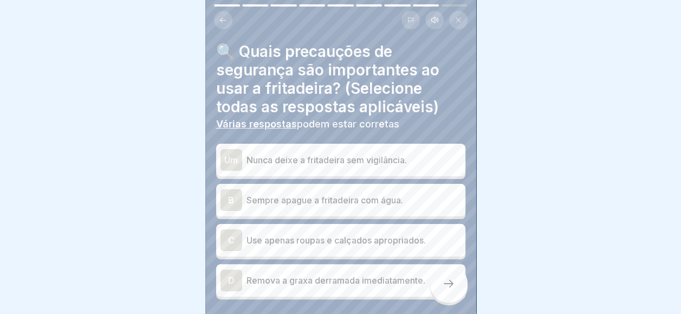
click at [360, 157] on p "Nunca deixe a fritadeira sem vigilância." at bounding box center [354, 159] width 215 height 13
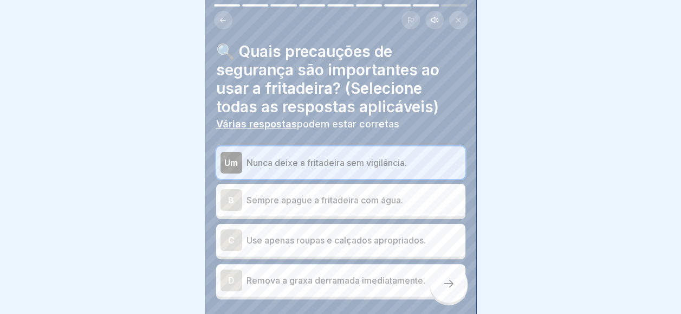
click at [378, 245] on p "Use apenas roupas e calçados apropriados." at bounding box center [354, 240] width 215 height 13
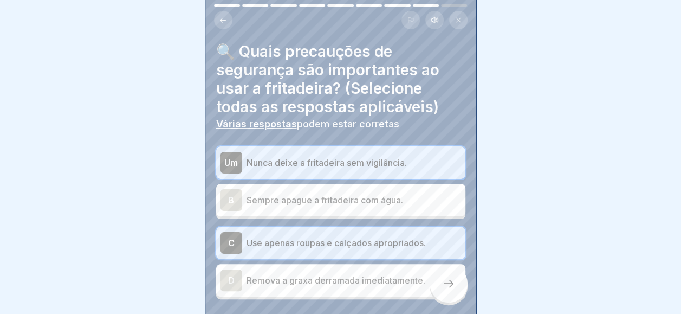
click at [438, 295] on div at bounding box center [449, 284] width 38 height 38
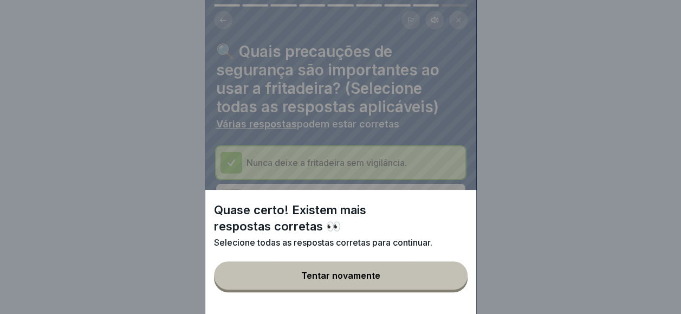
drag, startPoint x: 438, startPoint y: 295, endPoint x: 425, endPoint y: 275, distance: 23.2
click at [437, 289] on button "Tentar novamente" at bounding box center [341, 275] width 254 height 28
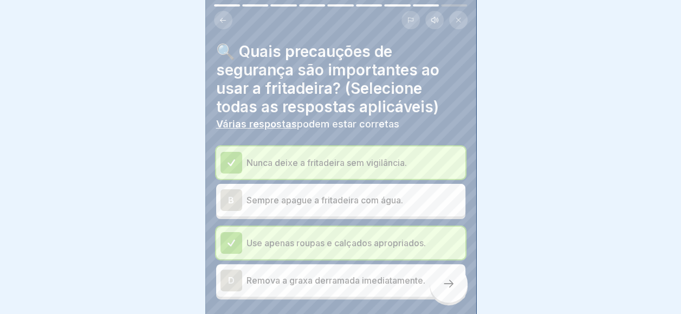
click at [388, 290] on div "D Remova a graxa derramada imediatamente." at bounding box center [341, 280] width 241 height 22
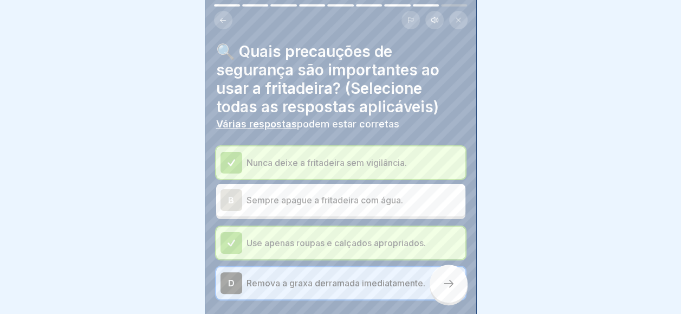
click at [441, 294] on div at bounding box center [449, 284] width 38 height 38
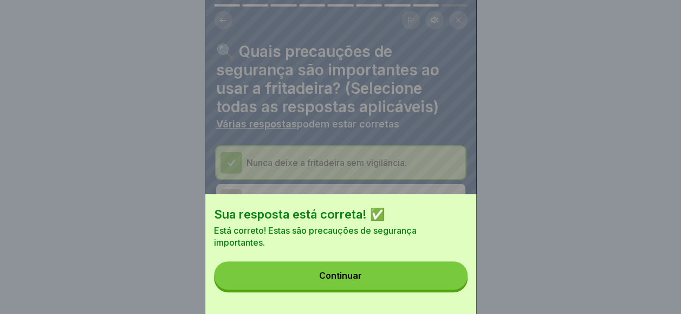
click at [443, 289] on button "Continuar" at bounding box center [341, 275] width 254 height 28
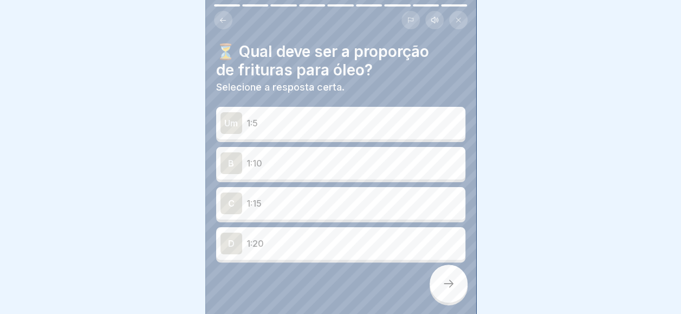
click at [298, 205] on p "1:15" at bounding box center [354, 203] width 215 height 13
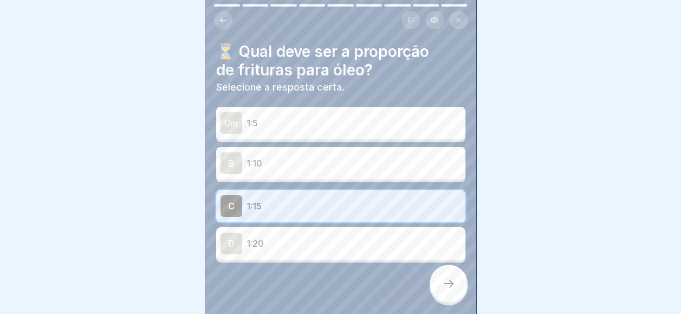
click at [437, 286] on div at bounding box center [449, 284] width 38 height 38
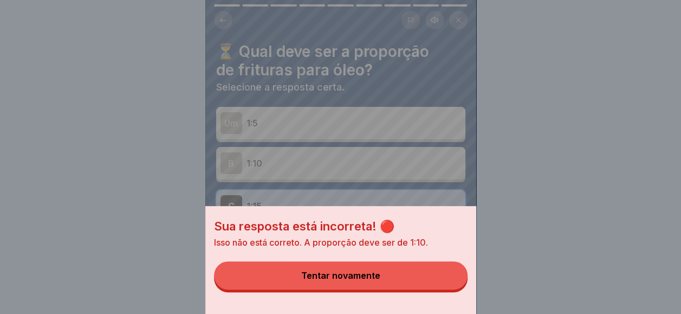
click at [437, 288] on button "Tentar novamente" at bounding box center [341, 275] width 254 height 28
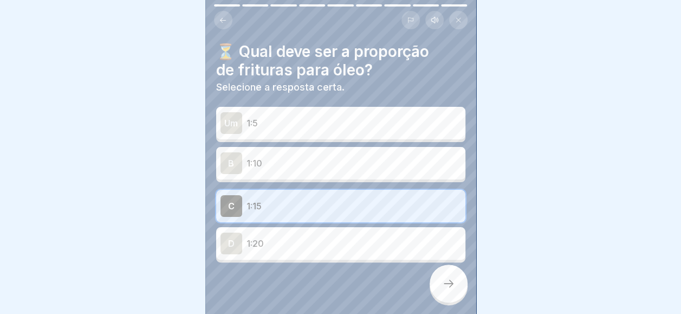
click at [383, 163] on p "1:10" at bounding box center [354, 163] width 215 height 13
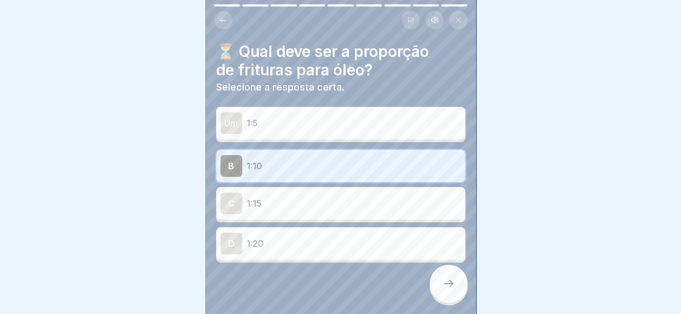
click at [441, 295] on div at bounding box center [449, 284] width 38 height 38
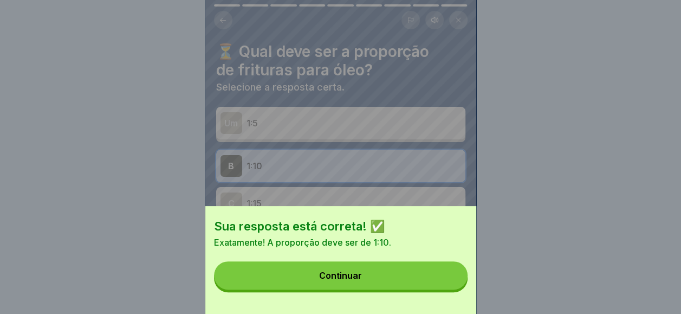
click at [441, 289] on button "Continuar" at bounding box center [341, 275] width 254 height 28
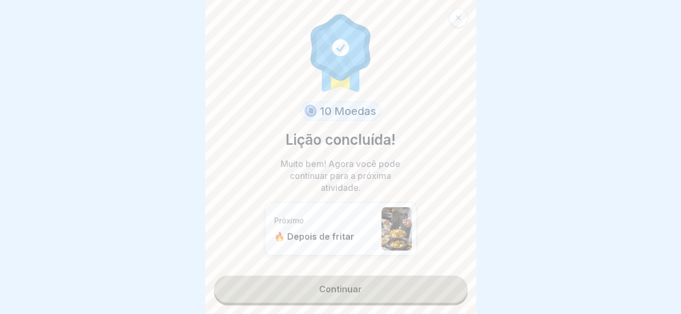
click at [403, 292] on link "Continuar" at bounding box center [341, 288] width 254 height 27
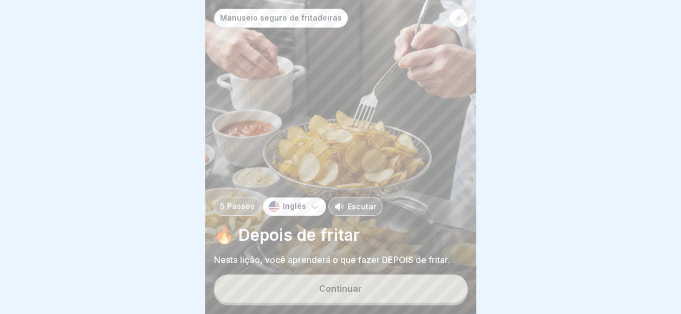
click at [403, 292] on button "Continuar" at bounding box center [341, 288] width 254 height 28
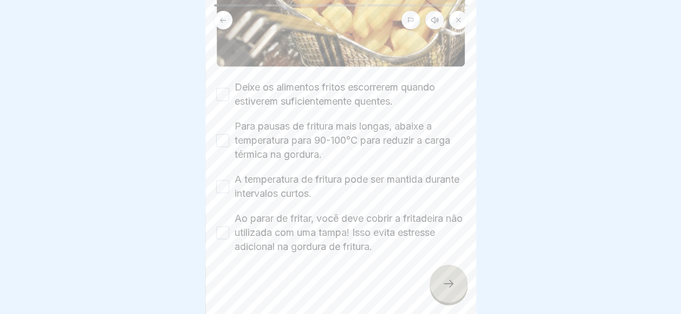
scroll to position [163, 0]
click at [224, 88] on div "Deixe os alimentos fritos escorrerem quando estiverem suficientemente quentes." at bounding box center [340, 93] width 249 height 28
click at [224, 87] on button "Deixe os alimentos fritos escorrerem quando estiverem suficientemente quentes." at bounding box center [222, 93] width 13 height 13
click at [226, 133] on button "Para pausas de fritura mais longas, abaixe a temperatura para 90-100°C para red…" at bounding box center [222, 139] width 13 height 13
click at [232, 175] on div "A temperatura de fritura pode ser mantida durante intervalos curtos." at bounding box center [340, 185] width 249 height 28
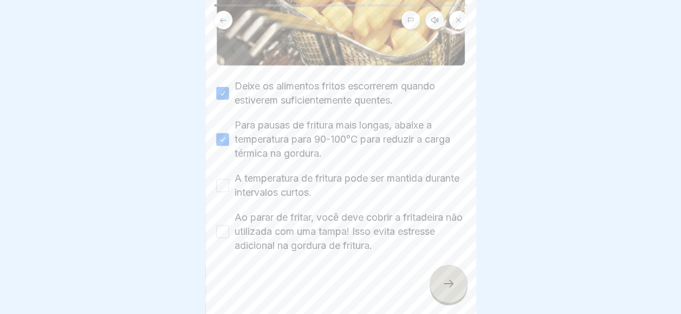
click at [230, 175] on div "A temperatura de fritura pode ser mantida durante intervalos curtos." at bounding box center [340, 185] width 249 height 28
click at [226, 179] on button "A temperatura de fritura pode ser mantida durante intervalos curtos." at bounding box center [222, 185] width 13 height 13
click at [228, 225] on button "Ao parar de fritar, você deve cobrir a fritadeira não utilizada com uma tampa! …" at bounding box center [222, 231] width 13 height 13
click at [437, 276] on div at bounding box center [449, 284] width 38 height 38
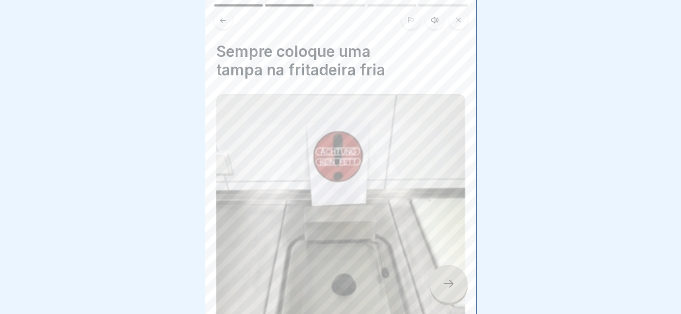
scroll to position [54, 0]
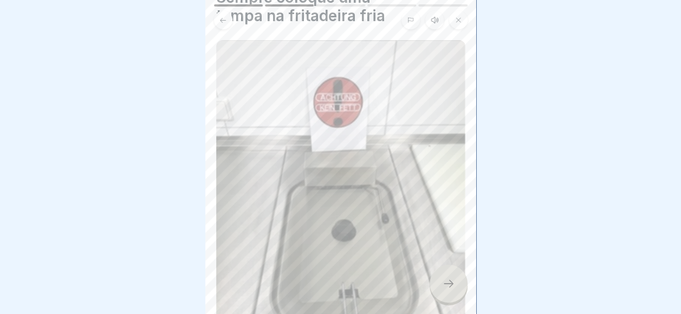
click at [438, 281] on div at bounding box center [449, 284] width 38 height 38
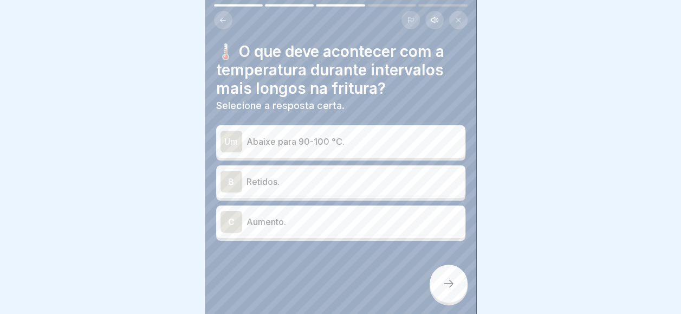
click at [340, 143] on div "Um Abaixe para 90-100 °C." at bounding box center [341, 142] width 241 height 22
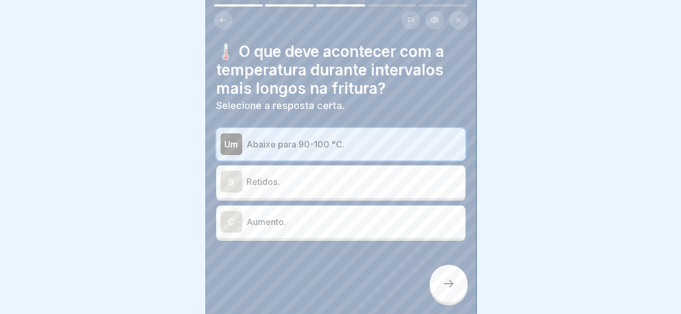
click at [427, 281] on div at bounding box center [340, 273] width 249 height 65
click at [436, 276] on div at bounding box center [449, 284] width 38 height 38
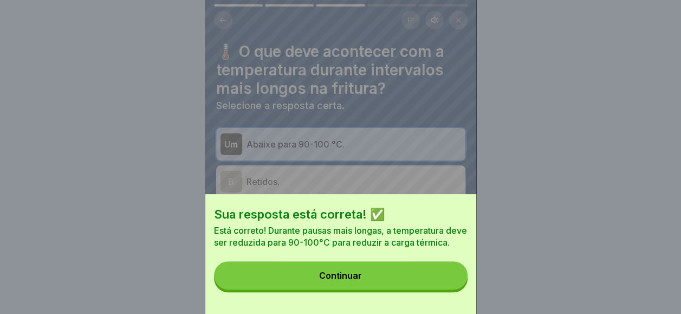
click at [436, 276] on button "Continuar" at bounding box center [341, 275] width 254 height 28
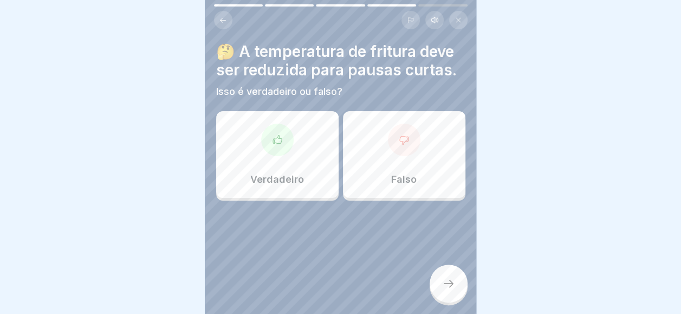
click at [311, 111] on div "Verdadeiro" at bounding box center [277, 154] width 122 height 87
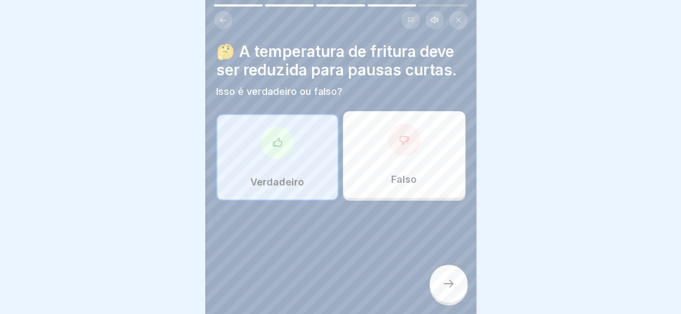
click at [456, 282] on div at bounding box center [449, 284] width 38 height 38
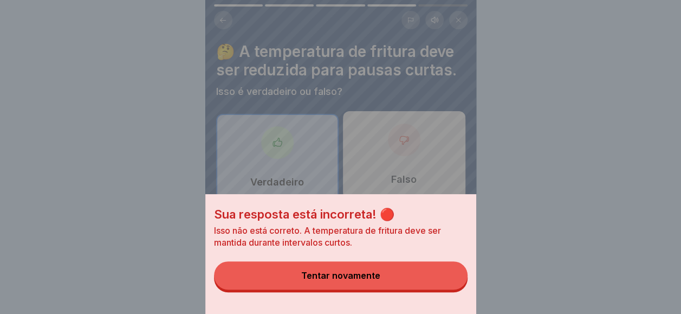
click at [450, 280] on button "Tentar novamente" at bounding box center [341, 275] width 254 height 28
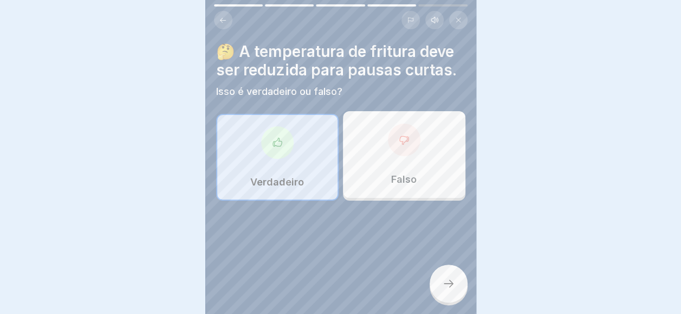
click at [395, 146] on div at bounding box center [404, 140] width 33 height 33
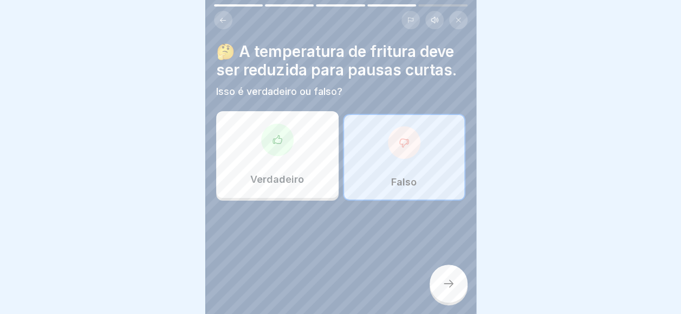
click at [446, 269] on div at bounding box center [449, 284] width 38 height 38
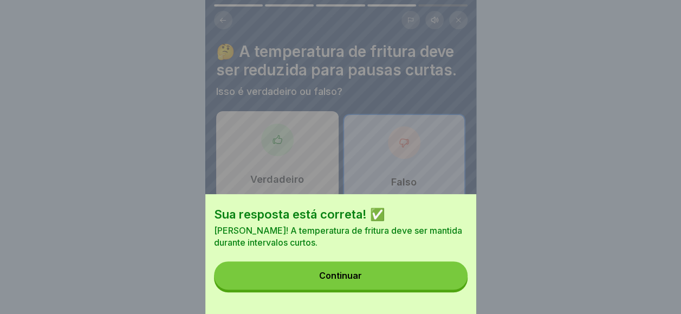
click at [439, 271] on button "Continuar" at bounding box center [341, 275] width 254 height 28
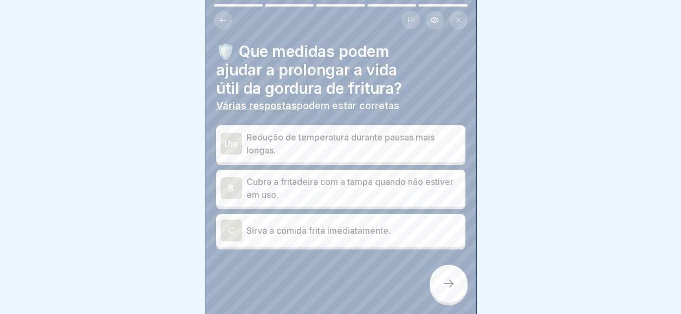
click at [346, 176] on p "Cubra a fritadeira com a tampa quando não estiver em uso." at bounding box center [354, 188] width 215 height 26
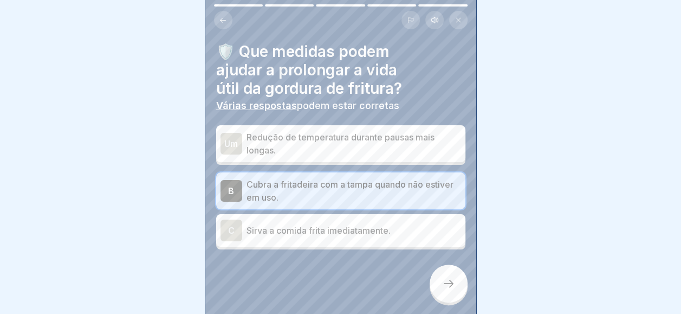
click at [407, 220] on div "C Sirva a comida frita imediatamente." at bounding box center [341, 231] width 241 height 22
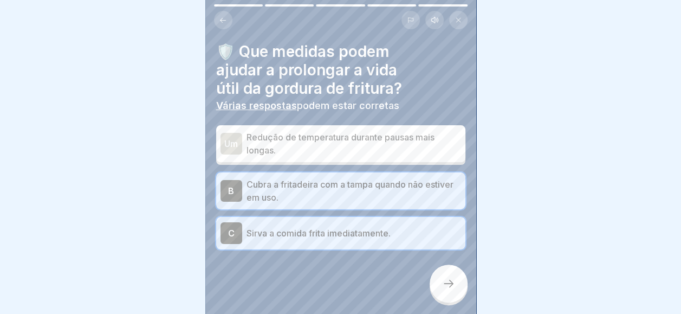
click at [448, 301] on div at bounding box center [449, 284] width 38 height 38
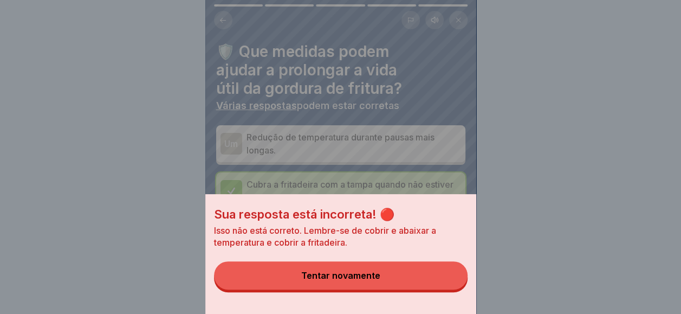
click at [446, 285] on button "Tentar novamente" at bounding box center [341, 275] width 254 height 28
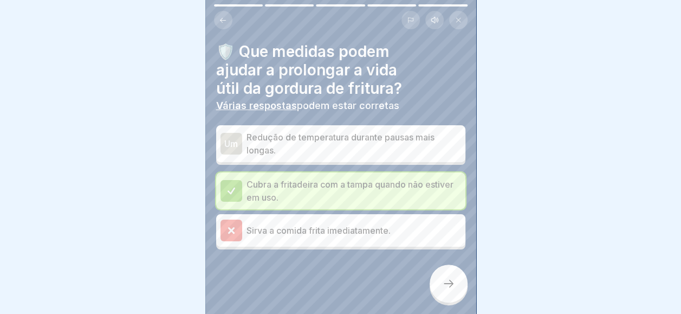
click at [414, 109] on div "🛡️ Que medidas podem ajudar a prolongar a vida útil da gordura de fritura? Vári…" at bounding box center [340, 145] width 249 height 207
click at [402, 140] on p "Redução de temperatura durante pausas mais longas." at bounding box center [354, 144] width 215 height 26
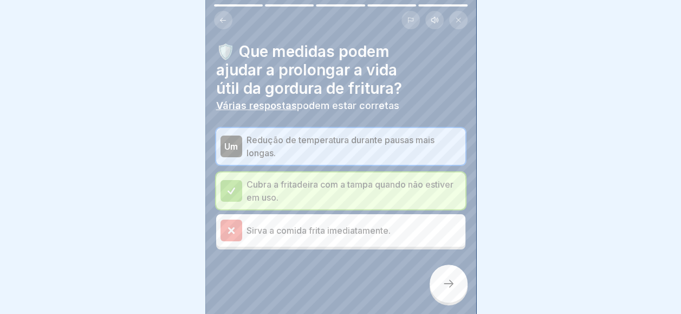
click at [441, 291] on div at bounding box center [449, 284] width 38 height 38
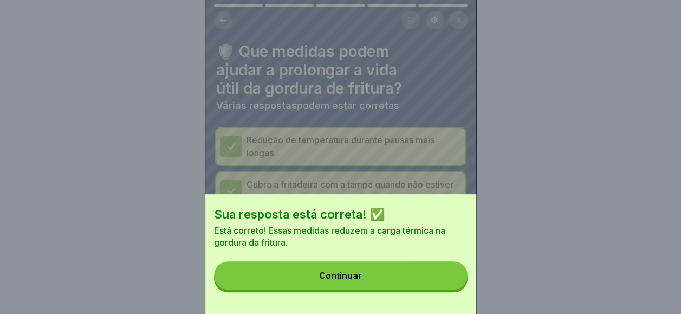
click at [441, 289] on button "Continuar" at bounding box center [341, 275] width 254 height 28
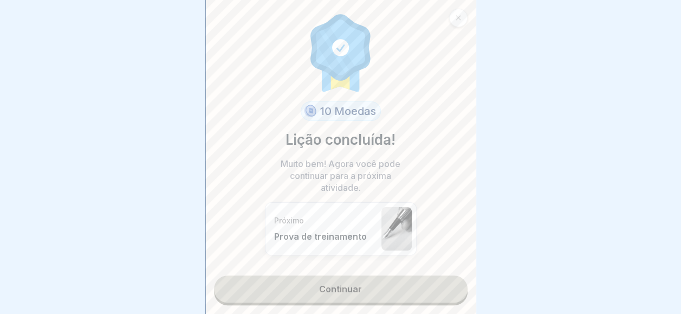
click at [441, 291] on link "Continuar" at bounding box center [341, 288] width 254 height 27
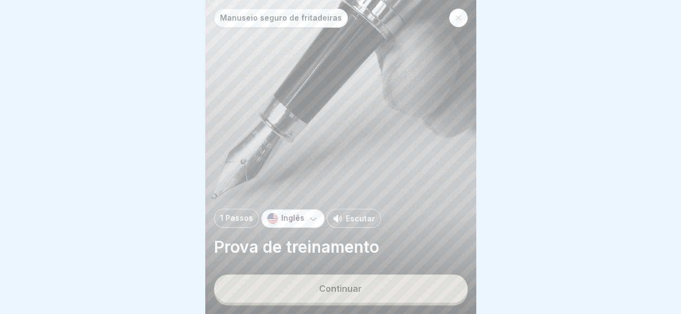
click at [441, 291] on button "Continuar" at bounding box center [341, 288] width 254 height 28
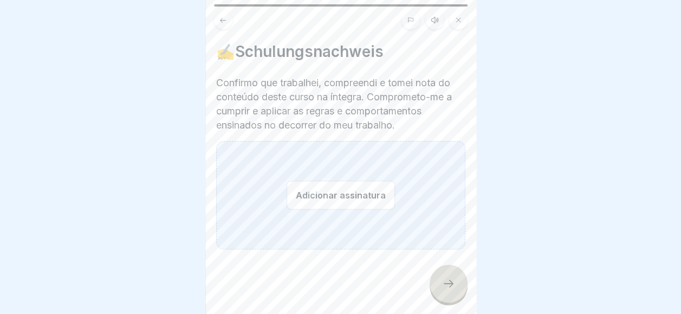
click at [304, 183] on button "Adicionar assinatura" at bounding box center [341, 194] width 108 height 29
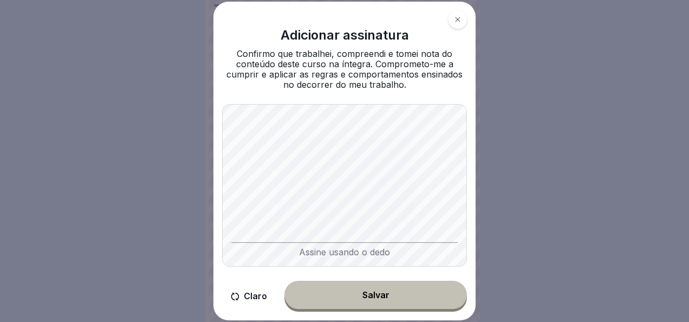
click at [255, 299] on font "Claro" at bounding box center [255, 296] width 23 height 10
click at [269, 189] on div "Adicionar assinatura Confirmo que trabalhei, compreendi e tomei nota do conteúd…" at bounding box center [345, 161] width 262 height 319
click at [242, 291] on button "Claro" at bounding box center [249, 296] width 54 height 31
click at [218, 261] on div "Adicionar assinatura Confirmo que trabalhei, compreendi e tomei nota do conteúd…" at bounding box center [345, 161] width 262 height 319
click at [251, 294] on font "Claro" at bounding box center [255, 296] width 23 height 10
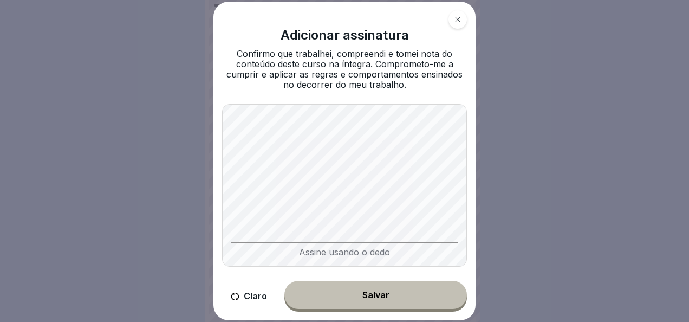
click at [425, 292] on button "Salvar" at bounding box center [376, 295] width 183 height 28
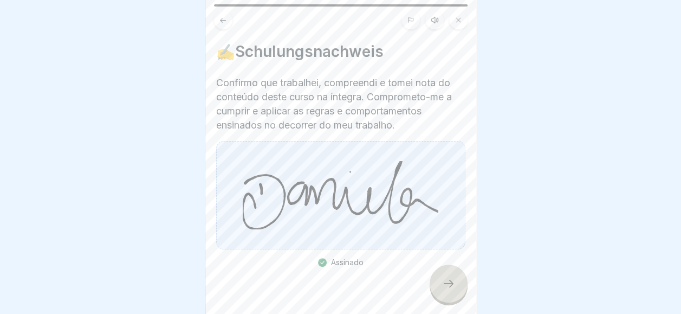
click at [456, 294] on div at bounding box center [449, 284] width 38 height 38
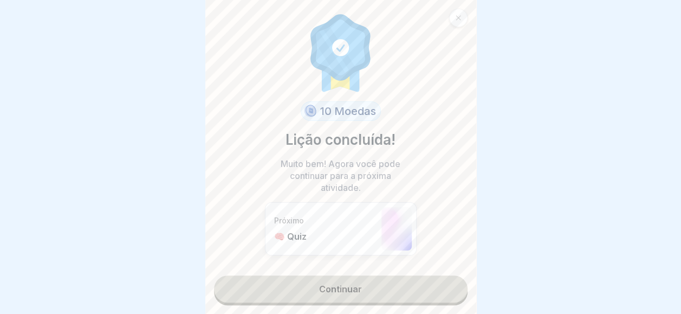
click at [450, 294] on link "Continuar" at bounding box center [341, 288] width 254 height 27
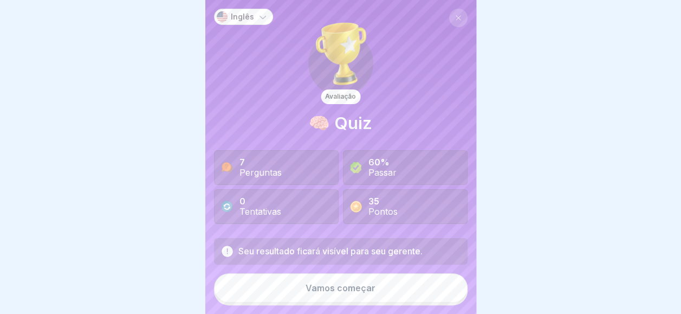
click at [450, 294] on button "Vamos começar" at bounding box center [341, 287] width 254 height 29
